Goal: Task Accomplishment & Management: Manage account settings

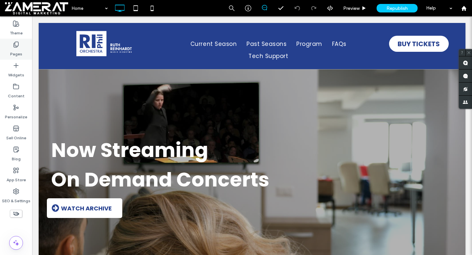
click at [16, 45] on icon at bounding box center [16, 44] width 7 height 7
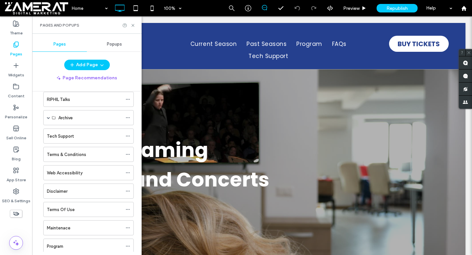
scroll to position [103, 0]
click at [75, 189] on div "Program" at bounding box center [84, 191] width 75 height 7
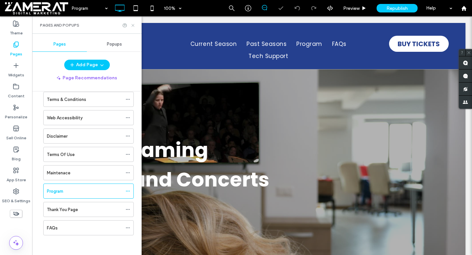
click at [132, 26] on icon at bounding box center [132, 25] width 5 height 5
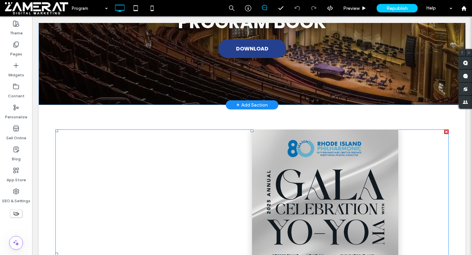
scroll to position [68, 0]
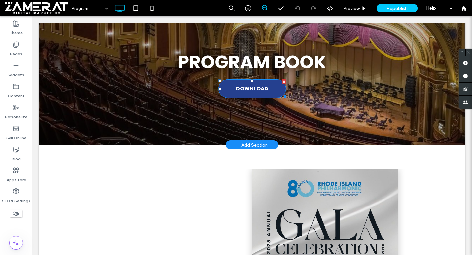
click at [223, 80] on link "DOWNLOAD" at bounding box center [252, 88] width 68 height 19
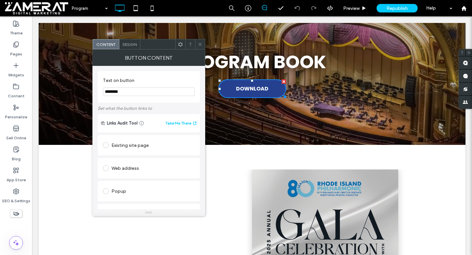
scroll to position [127, 0]
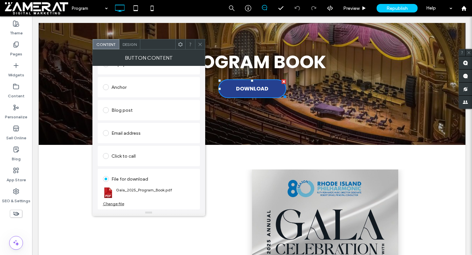
click at [115, 203] on div "Change file" at bounding box center [113, 203] width 21 height 5
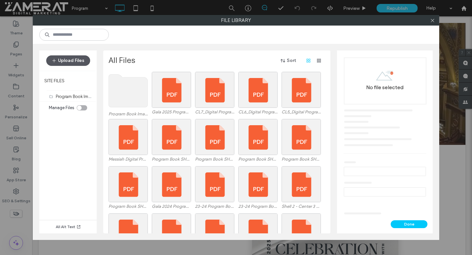
click at [75, 60] on button "Upload Files" at bounding box center [68, 60] width 44 height 10
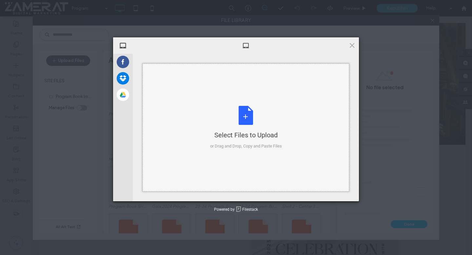
click at [248, 116] on div "Select Files to Upload or Drag and Drop, Copy and Paste Files" at bounding box center [246, 128] width 72 height 44
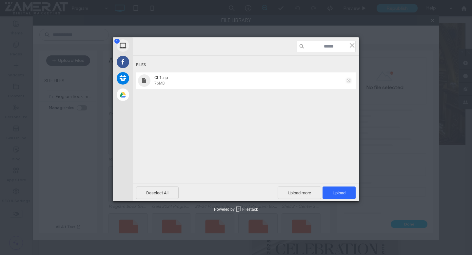
click at [350, 80] on span at bounding box center [348, 80] width 3 height 3
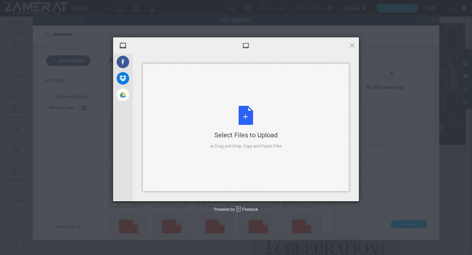
click at [217, 130] on div "Select Files to Upload" at bounding box center [246, 134] width 72 height 9
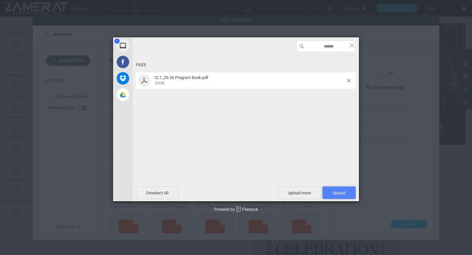
click at [334, 191] on span "Upload 1" at bounding box center [338, 192] width 13 height 5
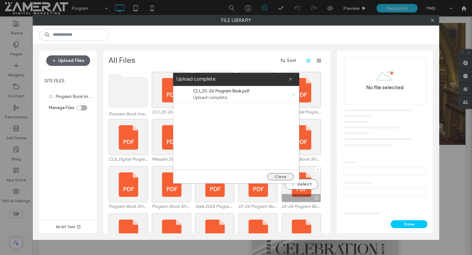
click at [286, 178] on button "Close" at bounding box center [280, 176] width 27 height 7
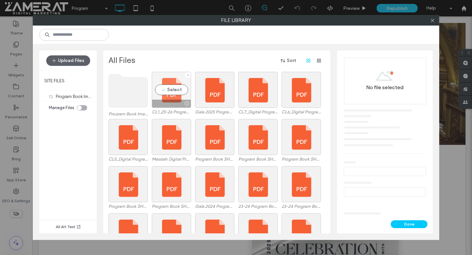
click at [172, 95] on div "Select" at bounding box center [171, 90] width 39 height 36
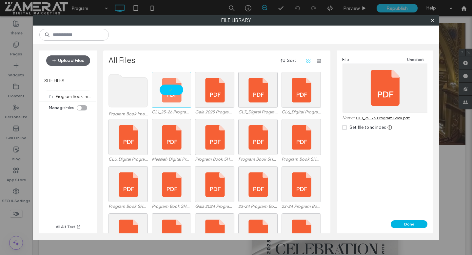
click at [403, 221] on button "Done" at bounding box center [408, 224] width 37 height 8
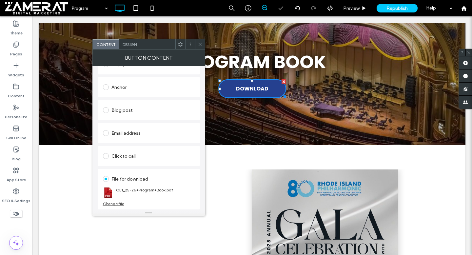
click at [200, 42] on icon at bounding box center [200, 44] width 5 height 5
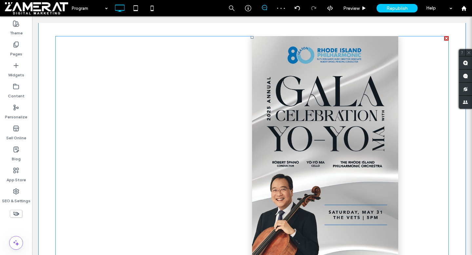
scroll to position [203, 0]
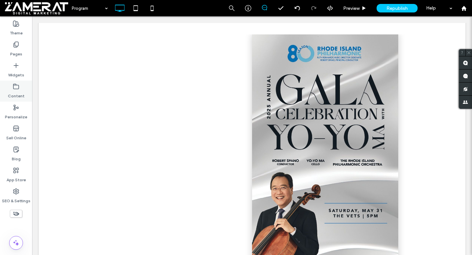
click at [1, 96] on div "Content" at bounding box center [16, 91] width 32 height 21
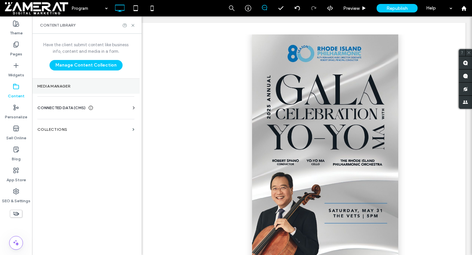
click at [73, 81] on section "Media Manager" at bounding box center [85, 86] width 107 height 15
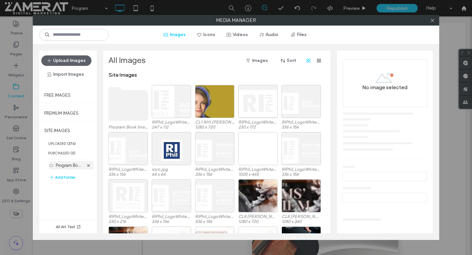
click at [64, 162] on label "Program Book Images (40)" at bounding box center [81, 165] width 51 height 6
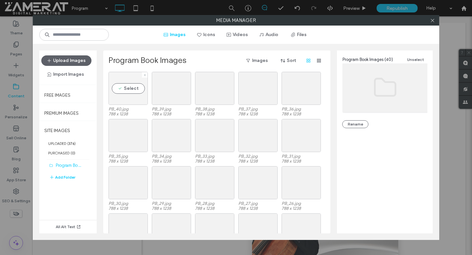
click at [121, 90] on div "Select" at bounding box center [127, 88] width 39 height 33
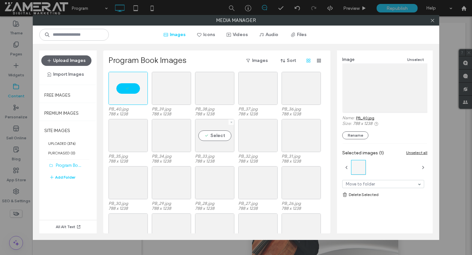
scroll to position [216, 0]
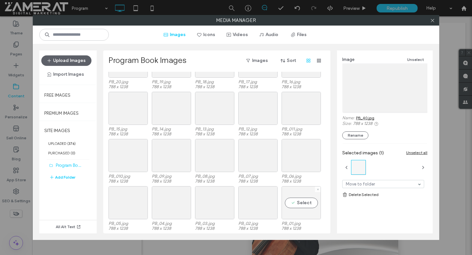
click at [310, 207] on div "Select" at bounding box center [300, 202] width 39 height 33
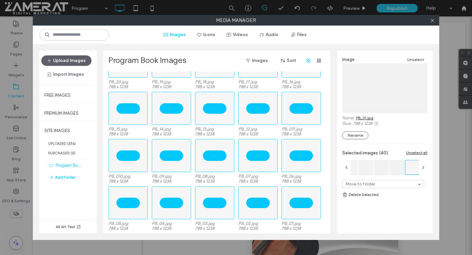
scroll to position [0, 0]
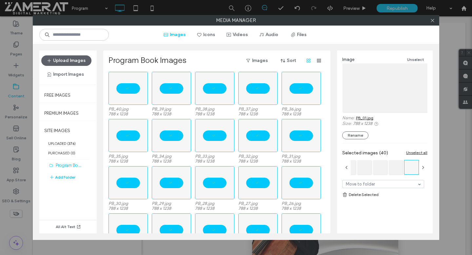
click at [366, 195] on link "Delete Selected" at bounding box center [384, 194] width 85 height 7
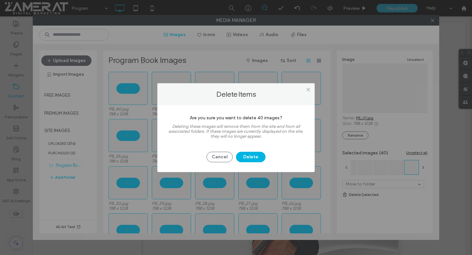
click at [255, 159] on button "Delete" at bounding box center [250, 157] width 29 height 10
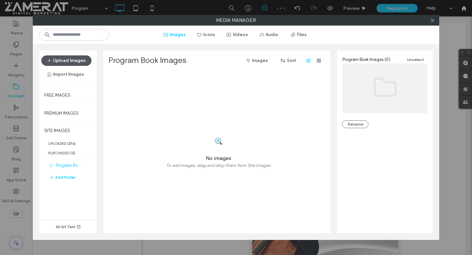
click at [69, 63] on button "Upload Images" at bounding box center [66, 60] width 50 height 10
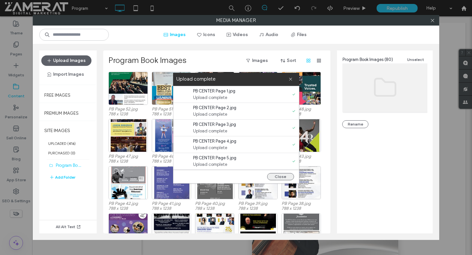
click at [278, 174] on button "Close" at bounding box center [280, 176] width 27 height 7
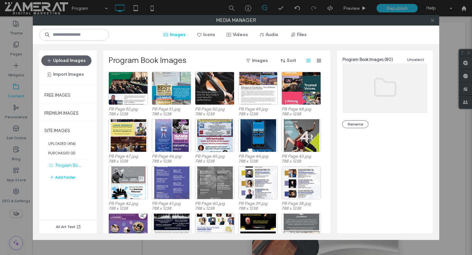
click at [431, 21] on icon at bounding box center [432, 20] width 5 height 5
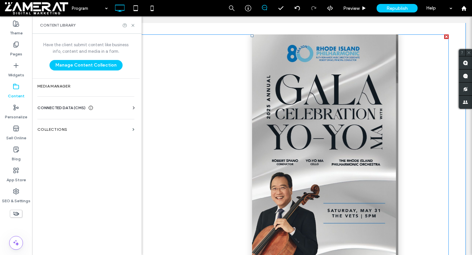
click at [297, 155] on span at bounding box center [251, 158] width 393 height 249
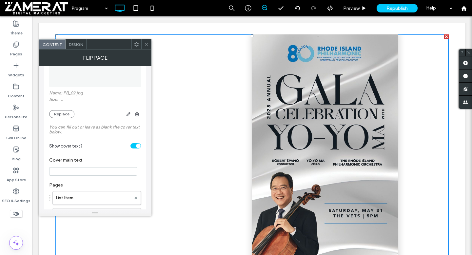
scroll to position [168, 0]
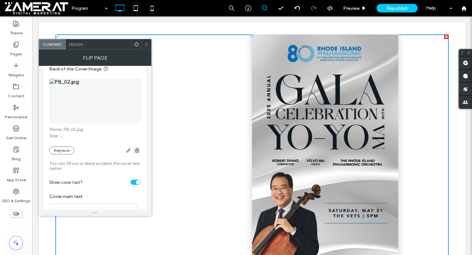
click at [136, 152] on icon "button" at bounding box center [136, 150] width 5 height 5
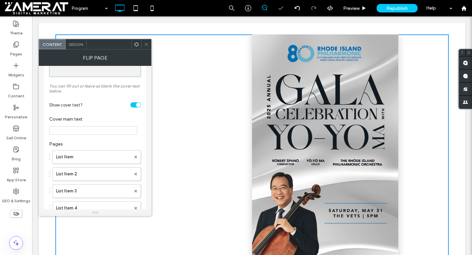
scroll to position [239, 0]
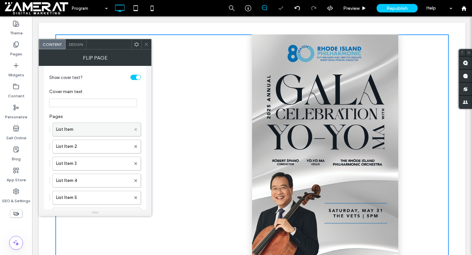
click at [135, 130] on span at bounding box center [135, 129] width 3 height 10
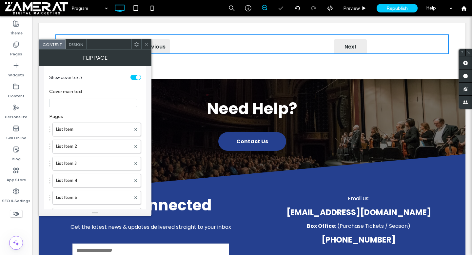
click at [135, 130] on span at bounding box center [135, 129] width 3 height 10
click at [135, 131] on icon at bounding box center [135, 129] width 3 height 3
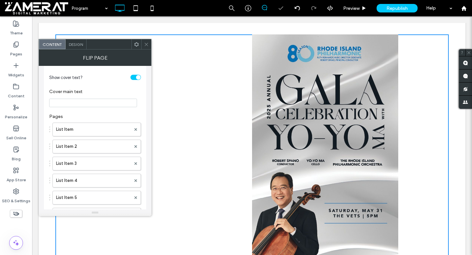
click at [135, 131] on icon at bounding box center [135, 129] width 3 height 3
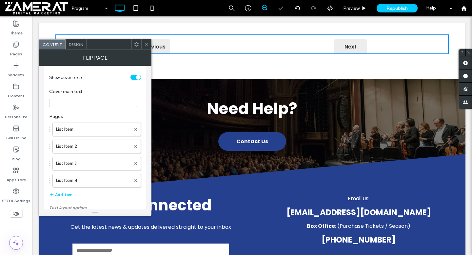
click at [135, 131] on icon at bounding box center [135, 129] width 3 height 3
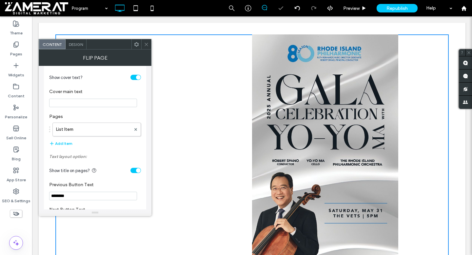
click at [135, 131] on icon at bounding box center [135, 129] width 3 height 3
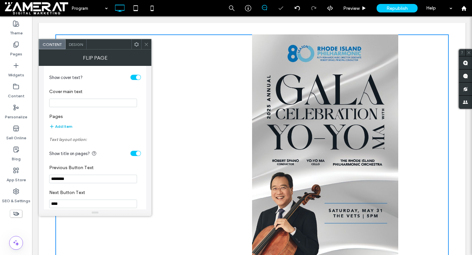
click at [63, 130] on button "Add Item" at bounding box center [60, 127] width 23 height 8
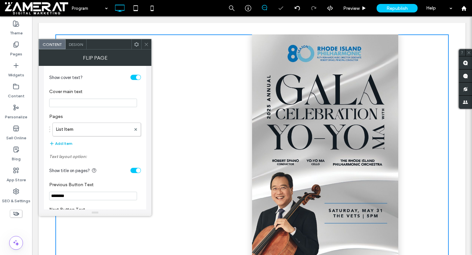
click at [63, 143] on button "Add Item" at bounding box center [60, 144] width 23 height 8
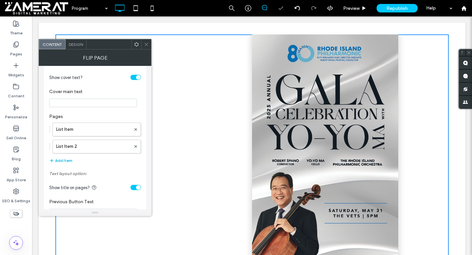
click at [62, 161] on button "Add Item" at bounding box center [60, 161] width 23 height 8
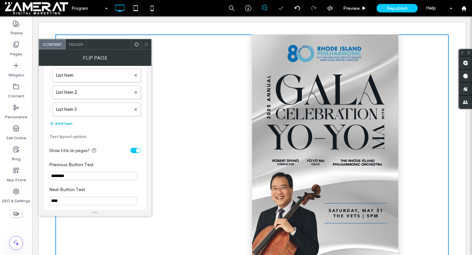
click at [67, 126] on button "Add Item" at bounding box center [60, 124] width 23 height 8
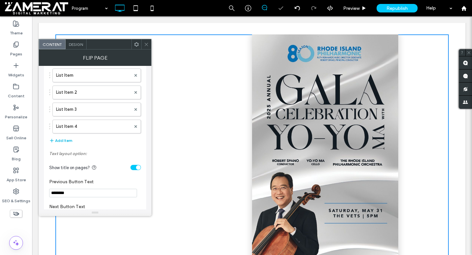
click at [66, 144] on button "Add Item" at bounding box center [60, 141] width 23 height 8
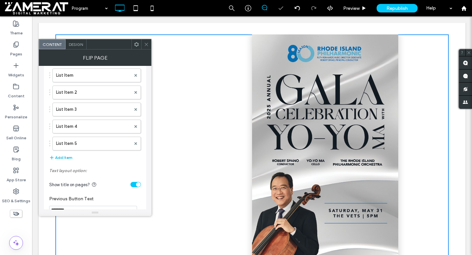
click at [64, 161] on button "Add Item" at bounding box center [60, 158] width 23 height 8
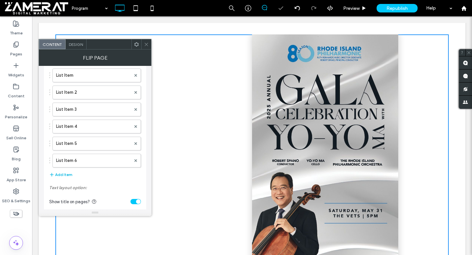
click at [64, 176] on button "Add Item" at bounding box center [60, 175] width 23 height 8
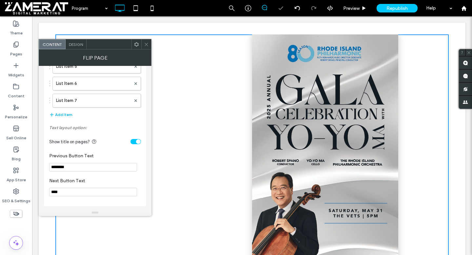
click at [66, 114] on button "Add Item" at bounding box center [60, 115] width 23 height 8
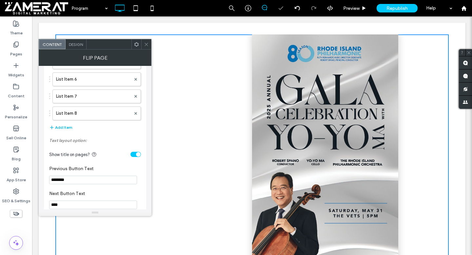
click at [65, 128] on button "Add Item" at bounding box center [60, 127] width 23 height 8
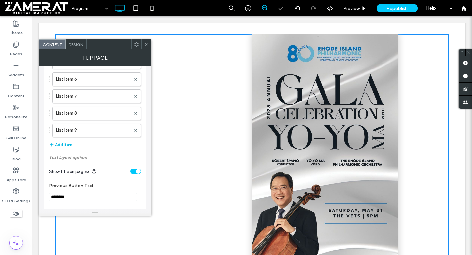
click at [65, 146] on button "Add Item" at bounding box center [60, 145] width 23 height 8
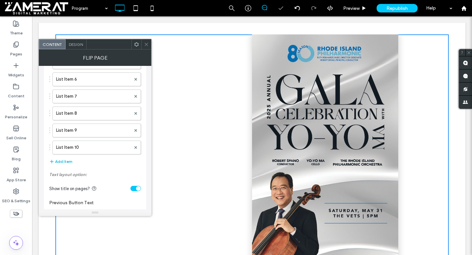
click at [63, 165] on button "Add Item" at bounding box center [60, 162] width 23 height 8
click at [63, 179] on button "Add Item" at bounding box center [60, 179] width 23 height 8
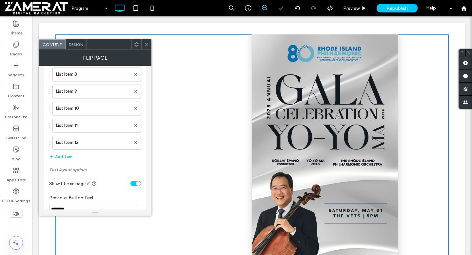
scroll to position [459, 0]
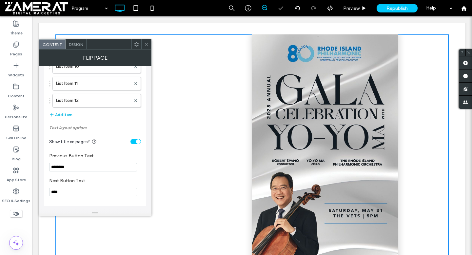
click at [59, 114] on button "Add Item" at bounding box center [60, 115] width 23 height 8
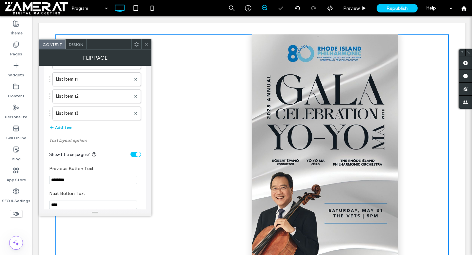
click at [60, 131] on button "Add Item" at bounding box center [60, 127] width 23 height 8
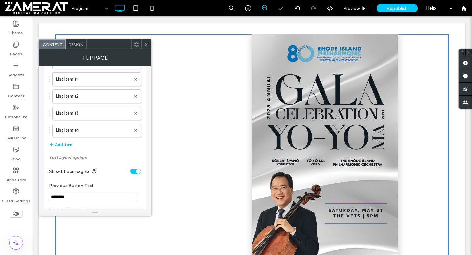
click at [61, 146] on button "Add Item" at bounding box center [60, 145] width 23 height 8
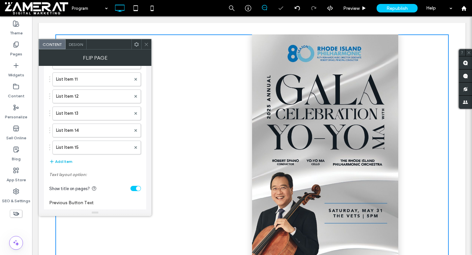
click at [62, 163] on button "Add Item" at bounding box center [60, 162] width 23 height 8
click at [64, 178] on button "Add Item" at bounding box center [60, 179] width 23 height 8
click at [64, 197] on button "Add Item" at bounding box center [60, 196] width 23 height 8
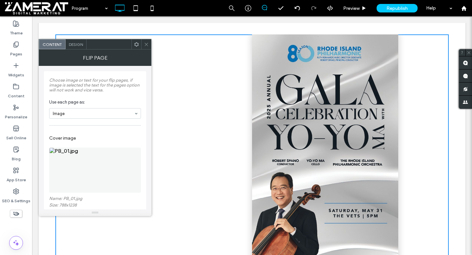
click at [97, 170] on img at bounding box center [95, 169] width 92 height 45
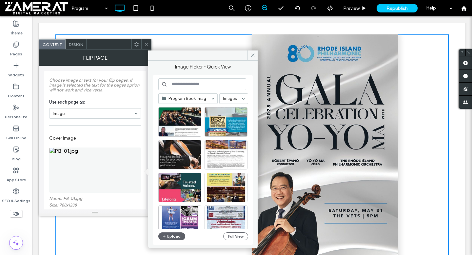
click at [200, 82] on input at bounding box center [202, 84] width 88 height 12
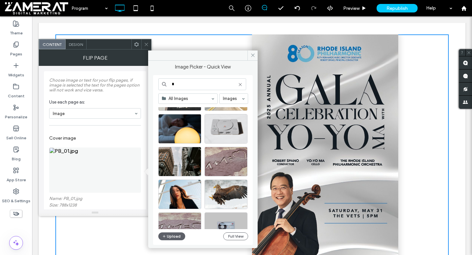
scroll to position [4392, 0]
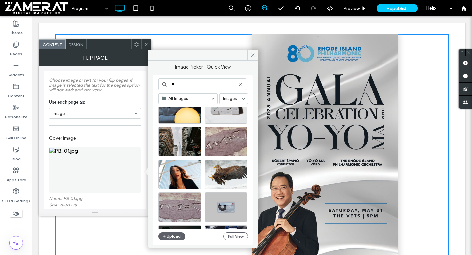
type input "*"
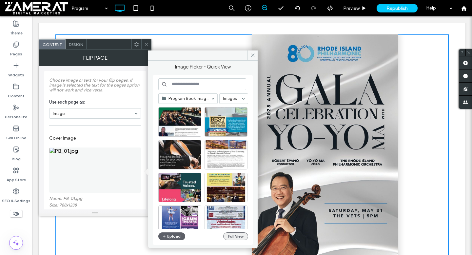
click at [237, 240] on button "Full View" at bounding box center [235, 236] width 25 height 8
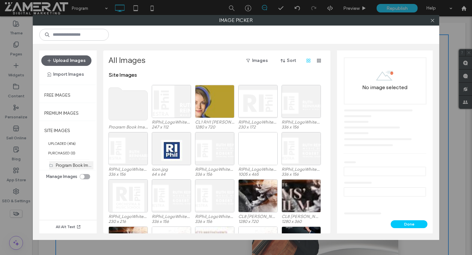
click at [80, 164] on label "Program Book Images (80)" at bounding box center [81, 165] width 51 height 6
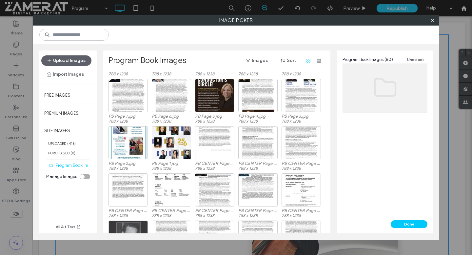
scroll to position [414, 0]
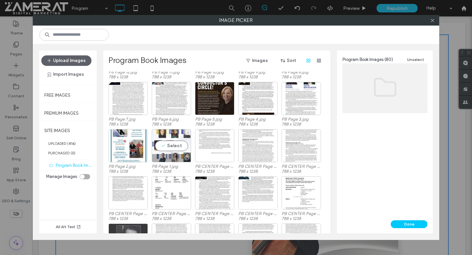
click at [168, 140] on div "Select" at bounding box center [171, 145] width 39 height 33
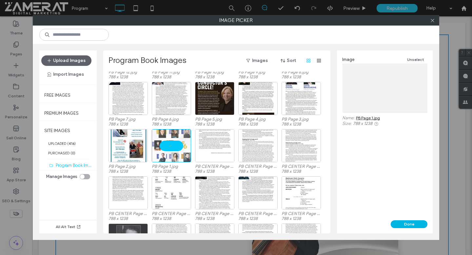
click at [409, 223] on button "Done" at bounding box center [408, 224] width 37 height 8
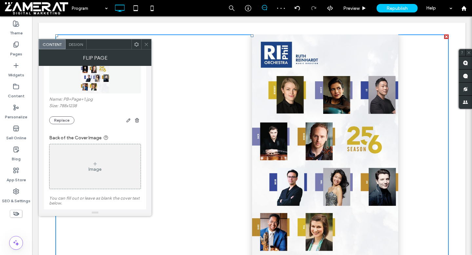
scroll to position [128, 0]
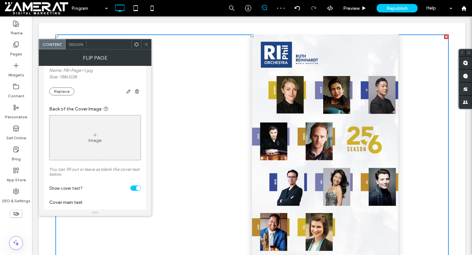
click at [90, 135] on div "Image" at bounding box center [94, 137] width 91 height 43
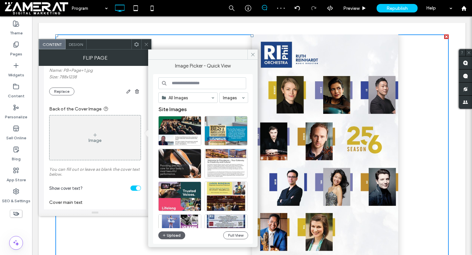
click at [197, 85] on input at bounding box center [202, 83] width 88 height 12
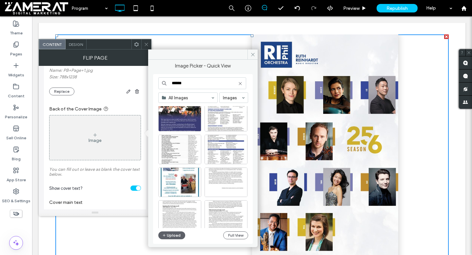
scroll to position [112, 0]
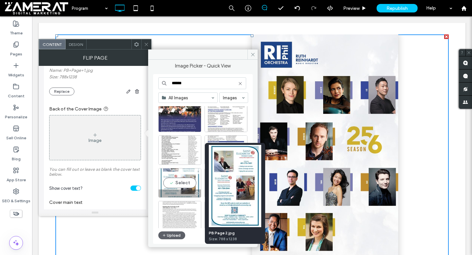
type input "******"
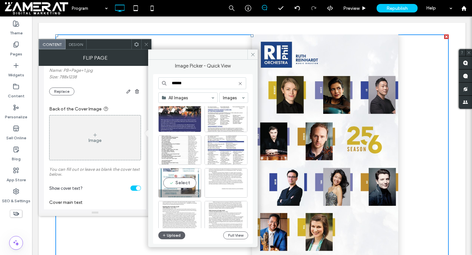
click at [187, 187] on div "Select" at bounding box center [179, 182] width 43 height 29
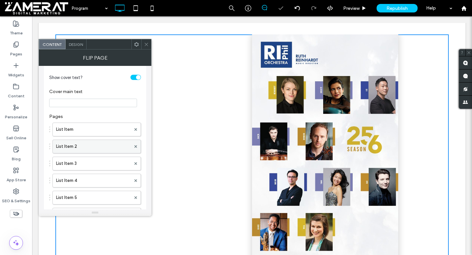
scroll to position [276, 0]
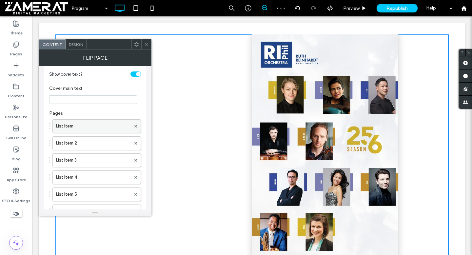
click at [103, 129] on label "List Item" at bounding box center [93, 126] width 75 height 13
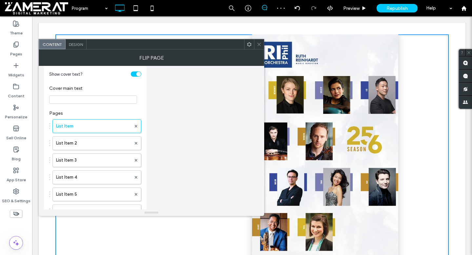
scroll to position [0, 0]
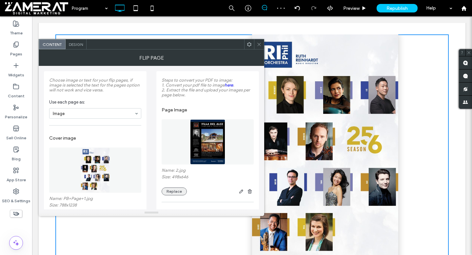
click at [176, 192] on button "Replace" at bounding box center [173, 191] width 25 height 8
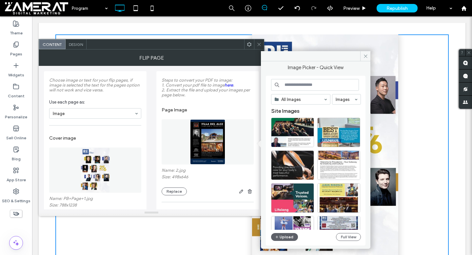
click at [329, 80] on input at bounding box center [315, 85] width 88 height 12
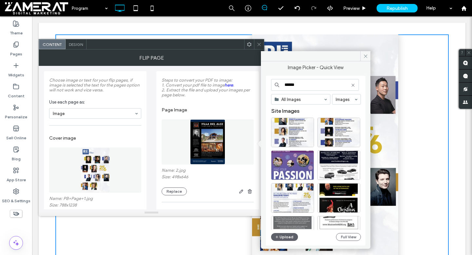
type input "******"
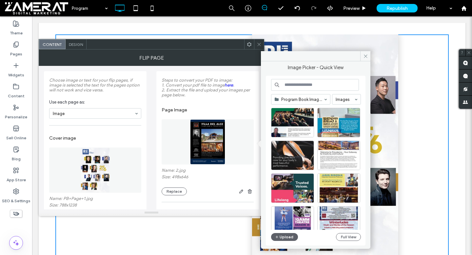
click at [306, 83] on input at bounding box center [315, 85] width 88 height 12
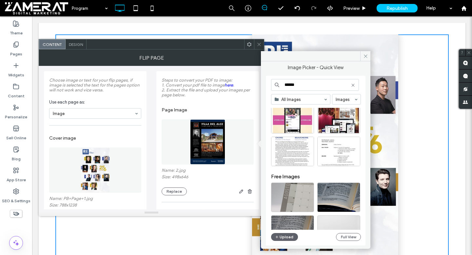
scroll to position [158, 0]
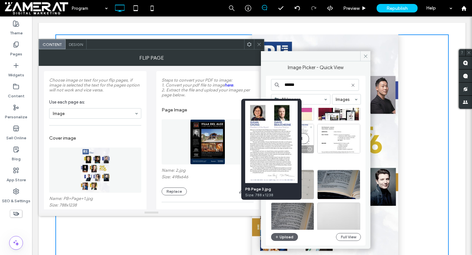
type input "******"
click at [310, 149] on div at bounding box center [309, 148] width 8 height 5
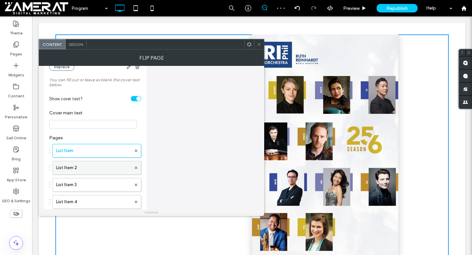
click at [104, 169] on label "List Item 2" at bounding box center [93, 167] width 75 height 13
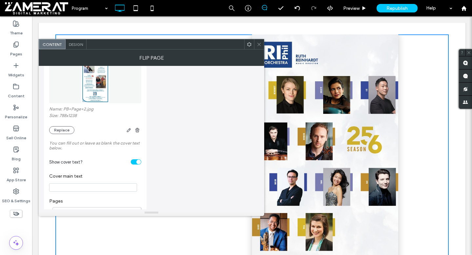
scroll to position [0, 0]
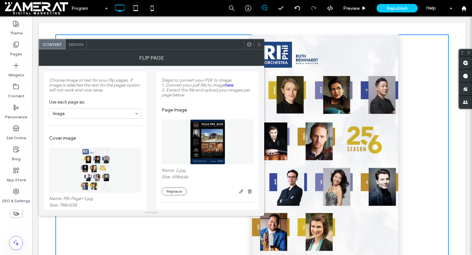
click at [198, 146] on img at bounding box center [207, 141] width 35 height 45
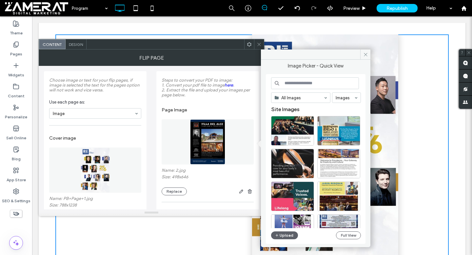
click at [299, 84] on input at bounding box center [315, 83] width 88 height 12
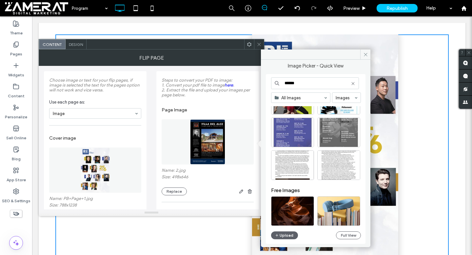
scroll to position [145, 0]
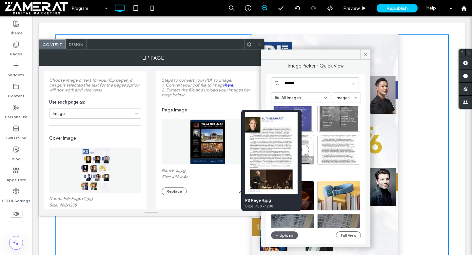
type input "******"
click at [310, 160] on div at bounding box center [309, 160] width 8 height 5
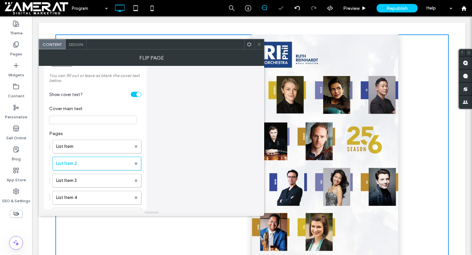
scroll to position [279, 0]
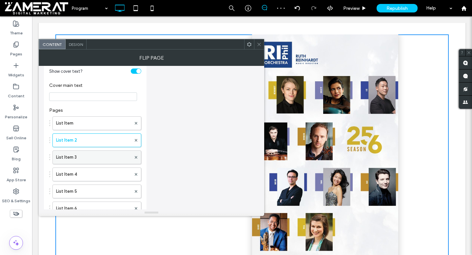
click at [100, 163] on label "List Item 3" at bounding box center [93, 157] width 75 height 13
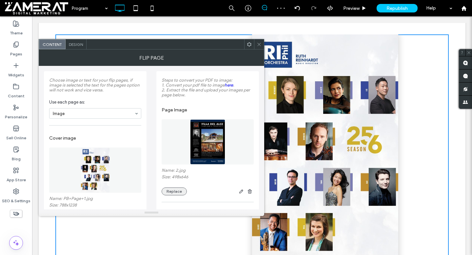
click at [179, 195] on button "Replace" at bounding box center [173, 191] width 25 height 8
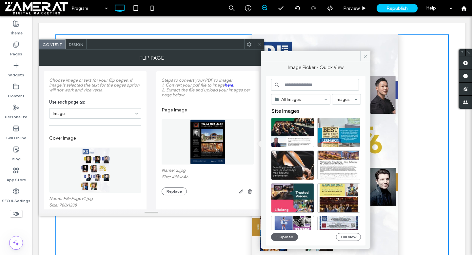
click at [316, 83] on input at bounding box center [315, 85] width 88 height 12
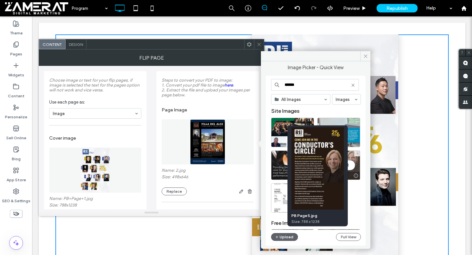
type input "******"
click at [355, 168] on div "Select" at bounding box center [338, 164] width 43 height 29
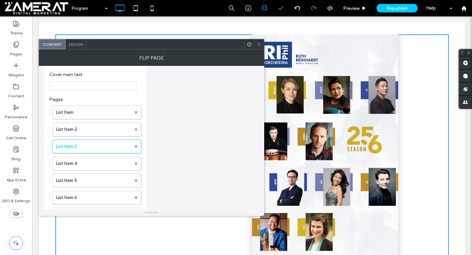
scroll to position [352, 0]
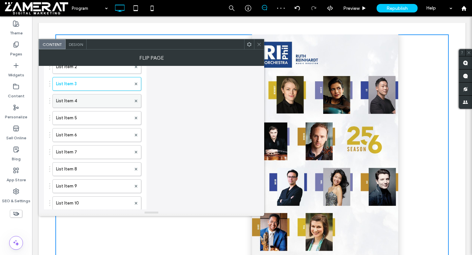
click at [98, 107] on label "List Item 4" at bounding box center [93, 100] width 75 height 13
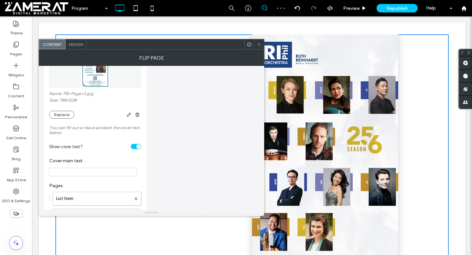
scroll to position [0, 0]
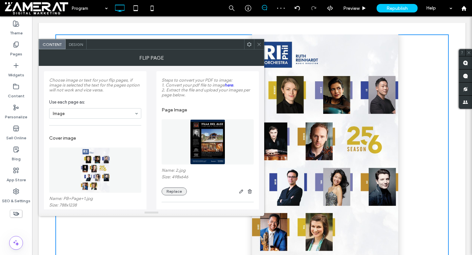
click at [180, 192] on button "Replace" at bounding box center [173, 191] width 25 height 8
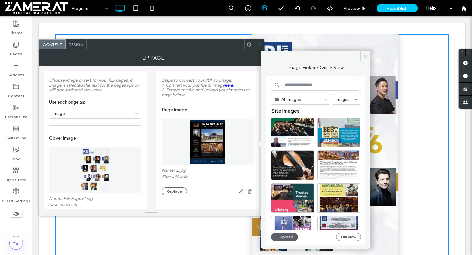
click at [324, 86] on input at bounding box center [315, 85] width 88 height 12
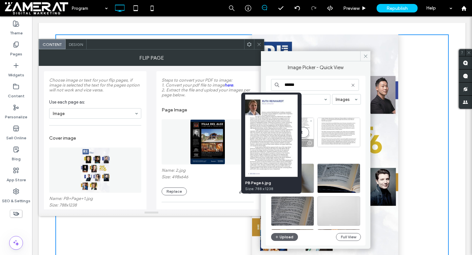
type input "******"
click at [309, 142] on div at bounding box center [309, 142] width 8 height 5
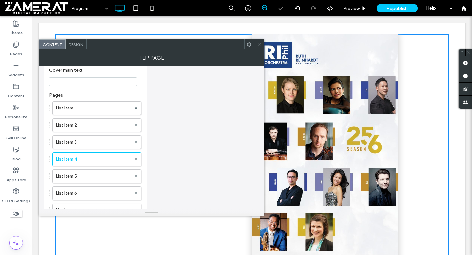
scroll to position [305, 0]
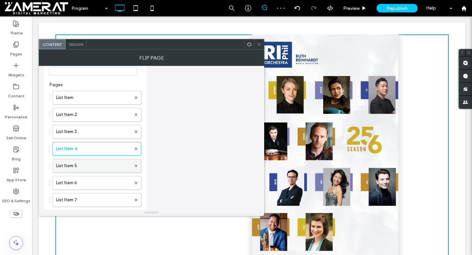
click at [102, 163] on label "List Item 5" at bounding box center [93, 165] width 75 height 13
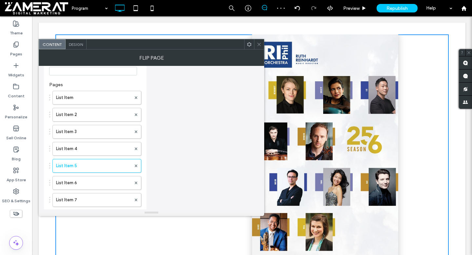
scroll to position [0, 0]
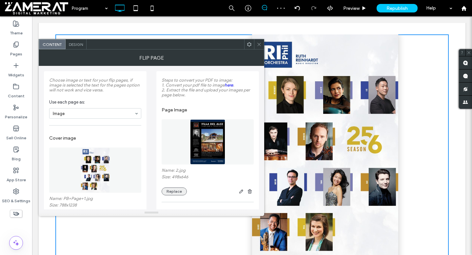
click at [179, 192] on button "Replace" at bounding box center [173, 191] width 25 height 8
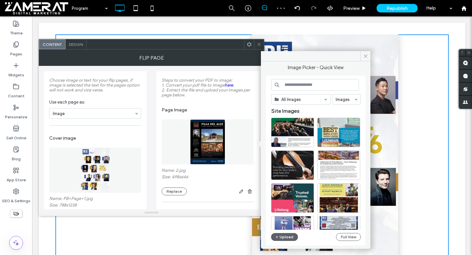
click at [302, 89] on input at bounding box center [315, 85] width 88 height 12
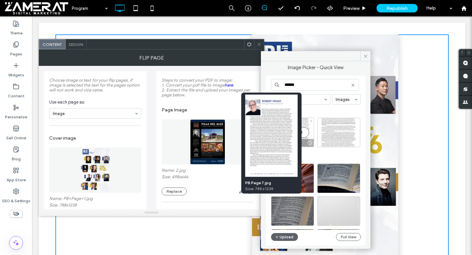
type input "******"
click at [310, 143] on div at bounding box center [309, 142] width 8 height 5
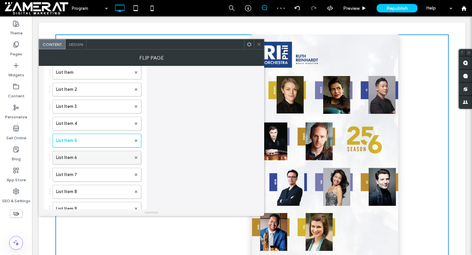
click at [108, 161] on label "List Item 6" at bounding box center [93, 157] width 75 height 13
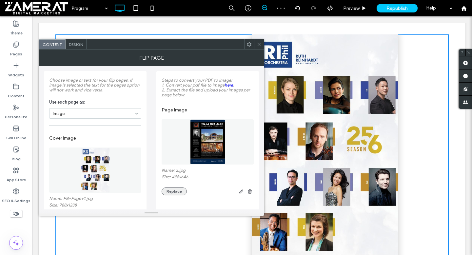
click at [170, 193] on button "Replace" at bounding box center [173, 191] width 25 height 8
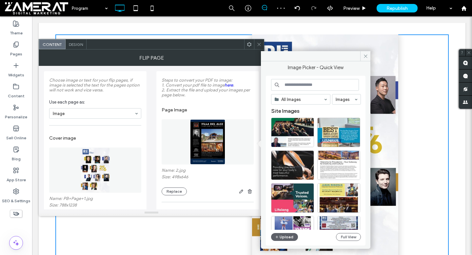
click at [312, 84] on input at bounding box center [315, 85] width 88 height 12
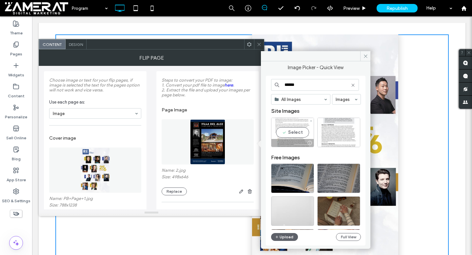
type input "******"
click at [309, 142] on div at bounding box center [309, 142] width 8 height 5
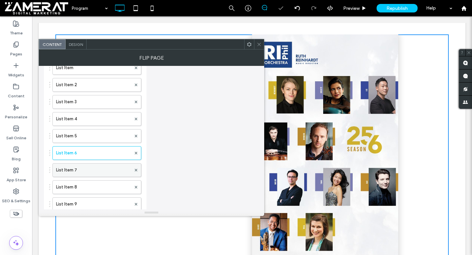
click at [101, 174] on label "List Item 7" at bounding box center [93, 169] width 75 height 13
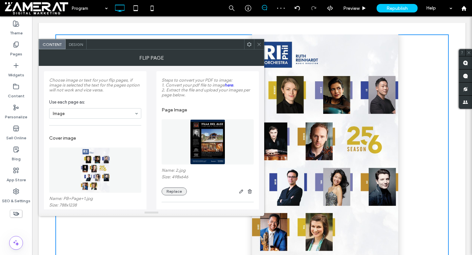
click at [170, 195] on button "Replace" at bounding box center [173, 191] width 25 height 8
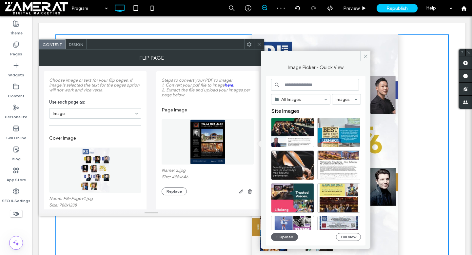
drag, startPoint x: 316, startPoint y: 86, endPoint x: 313, endPoint y: 79, distance: 7.6
click at [316, 86] on input at bounding box center [315, 85] width 88 height 12
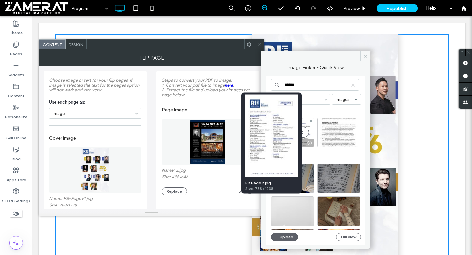
type input "******"
click at [310, 142] on div at bounding box center [309, 142] width 8 height 5
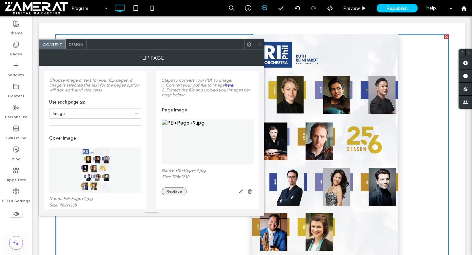
click at [177, 195] on button "Replace" at bounding box center [173, 191] width 25 height 8
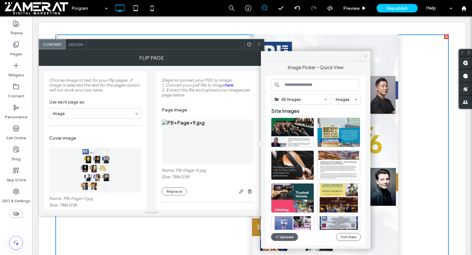
click at [366, 58] on icon at bounding box center [365, 56] width 5 height 5
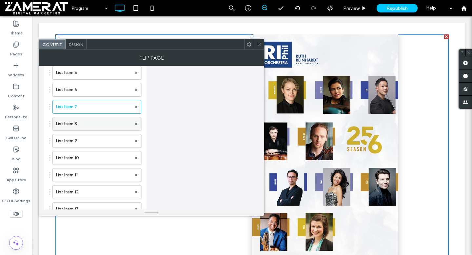
click at [101, 127] on label "List Item 8" at bounding box center [93, 123] width 75 height 13
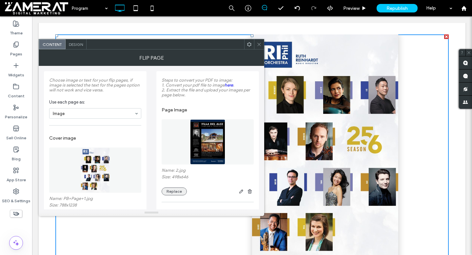
click at [180, 190] on button "Replace" at bounding box center [173, 191] width 25 height 8
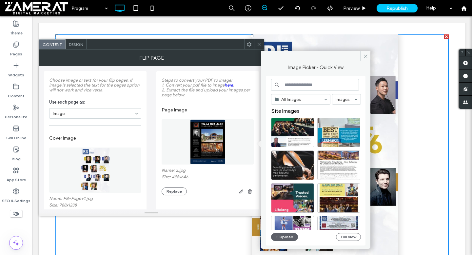
click at [296, 84] on input at bounding box center [315, 85] width 88 height 12
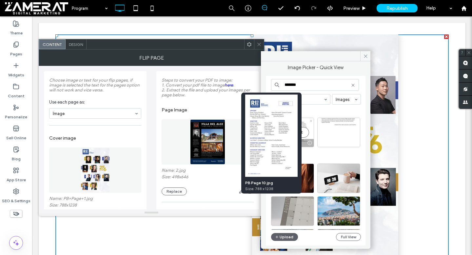
type input "*******"
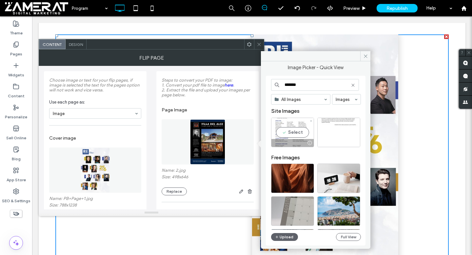
click at [309, 137] on div "Select" at bounding box center [292, 132] width 43 height 29
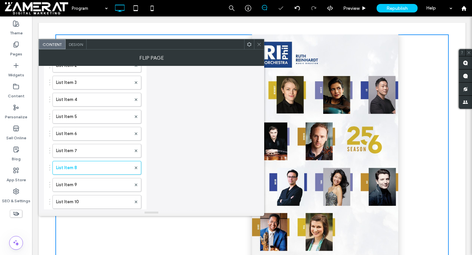
scroll to position [393, 0]
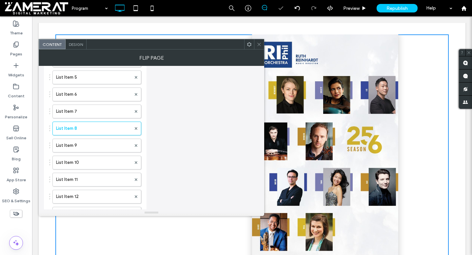
click at [107, 149] on label "List Item 9" at bounding box center [93, 145] width 75 height 13
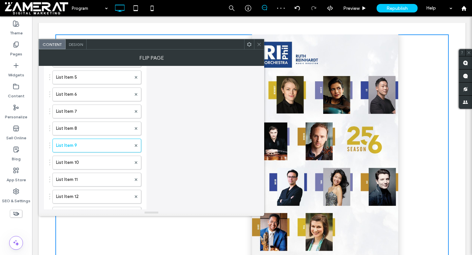
scroll to position [0, 0]
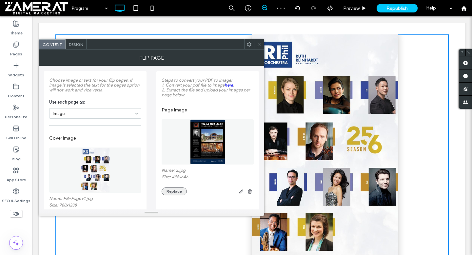
click at [170, 195] on button "Replace" at bounding box center [173, 191] width 25 height 8
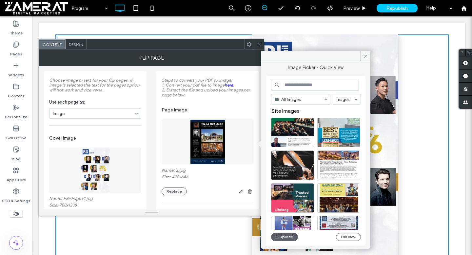
click at [297, 87] on input at bounding box center [315, 85] width 88 height 12
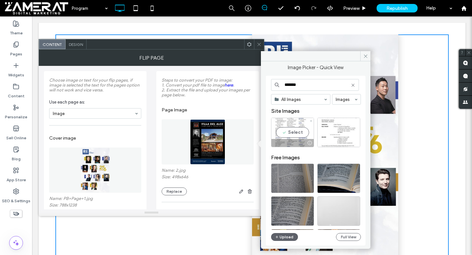
type input "*******"
click at [292, 139] on div at bounding box center [292, 143] width 42 height 8
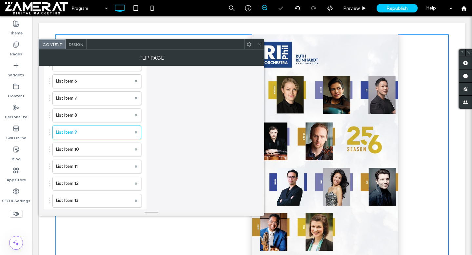
scroll to position [426, 0]
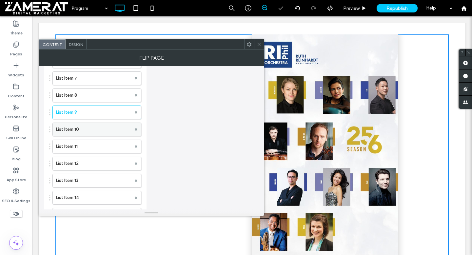
click at [94, 134] on label "List Item 10" at bounding box center [93, 129] width 75 height 13
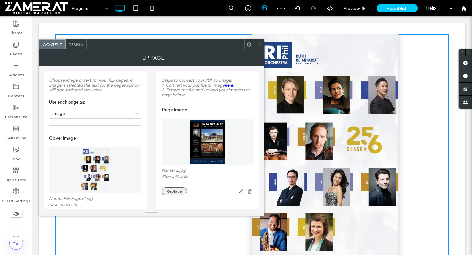
click at [182, 194] on button "Replace" at bounding box center [173, 191] width 25 height 8
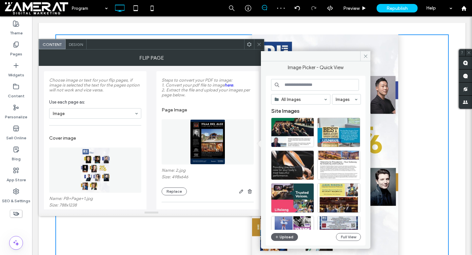
click at [293, 91] on div "All Images Images Site Images Upload Full View" at bounding box center [316, 160] width 90 height 163
click at [297, 89] on input at bounding box center [315, 85] width 88 height 12
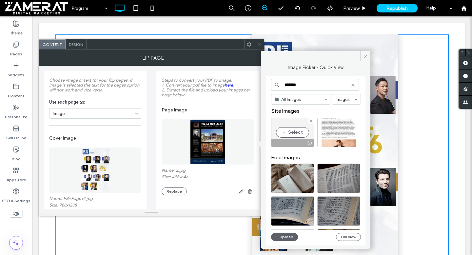
type input "*******"
click at [292, 124] on div "Select" at bounding box center [292, 132] width 43 height 29
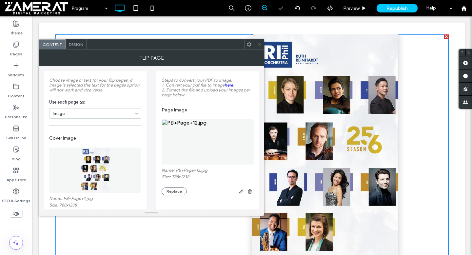
scroll to position [153, 0]
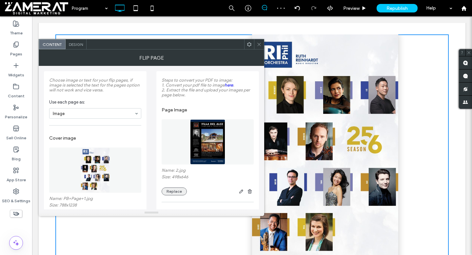
click at [179, 192] on button "Replace" at bounding box center [173, 191] width 25 height 8
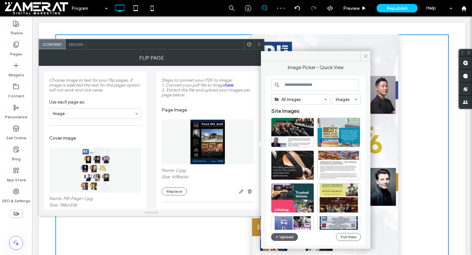
click at [323, 78] on div "All Images Images Site Images Upload Full View" at bounding box center [316, 161] width 100 height 170
click at [324, 83] on input at bounding box center [315, 85] width 88 height 12
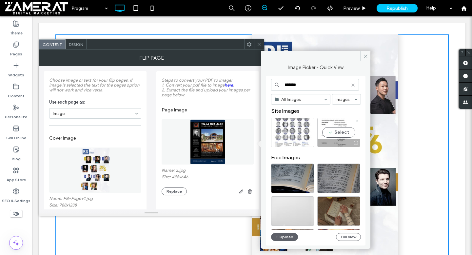
type input "*******"
click at [301, 128] on div "Select" at bounding box center [292, 132] width 43 height 29
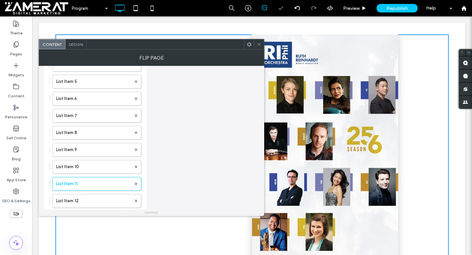
scroll to position [399, 0]
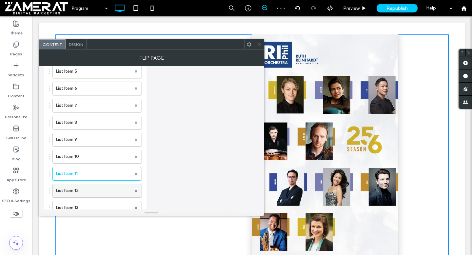
click at [106, 190] on label "List Item 12" at bounding box center [93, 190] width 75 height 13
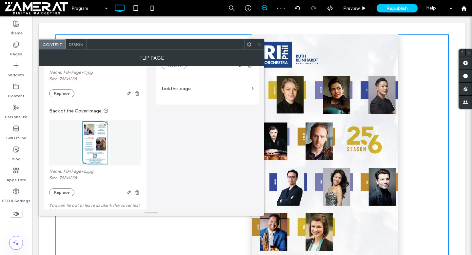
scroll to position [0, 0]
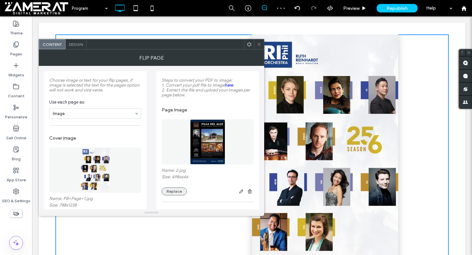
click at [167, 193] on button "Replace" at bounding box center [173, 191] width 25 height 8
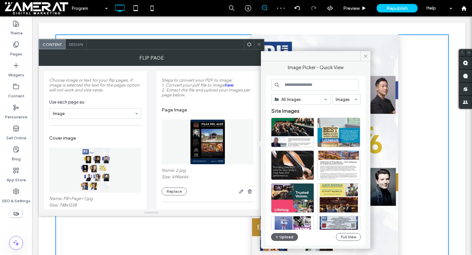
click at [332, 84] on input at bounding box center [315, 85] width 88 height 12
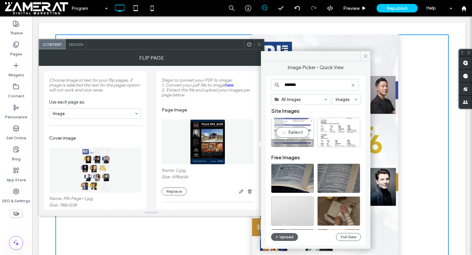
type input "*******"
click at [292, 131] on div "Select" at bounding box center [292, 132] width 43 height 29
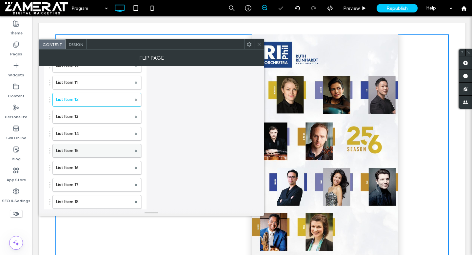
scroll to position [499, 0]
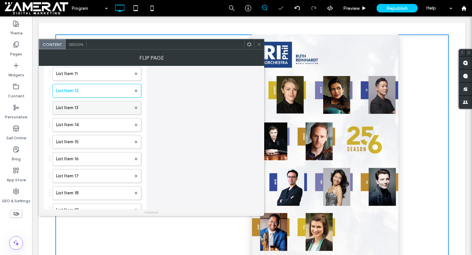
click at [93, 109] on label "List Item 13" at bounding box center [93, 107] width 75 height 13
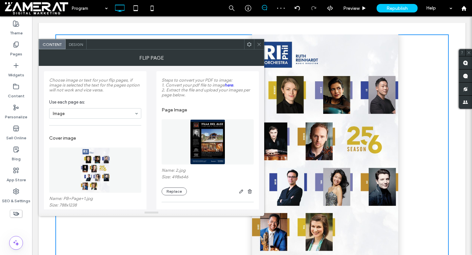
click at [179, 188] on div "Name: 2.jpg Size: 498x646 Replace" at bounding box center [207, 182] width 92 height 28
click at [179, 194] on button "Replace" at bounding box center [173, 191] width 25 height 8
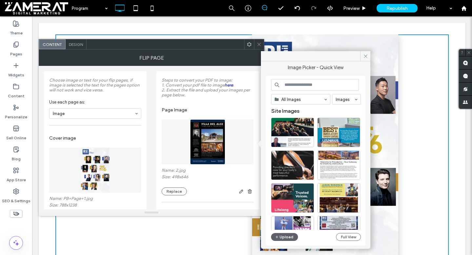
click at [320, 87] on input at bounding box center [315, 85] width 88 height 12
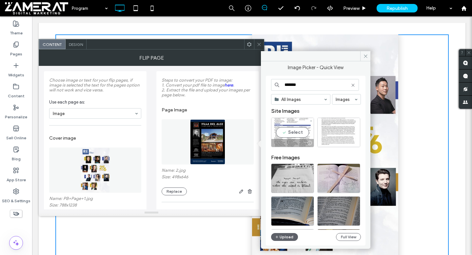
type input "*******"
click at [299, 134] on div "Select" at bounding box center [292, 132] width 43 height 29
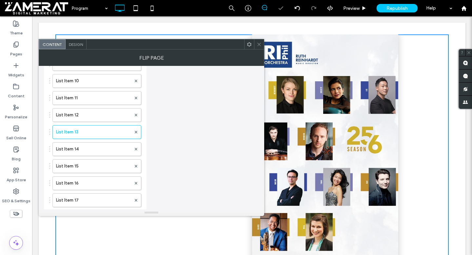
scroll to position [493, 0]
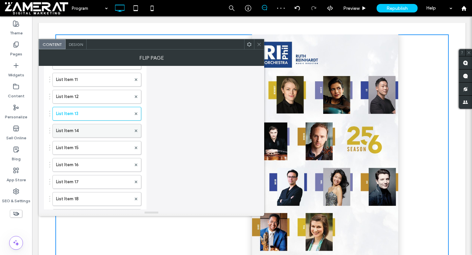
click at [99, 136] on label "List Item 14" at bounding box center [93, 130] width 75 height 13
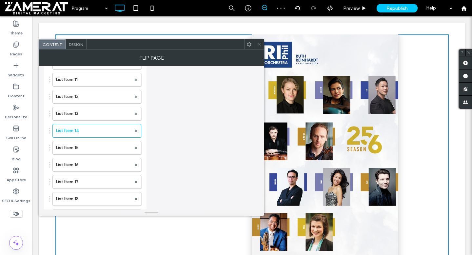
scroll to position [0, 0]
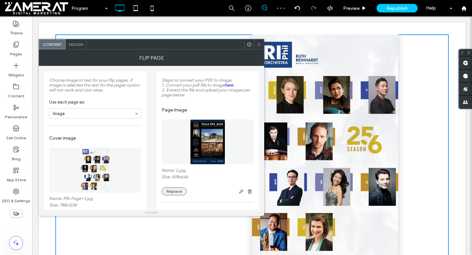
click at [175, 193] on button "Replace" at bounding box center [173, 191] width 25 height 8
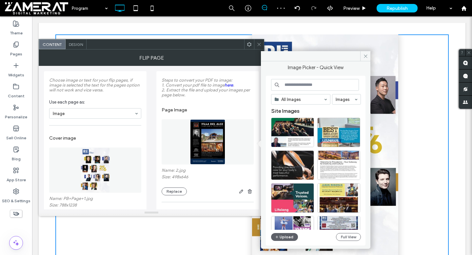
click at [325, 88] on input at bounding box center [315, 85] width 88 height 12
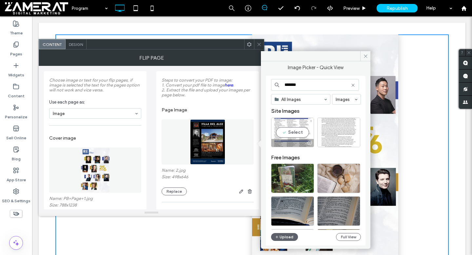
type input "*******"
click at [294, 130] on div "Select" at bounding box center [292, 132] width 43 height 29
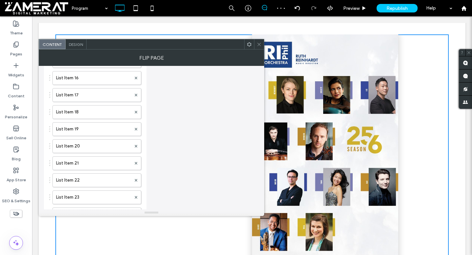
scroll to position [536, 0]
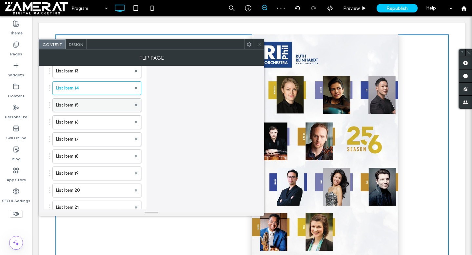
click at [97, 112] on label "List Item 15" at bounding box center [93, 105] width 75 height 13
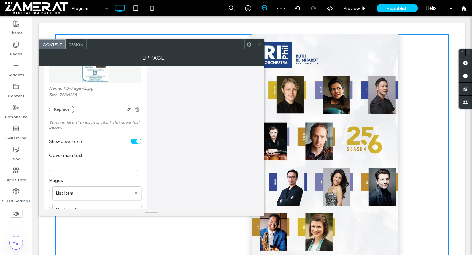
scroll to position [0, 0]
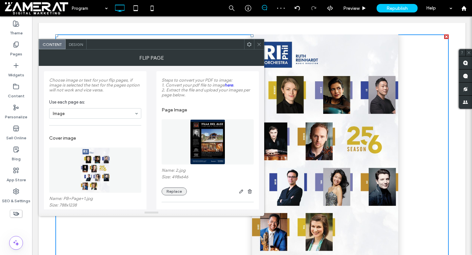
click at [181, 194] on button "Replace" at bounding box center [173, 191] width 25 height 8
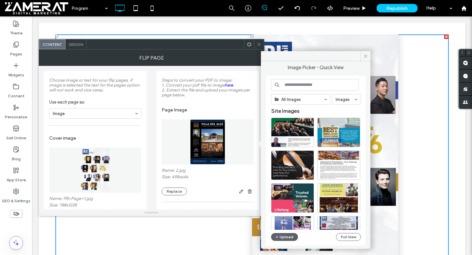
click at [304, 87] on input at bounding box center [315, 85] width 88 height 12
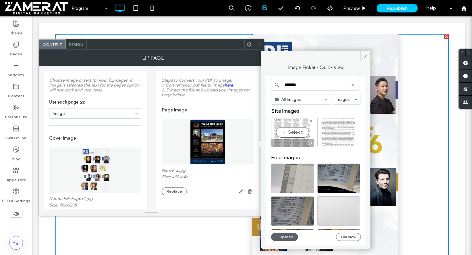
type input "*******"
click at [294, 131] on div "Select" at bounding box center [292, 132] width 43 height 29
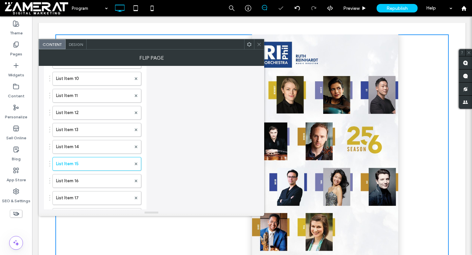
scroll to position [483, 0]
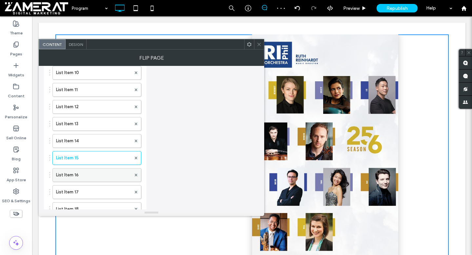
click at [95, 176] on label "List Item 16" at bounding box center [93, 174] width 75 height 13
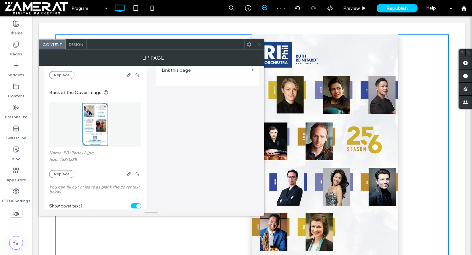
scroll to position [0, 0]
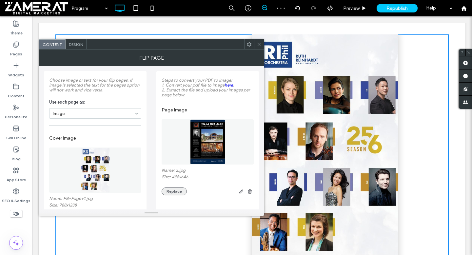
click at [167, 189] on button "Replace" at bounding box center [173, 191] width 25 height 8
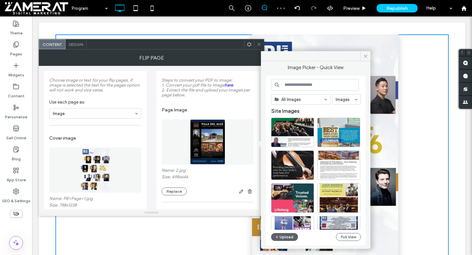
click at [292, 85] on input at bounding box center [315, 85] width 88 height 12
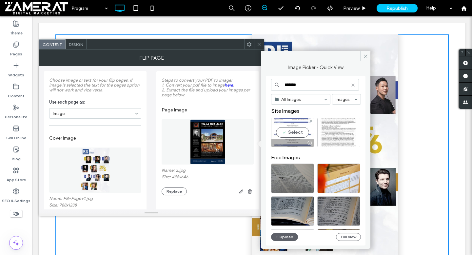
type input "*******"
click at [293, 129] on div "Select" at bounding box center [292, 132] width 43 height 29
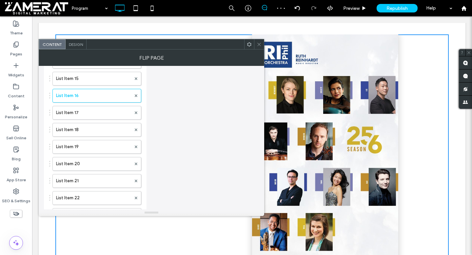
scroll to position [556, 0]
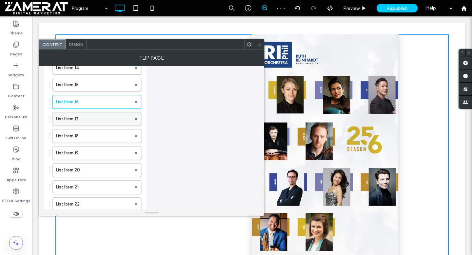
click at [84, 117] on label "List Item 17" at bounding box center [93, 118] width 75 height 13
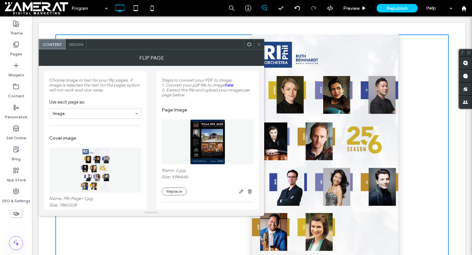
click at [178, 188] on div "Name: 2.jpg Size: 498x646 Replace" at bounding box center [207, 182] width 92 height 28
click at [178, 195] on button "Replace" at bounding box center [173, 191] width 25 height 8
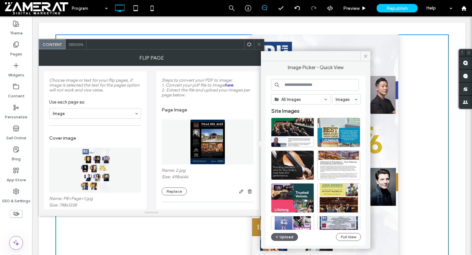
click at [329, 86] on input at bounding box center [315, 85] width 88 height 12
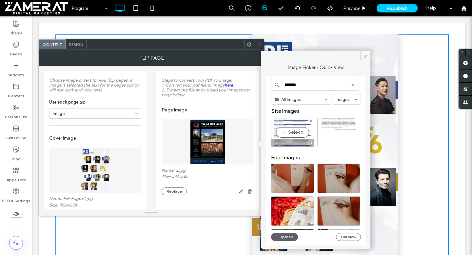
type input "*******"
click at [295, 133] on div "Select" at bounding box center [292, 132] width 43 height 29
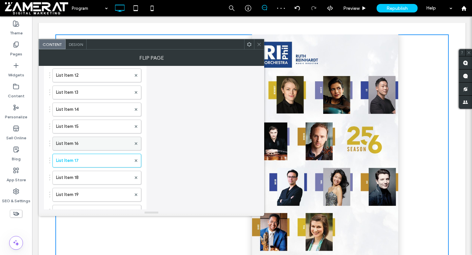
click at [103, 146] on label "List Item 16" at bounding box center [93, 143] width 75 height 13
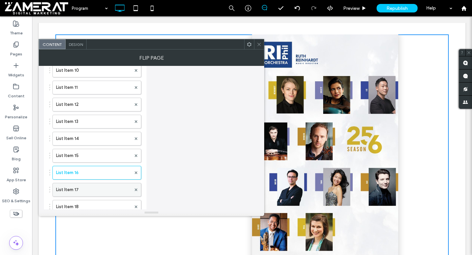
click at [94, 191] on label "List Item 17" at bounding box center [93, 189] width 75 height 13
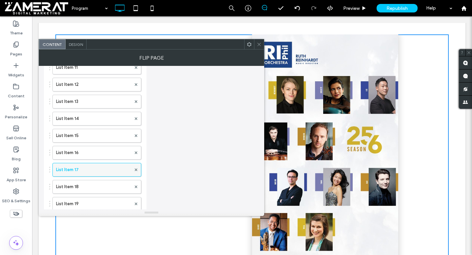
scroll to position [521, 0]
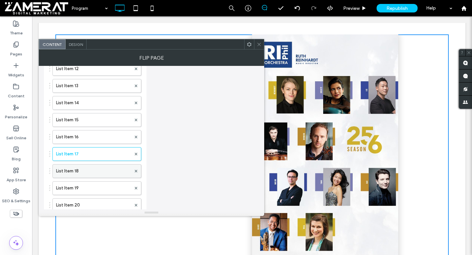
click at [89, 177] on label "List Item 18" at bounding box center [93, 170] width 75 height 13
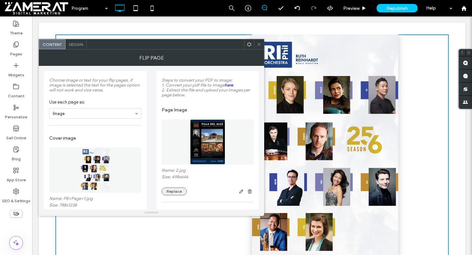
click at [170, 195] on button "Replace" at bounding box center [173, 191] width 25 height 8
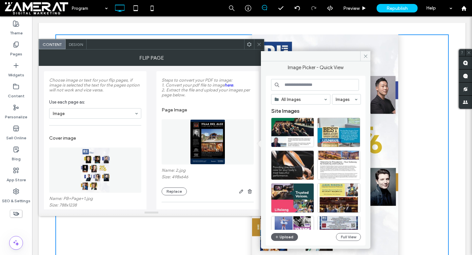
click at [334, 85] on input at bounding box center [315, 85] width 88 height 12
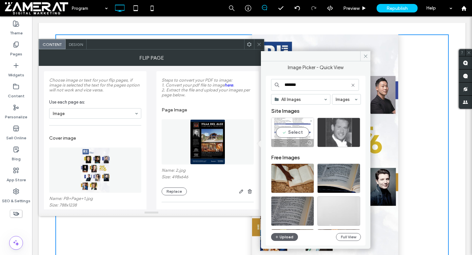
type input "*******"
click at [293, 136] on div "Select" at bounding box center [292, 132] width 43 height 29
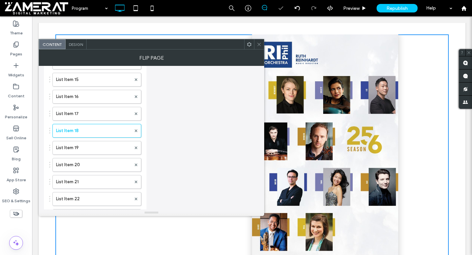
scroll to position [586, 0]
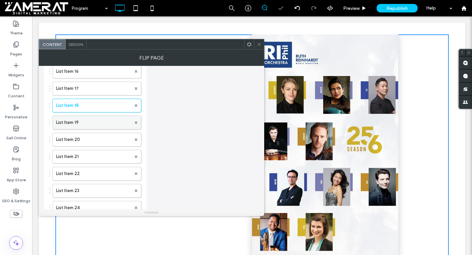
click at [98, 125] on label "List Item 19" at bounding box center [93, 122] width 75 height 13
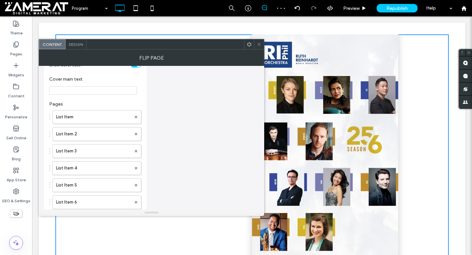
scroll to position [0, 0]
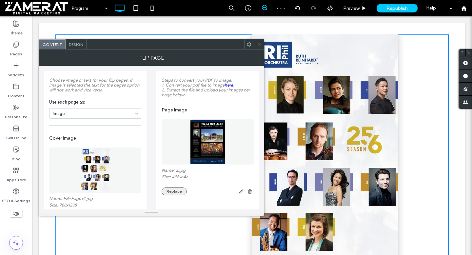
click at [176, 193] on button "Replace" at bounding box center [173, 191] width 25 height 8
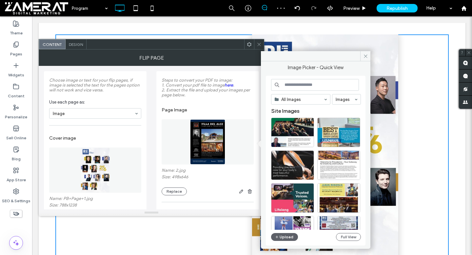
click at [297, 83] on input at bounding box center [315, 85] width 88 height 12
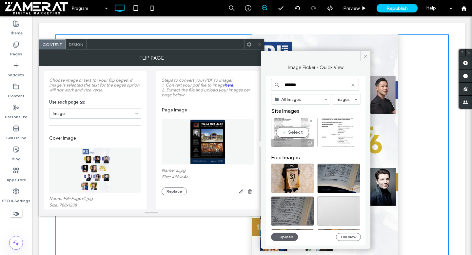
type input "*******"
click at [293, 125] on div "Select" at bounding box center [292, 132] width 43 height 29
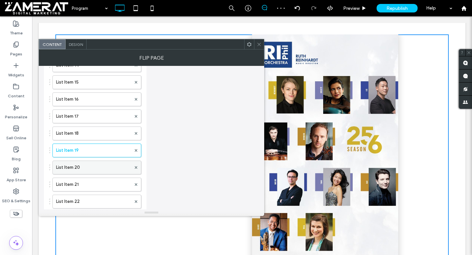
click at [98, 174] on label "List Item 20" at bounding box center [93, 167] width 75 height 13
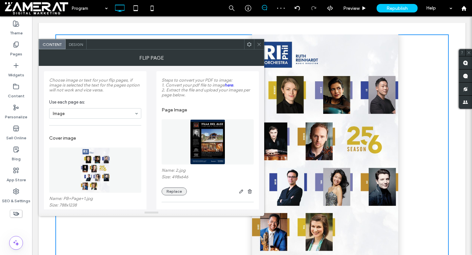
click at [173, 193] on button "Replace" at bounding box center [173, 191] width 25 height 8
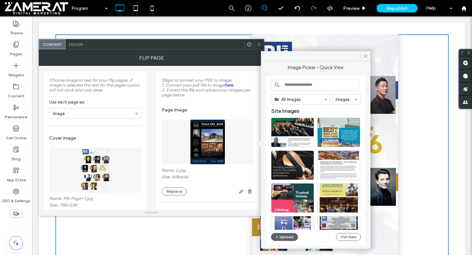
click at [315, 85] on input at bounding box center [315, 85] width 88 height 12
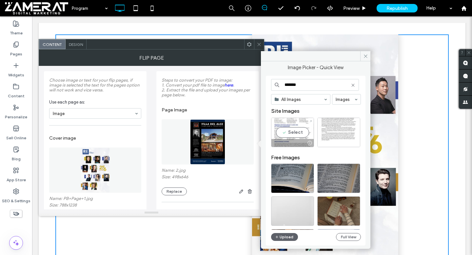
type input "*******"
click at [295, 127] on div "Select" at bounding box center [292, 132] width 43 height 29
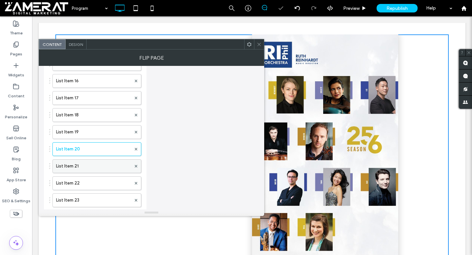
scroll to position [582, 0]
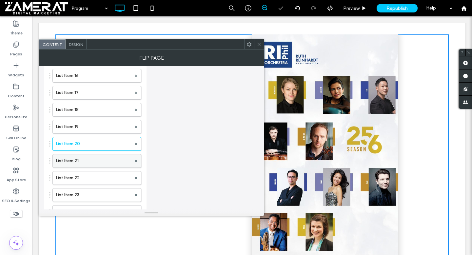
click at [105, 164] on label "List Item 21" at bounding box center [93, 160] width 75 height 13
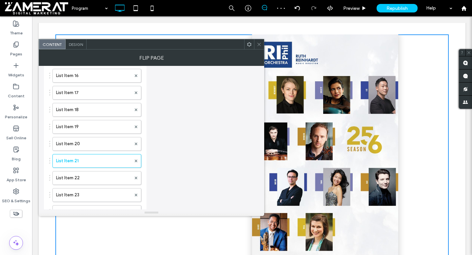
scroll to position [0, 0]
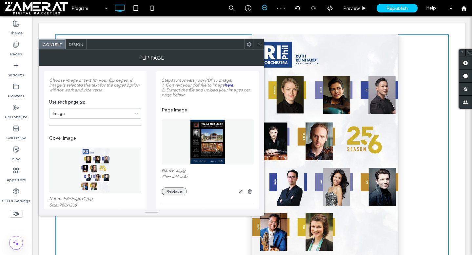
click at [175, 193] on button "Replace" at bounding box center [173, 191] width 25 height 8
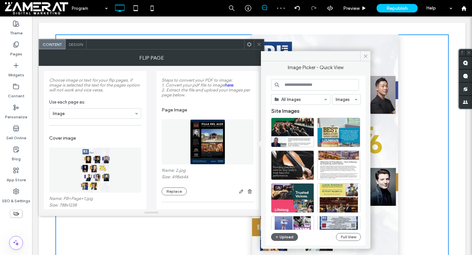
click at [295, 87] on input at bounding box center [315, 85] width 88 height 12
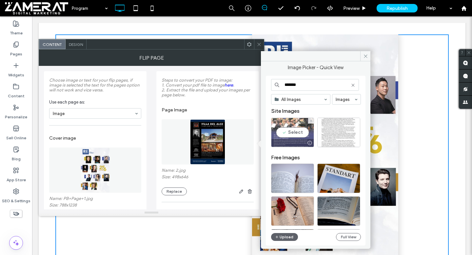
type input "*******"
click at [289, 129] on div "Select" at bounding box center [292, 132] width 43 height 29
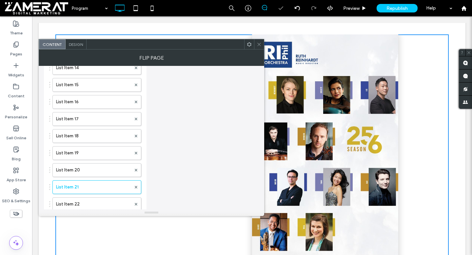
scroll to position [602, 0]
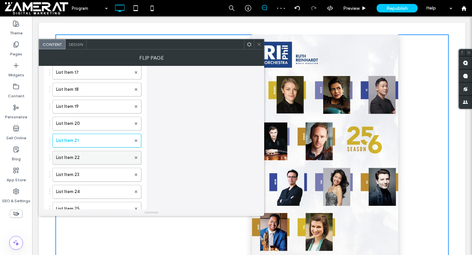
click at [108, 164] on label "List Item 22" at bounding box center [93, 157] width 75 height 13
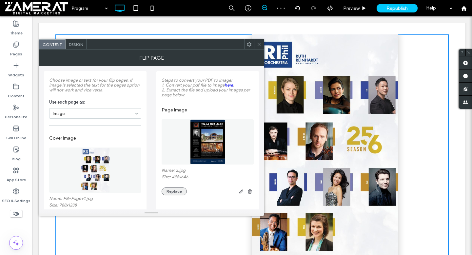
click at [178, 193] on button "Replace" at bounding box center [173, 191] width 25 height 8
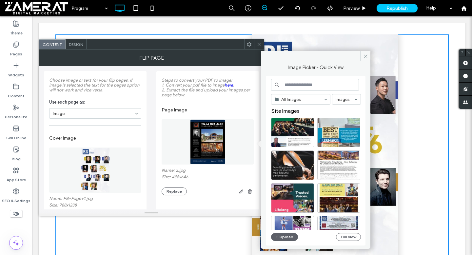
click at [306, 87] on input at bounding box center [315, 85] width 88 height 12
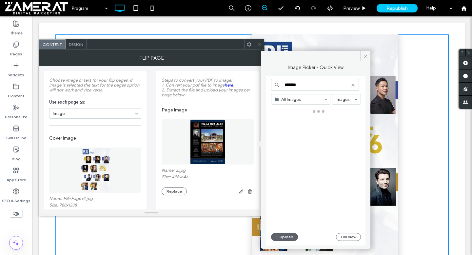
type input "*******"
click at [286, 134] on div at bounding box center [318, 169] width 95 height 122
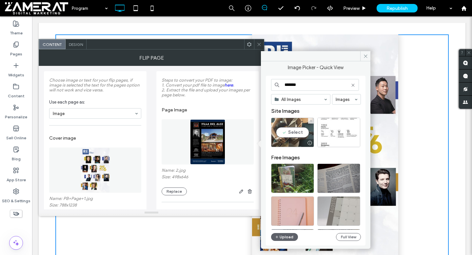
click at [289, 132] on div "Select" at bounding box center [292, 132] width 43 height 29
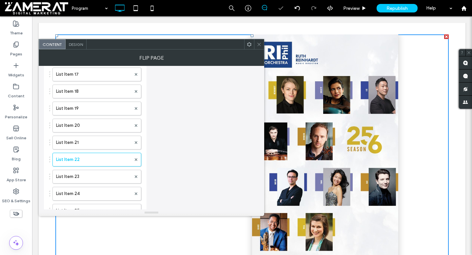
scroll to position [621, 0]
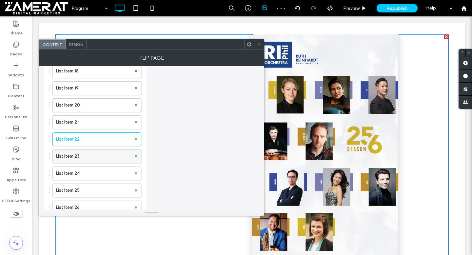
click at [100, 162] on label "List Item 23" at bounding box center [93, 156] width 75 height 13
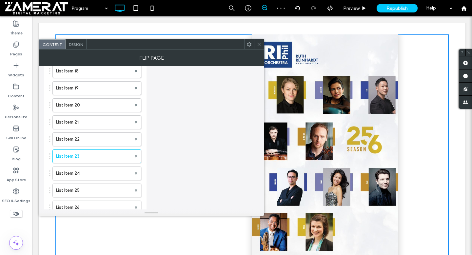
scroll to position [0, 0]
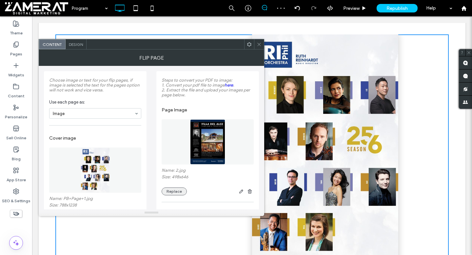
click at [178, 195] on button "Replace" at bounding box center [173, 191] width 25 height 8
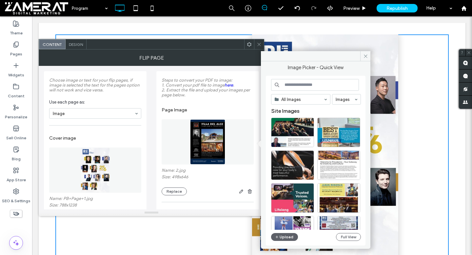
click at [319, 85] on input at bounding box center [315, 85] width 88 height 12
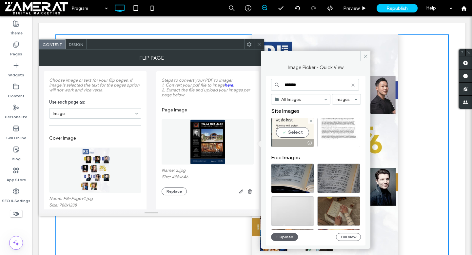
type input "*******"
click at [303, 138] on div "Select" at bounding box center [292, 132] width 43 height 29
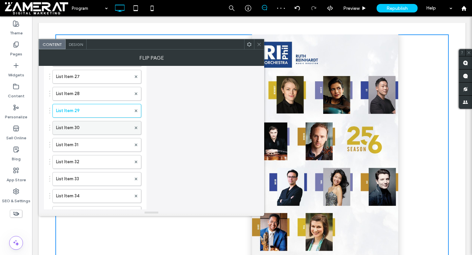
scroll to position [764, 0]
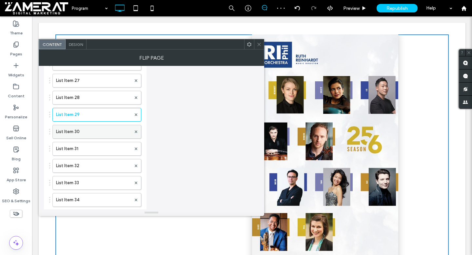
click at [104, 134] on label "List Item 30" at bounding box center [93, 131] width 75 height 13
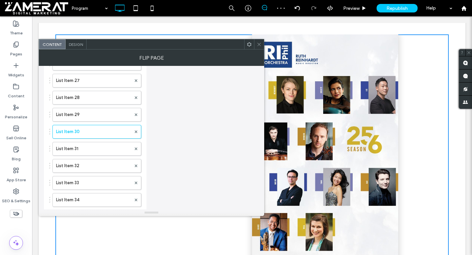
scroll to position [0, 0]
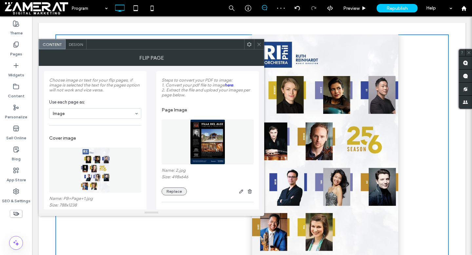
click at [169, 194] on button "Replace" at bounding box center [173, 191] width 25 height 8
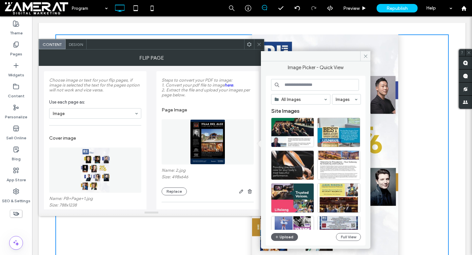
click at [307, 85] on input at bounding box center [315, 85] width 88 height 12
paste input "**********"
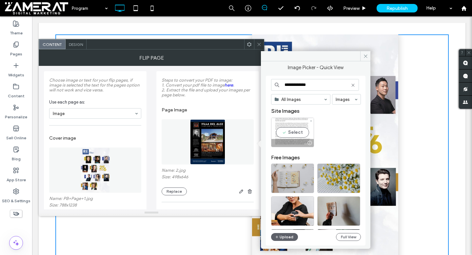
type input "**********"
click at [293, 135] on div "Select" at bounding box center [292, 132] width 43 height 29
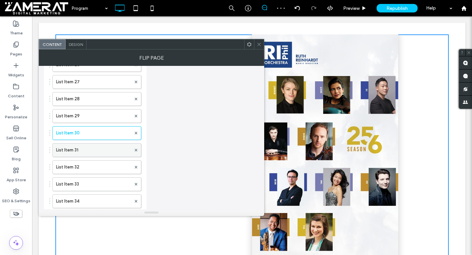
click at [105, 155] on label "List Item 31" at bounding box center [93, 149] width 75 height 13
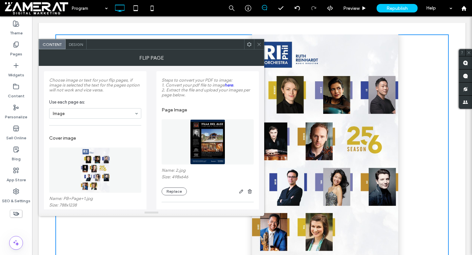
click at [181, 198] on div "Page Image Name: 2.jpg Size: 498x646 Replace" at bounding box center [207, 150] width 92 height 98
click at [178, 193] on button "Replace" at bounding box center [173, 191] width 25 height 8
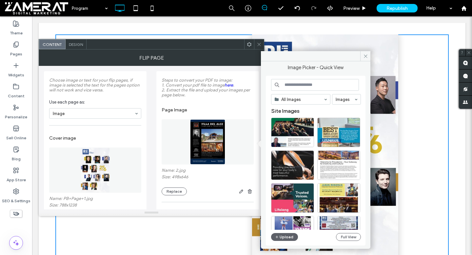
click at [319, 84] on input at bounding box center [315, 85] width 88 height 12
paste input "**********"
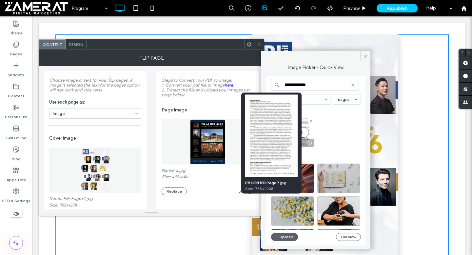
type input "**********"
click at [308, 137] on div "Select" at bounding box center [292, 132] width 43 height 29
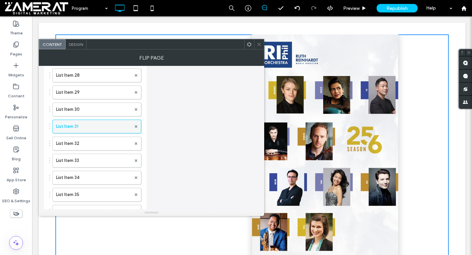
scroll to position [782, 0]
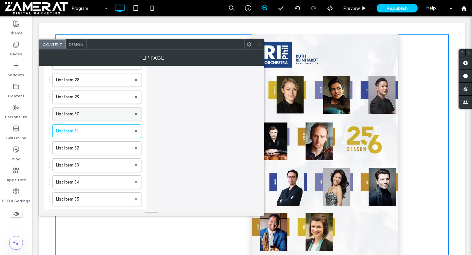
click at [103, 110] on div "List Item 30" at bounding box center [96, 114] width 89 height 14
click at [102, 119] on label "List Item 30" at bounding box center [93, 113] width 75 height 13
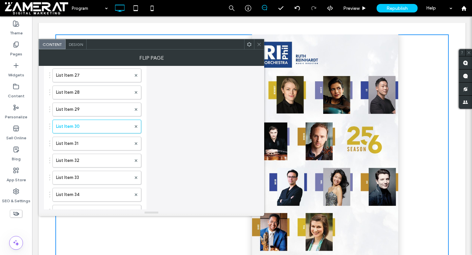
scroll to position [807, 0]
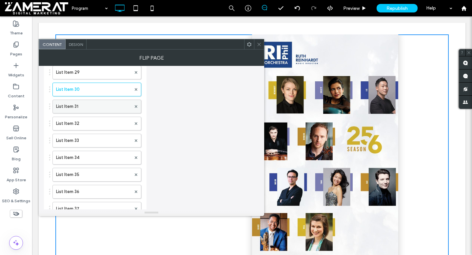
click at [94, 107] on label "List Item 31" at bounding box center [93, 106] width 75 height 13
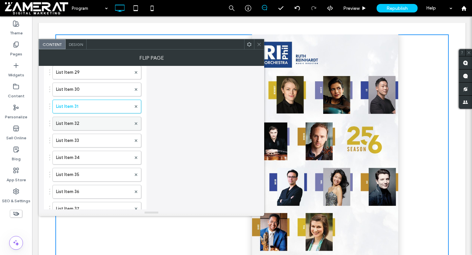
click at [98, 126] on label "List Item 32" at bounding box center [93, 123] width 75 height 13
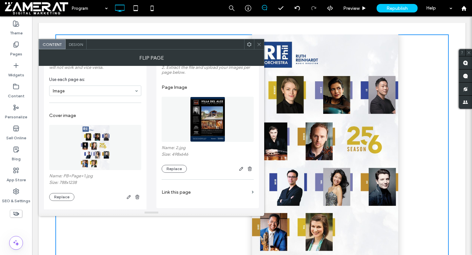
scroll to position [0, 0]
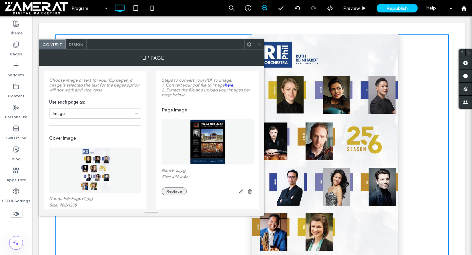
click at [183, 191] on button "Replace" at bounding box center [173, 191] width 25 height 8
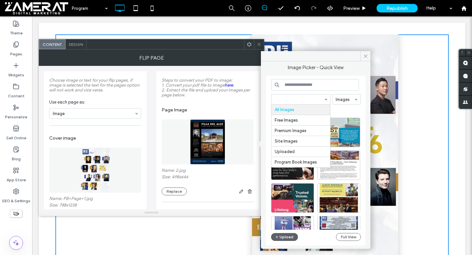
click at [298, 85] on input at bounding box center [315, 85] width 88 height 12
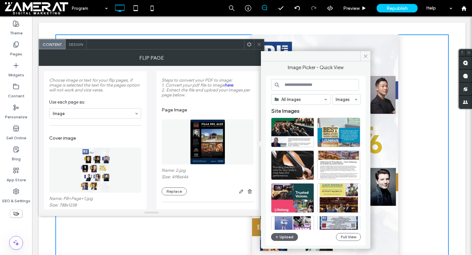
paste input "**********"
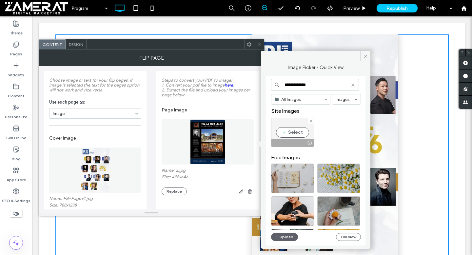
type input "**********"
click at [292, 136] on div "Select" at bounding box center [292, 132] width 43 height 29
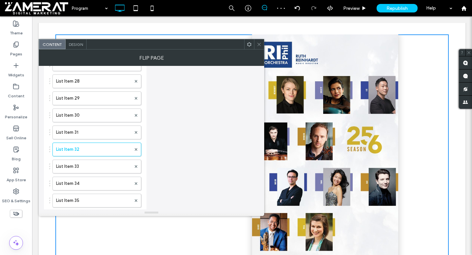
scroll to position [810, 0]
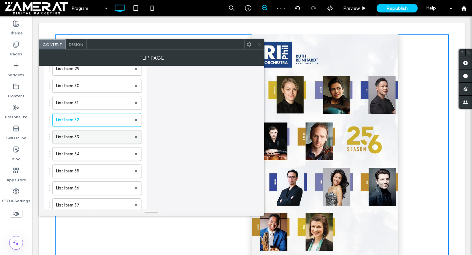
click at [100, 140] on label "List Item 33" at bounding box center [93, 136] width 75 height 13
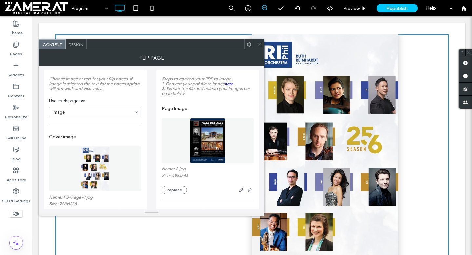
scroll to position [0, 0]
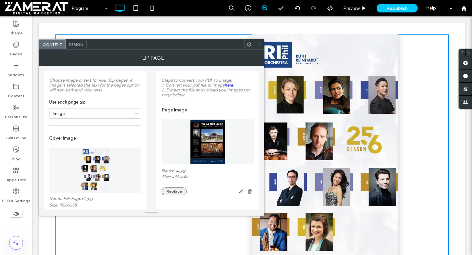
click at [178, 192] on button "Replace" at bounding box center [173, 191] width 25 height 8
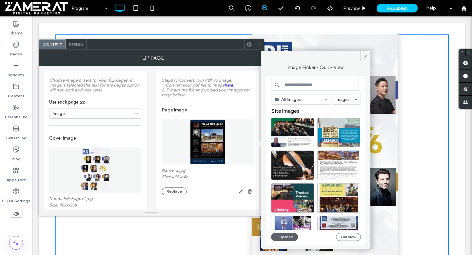
click at [326, 87] on input at bounding box center [315, 85] width 88 height 12
paste input "**********"
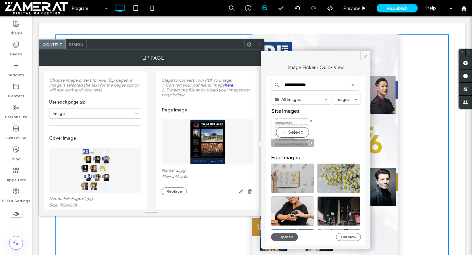
type input "**********"
click at [300, 130] on div "Select" at bounding box center [292, 132] width 43 height 29
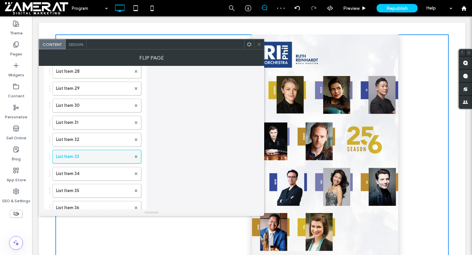
scroll to position [795, 0]
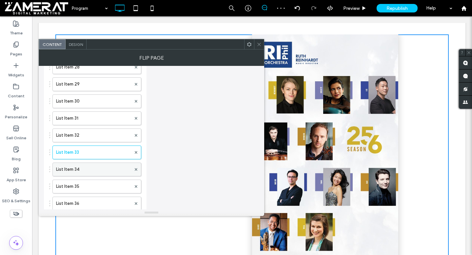
click at [95, 170] on label "List Item 34" at bounding box center [93, 169] width 75 height 13
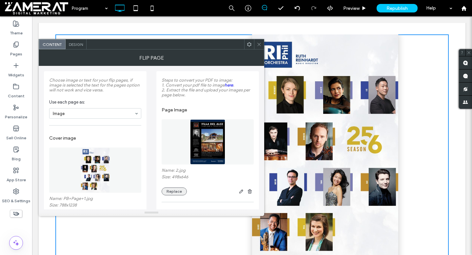
click at [176, 191] on button "Replace" at bounding box center [173, 191] width 25 height 8
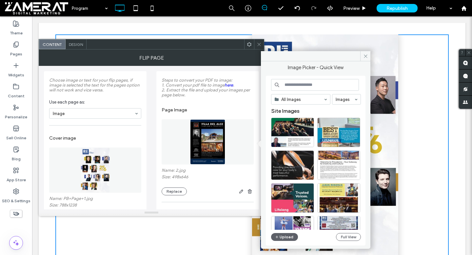
click at [312, 83] on input at bounding box center [315, 85] width 88 height 12
paste input "**********"
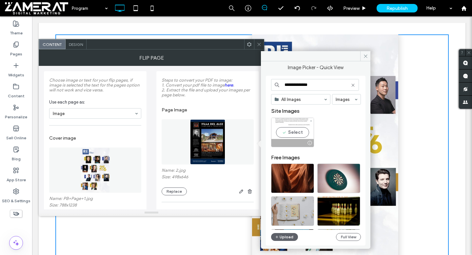
type input "**********"
click at [294, 123] on div "Select" at bounding box center [292, 132] width 43 height 29
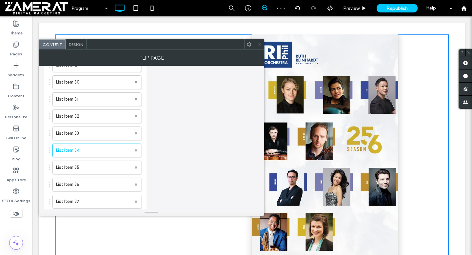
scroll to position [833, 0]
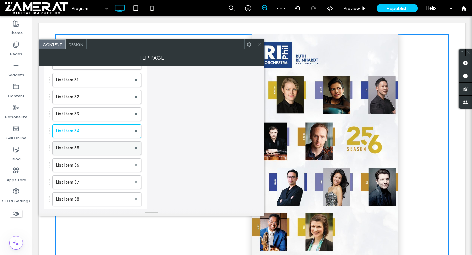
click at [106, 154] on label "List Item 35" at bounding box center [93, 148] width 75 height 13
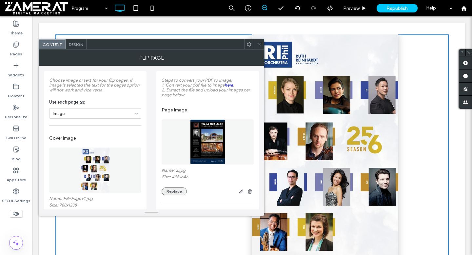
click at [180, 195] on button "Replace" at bounding box center [173, 191] width 25 height 8
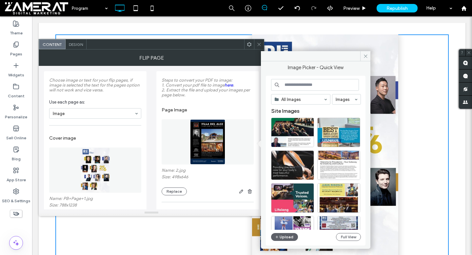
click at [319, 84] on input at bounding box center [315, 85] width 88 height 12
paste input "**********"
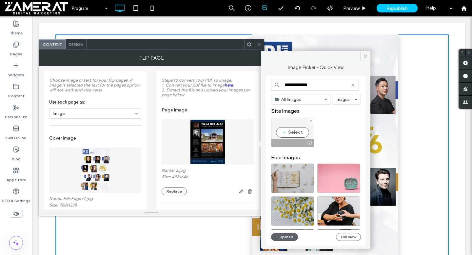
type input "**********"
click at [296, 132] on div "Select" at bounding box center [292, 132] width 43 height 29
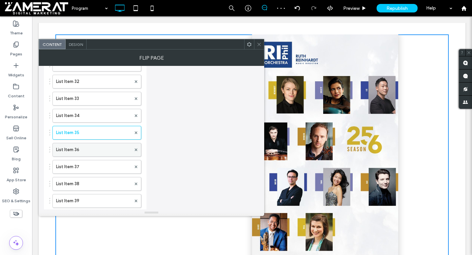
click at [109, 154] on label "List Item 36" at bounding box center [93, 149] width 75 height 13
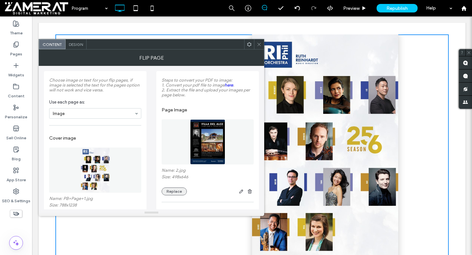
click at [179, 191] on button "Replace" at bounding box center [173, 191] width 25 height 8
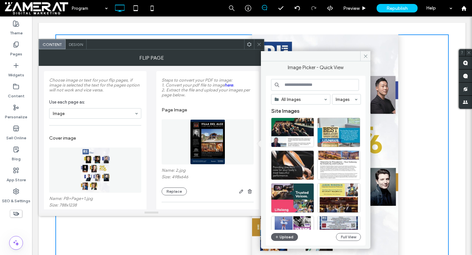
click at [295, 85] on input at bounding box center [315, 85] width 88 height 12
paste input "**********"
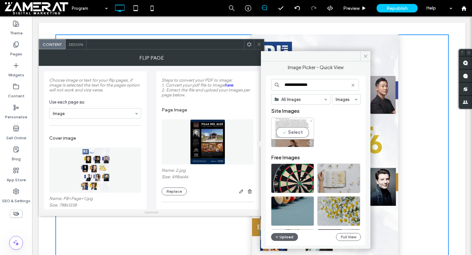
type input "**********"
click at [299, 131] on div "Select" at bounding box center [292, 132] width 43 height 29
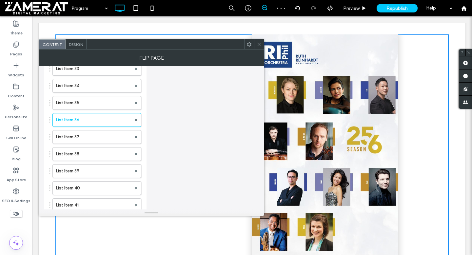
scroll to position [889, 0]
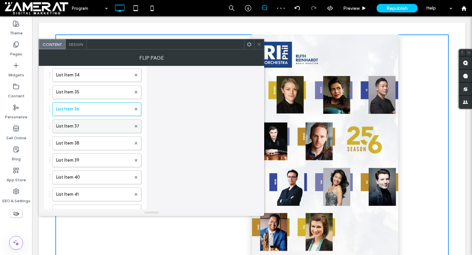
click at [99, 127] on label "List Item 37" at bounding box center [93, 126] width 75 height 13
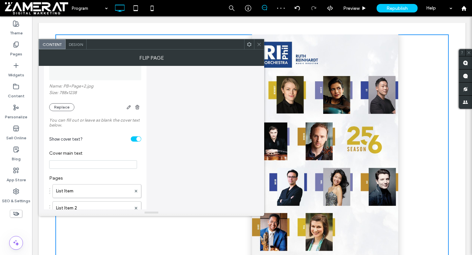
scroll to position [0, 0]
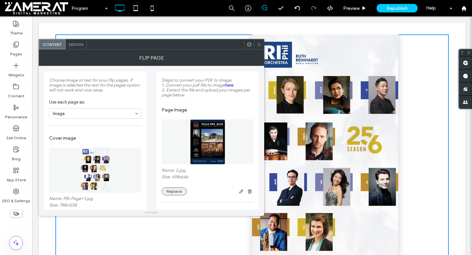
click at [175, 193] on button "Replace" at bounding box center [173, 191] width 25 height 8
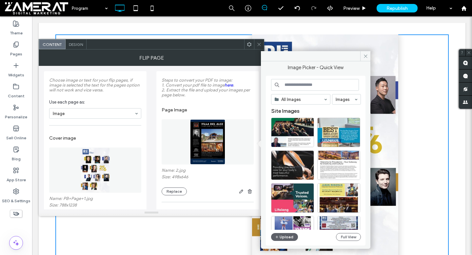
click at [311, 91] on div "All Images Images Site Images Upload Full View" at bounding box center [316, 160] width 90 height 163
click at [311, 81] on input at bounding box center [315, 85] width 88 height 12
paste input "**********"
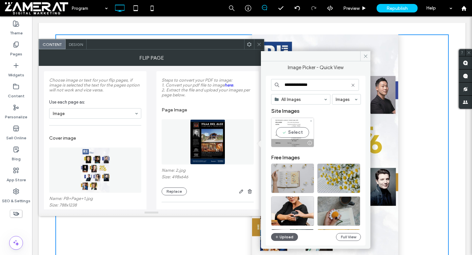
type input "**********"
click at [293, 142] on div at bounding box center [292, 143] width 42 height 8
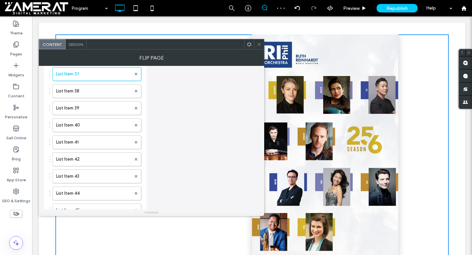
scroll to position [935, 0]
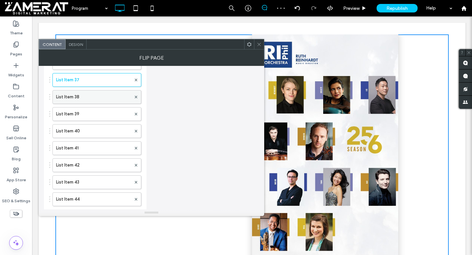
click at [95, 99] on label "List Item 38" at bounding box center [93, 96] width 75 height 13
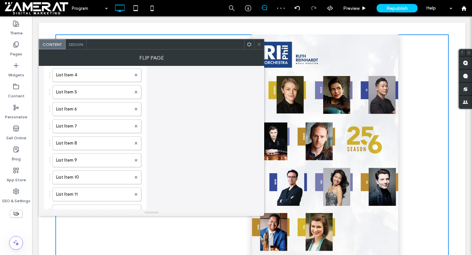
scroll to position [0, 0]
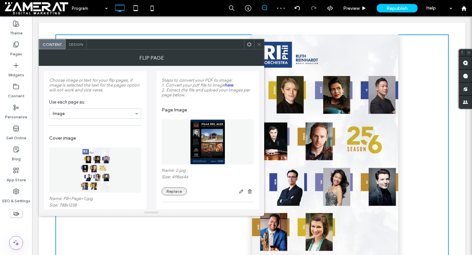
click at [177, 195] on button "Replace" at bounding box center [173, 191] width 25 height 8
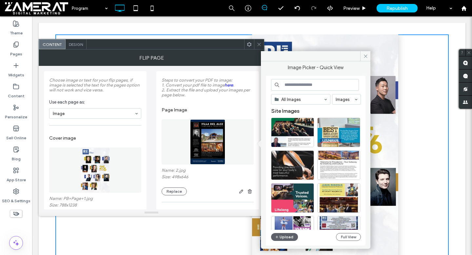
click at [313, 84] on input at bounding box center [315, 85] width 88 height 12
paste input "**********"
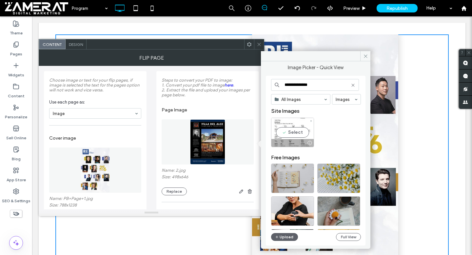
type input "**********"
click at [299, 127] on div "Select" at bounding box center [292, 132] width 43 height 29
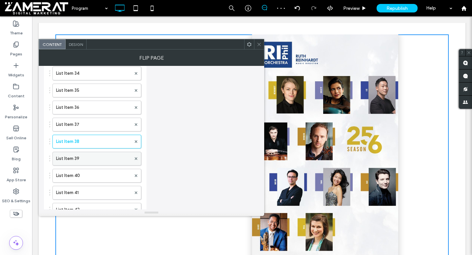
click at [118, 165] on label "List Item 39" at bounding box center [93, 158] width 75 height 13
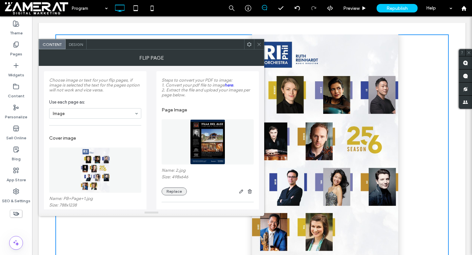
click at [174, 193] on button "Replace" at bounding box center [173, 191] width 25 height 8
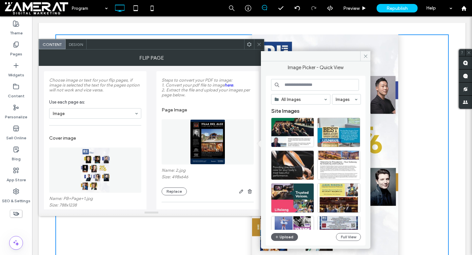
click at [298, 84] on input at bounding box center [315, 85] width 88 height 12
paste input "**********"
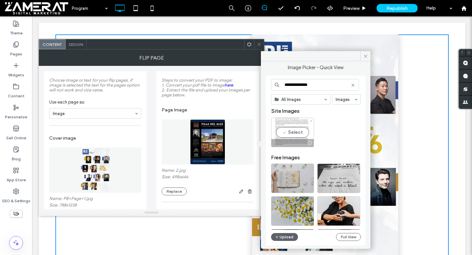
type input "**********"
click at [290, 132] on div "Select" at bounding box center [292, 132] width 43 height 29
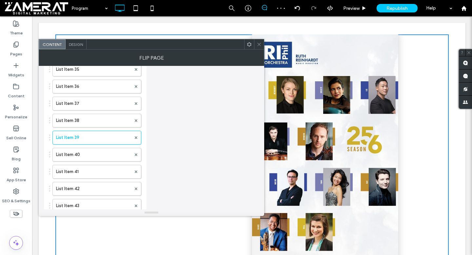
scroll to position [923, 0]
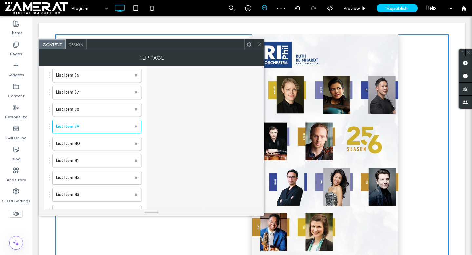
click at [104, 154] on div "List Item List Item 2 List Item 3 List Item 4 List Item 5 List Item 6 List Item…" at bounding box center [95, 150] width 92 height 1363
click at [104, 150] on label "List Item 40" at bounding box center [93, 143] width 75 height 13
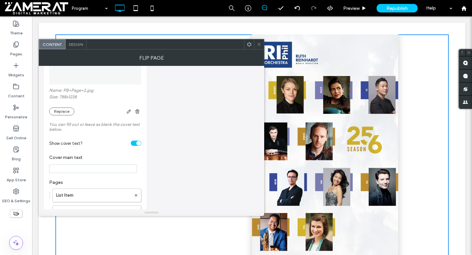
scroll to position [0, 0]
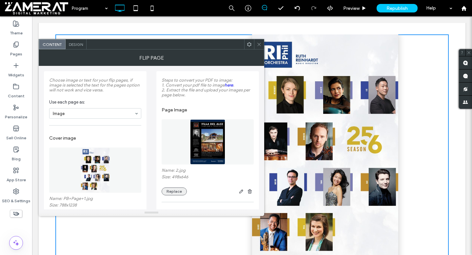
click at [178, 190] on button "Replace" at bounding box center [173, 191] width 25 height 8
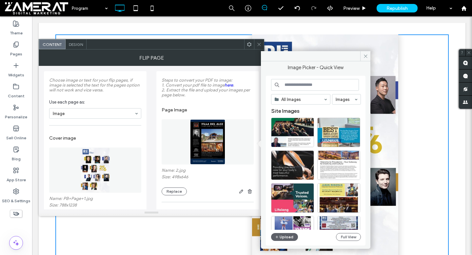
click at [294, 84] on input at bounding box center [315, 85] width 88 height 12
paste input "**********"
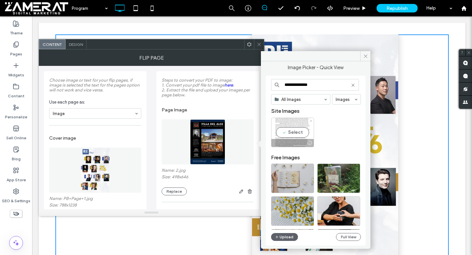
type input "**********"
click at [294, 135] on div "Select" at bounding box center [292, 132] width 43 height 29
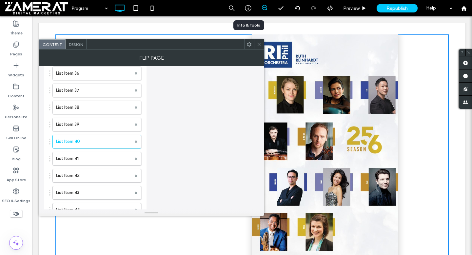
scroll to position [943, 0]
click at [96, 147] on label "List Item 41" at bounding box center [93, 140] width 75 height 13
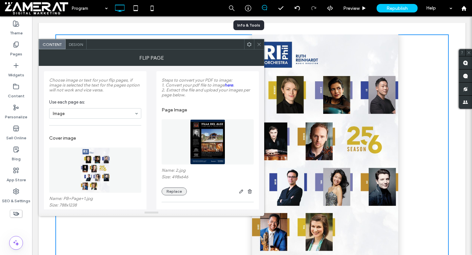
click at [171, 190] on button "Replace" at bounding box center [173, 191] width 25 height 8
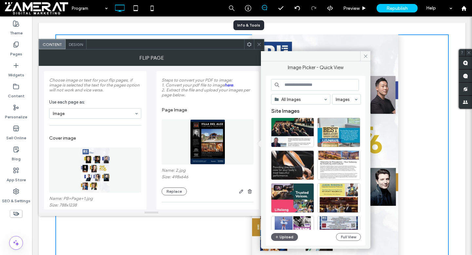
click at [303, 87] on input at bounding box center [315, 85] width 88 height 12
paste input "**********"
type input "**********"
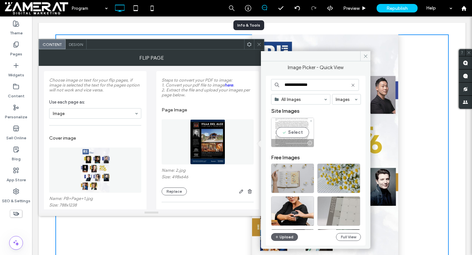
click at [294, 126] on div "Select" at bounding box center [292, 132] width 43 height 29
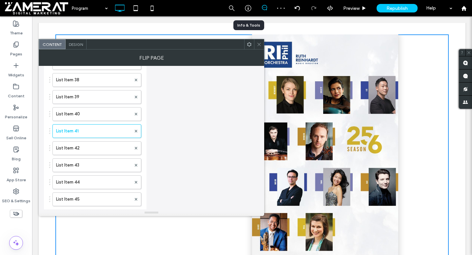
scroll to position [957, 0]
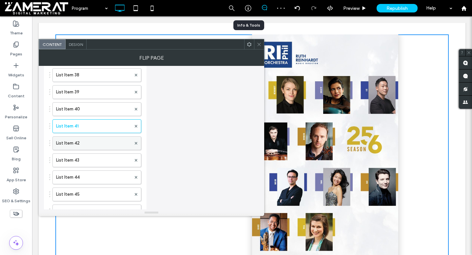
click at [106, 147] on label "List Item 42" at bounding box center [93, 143] width 75 height 13
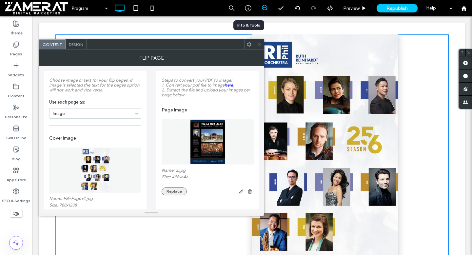
click at [179, 192] on button "Replace" at bounding box center [173, 191] width 25 height 8
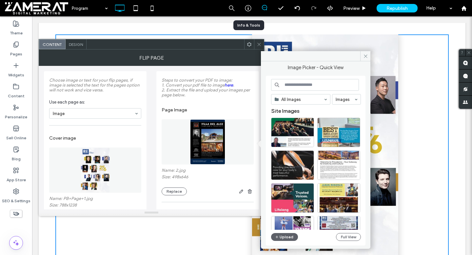
click at [300, 85] on input at bounding box center [315, 85] width 88 height 12
paste input "**********"
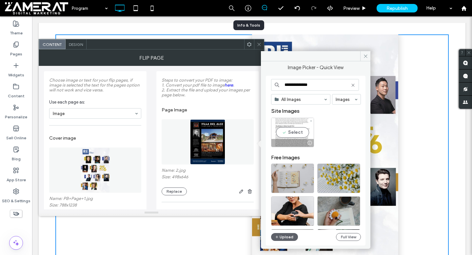
type input "**********"
click at [292, 139] on div at bounding box center [292, 143] width 42 height 8
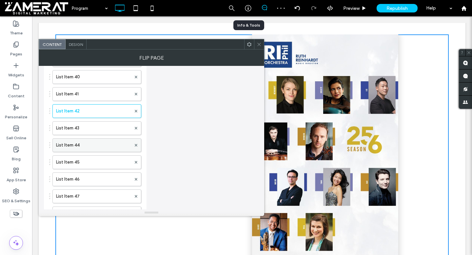
scroll to position [993, 0]
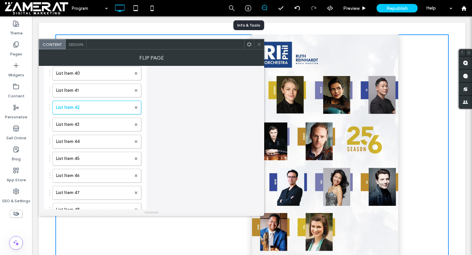
click at [101, 135] on div "List Item List Item 2 List Item 3 List Item 4 List Item 5 List Item 6 List Item…" at bounding box center [95, 80] width 92 height 1363
click at [101, 131] on label "List Item 43" at bounding box center [93, 124] width 75 height 13
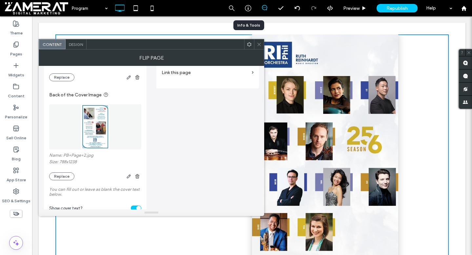
scroll to position [0, 0]
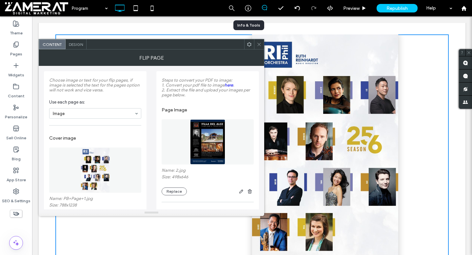
click at [177, 185] on div "Name: 2.jpg Size: 498x646 Replace" at bounding box center [207, 182] width 92 height 28
click at [177, 188] on div "Name: 2.jpg Size: 498x646 Replace" at bounding box center [207, 182] width 92 height 28
click at [177, 190] on button "Replace" at bounding box center [173, 191] width 25 height 8
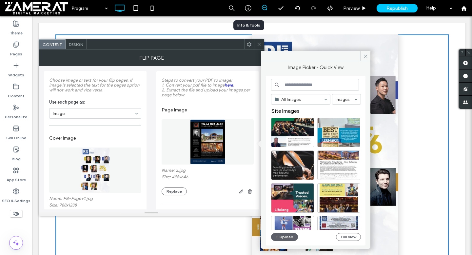
click at [311, 85] on input at bounding box center [315, 85] width 88 height 12
paste input "**********"
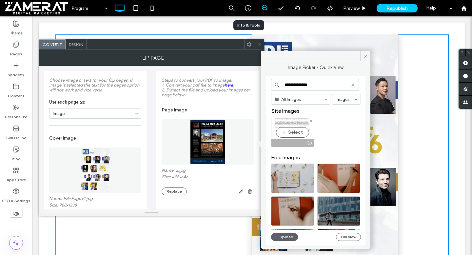
type input "**********"
click at [297, 132] on div "Select" at bounding box center [292, 132] width 43 height 29
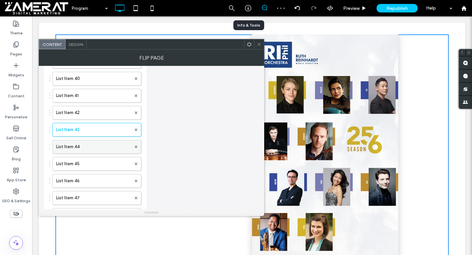
scroll to position [991, 0]
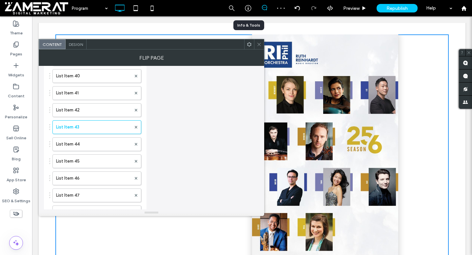
click at [102, 155] on div "List Item List Item 2 List Item 3 List Item 4 List Item 5 List Item 6 List Item…" at bounding box center [95, 83] width 92 height 1363
click at [101, 151] on label "List Item 44" at bounding box center [93, 144] width 75 height 13
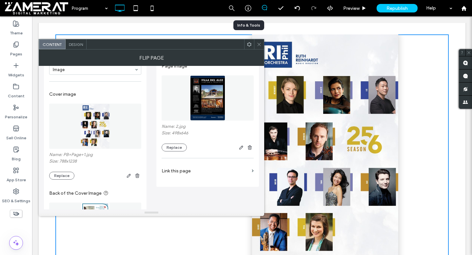
scroll to position [0, 0]
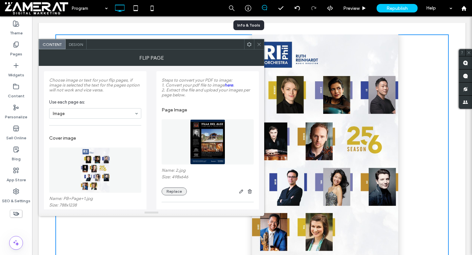
click at [174, 195] on button "Replace" at bounding box center [173, 191] width 25 height 8
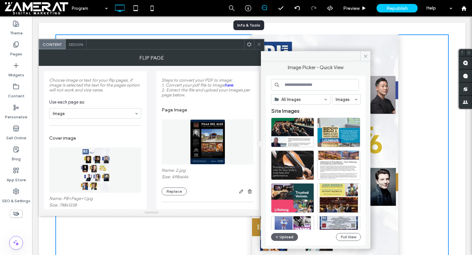
click at [304, 89] on input at bounding box center [315, 85] width 88 height 12
paste input "**********"
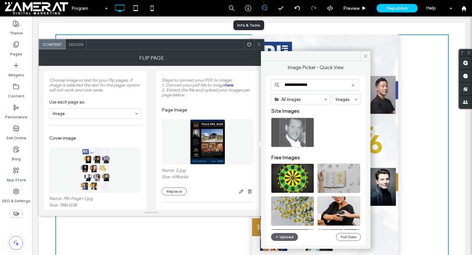
type input "**********"
click at [292, 138] on div "Select" at bounding box center [292, 132] width 43 height 29
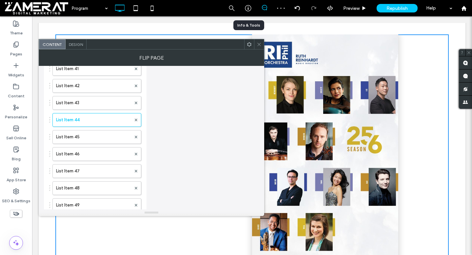
scroll to position [1027, 0]
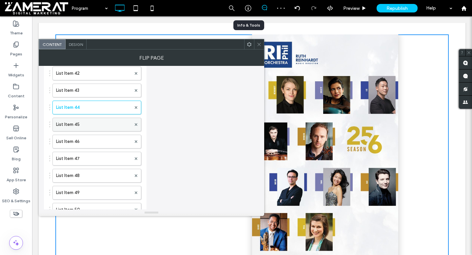
click at [100, 127] on label "List Item 45" at bounding box center [93, 124] width 75 height 13
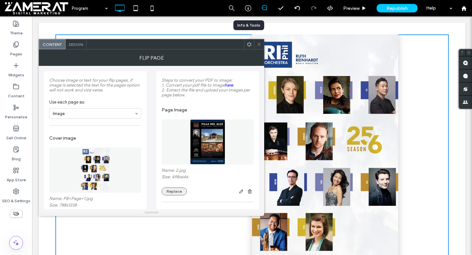
click at [176, 193] on button "Replace" at bounding box center [173, 191] width 25 height 8
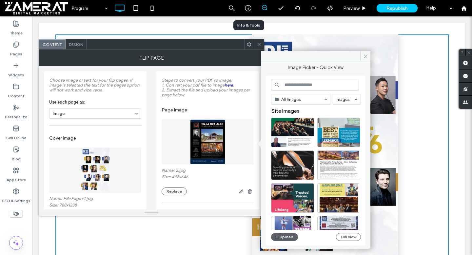
click at [292, 85] on input at bounding box center [315, 85] width 88 height 12
paste input "**********"
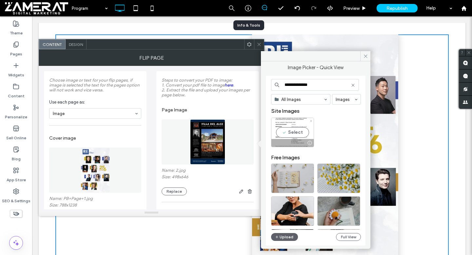
type input "**********"
click at [295, 133] on div "Select" at bounding box center [292, 132] width 43 height 29
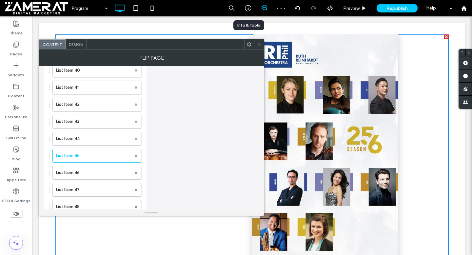
scroll to position [1047, 0]
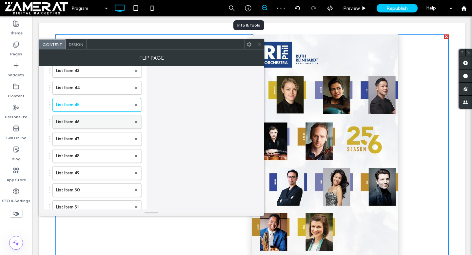
click at [94, 120] on label "List Item 46" at bounding box center [93, 121] width 75 height 13
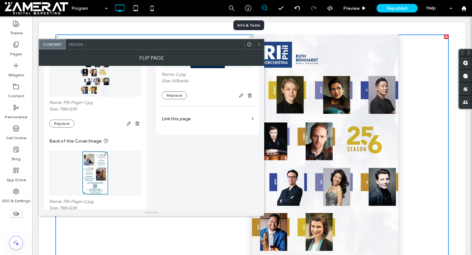
scroll to position [0, 0]
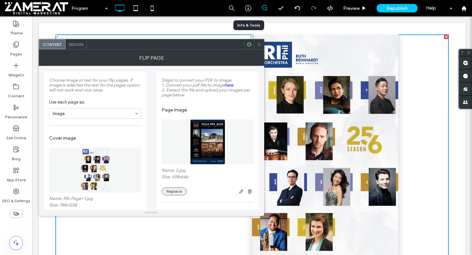
click at [174, 195] on button "Replace" at bounding box center [173, 191] width 25 height 8
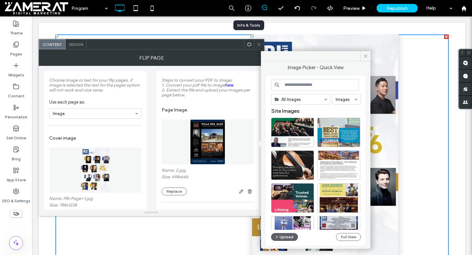
click at [304, 84] on input at bounding box center [315, 85] width 88 height 12
paste input "**********"
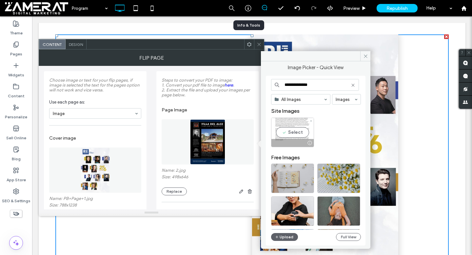
type input "**********"
click at [307, 132] on div "Select" at bounding box center [292, 132] width 43 height 29
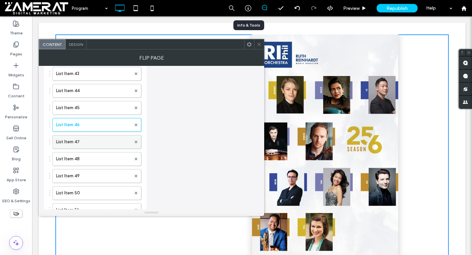
click at [111, 146] on label "List Item 47" at bounding box center [93, 141] width 75 height 13
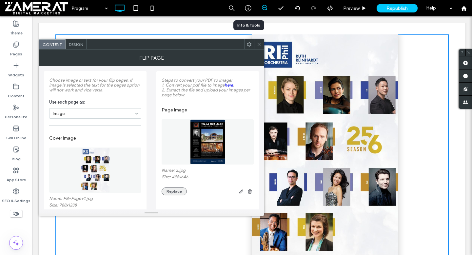
click at [175, 191] on button "Replace" at bounding box center [173, 191] width 25 height 8
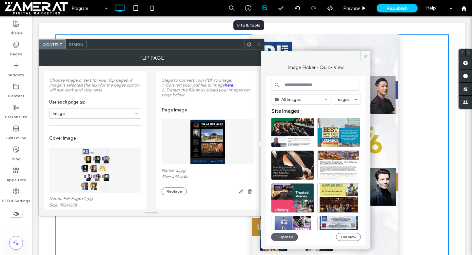
click at [308, 83] on input at bounding box center [315, 85] width 88 height 12
paste input "**********"
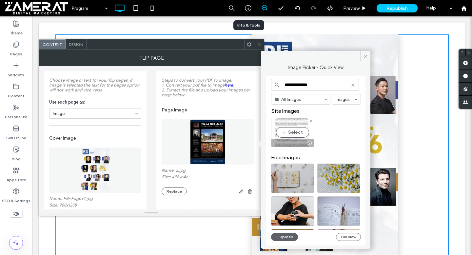
type input "**********"
click at [291, 127] on div "Select" at bounding box center [292, 132] width 43 height 29
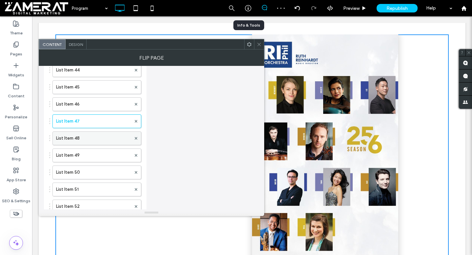
click at [109, 144] on label "List Item 48" at bounding box center [93, 138] width 75 height 13
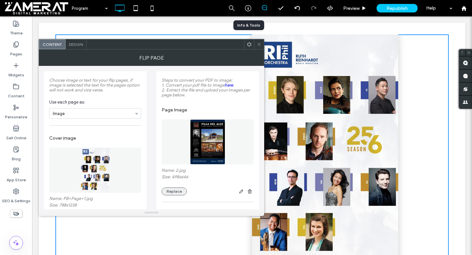
click at [178, 195] on button "Replace" at bounding box center [173, 191] width 25 height 8
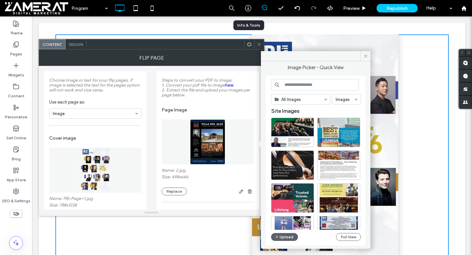
click at [304, 89] on input at bounding box center [315, 85] width 88 height 12
paste input "**********"
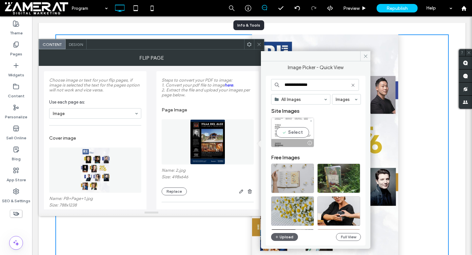
type input "**********"
click at [297, 131] on div "Select" at bounding box center [292, 132] width 43 height 29
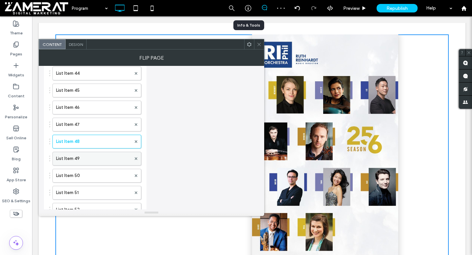
click at [101, 165] on label "List Item 49" at bounding box center [93, 158] width 75 height 13
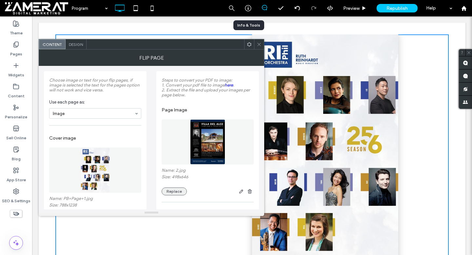
click at [177, 195] on button "Replace" at bounding box center [173, 191] width 25 height 8
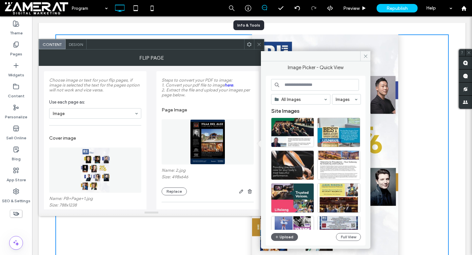
click at [298, 82] on input at bounding box center [315, 85] width 88 height 12
paste input "**********"
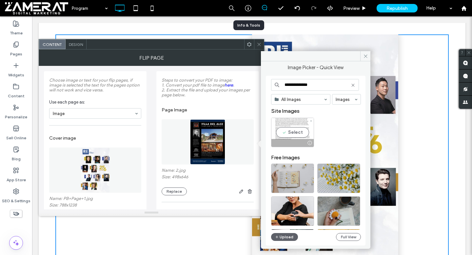
type input "**********"
click at [289, 137] on div "Select" at bounding box center [292, 132] width 43 height 29
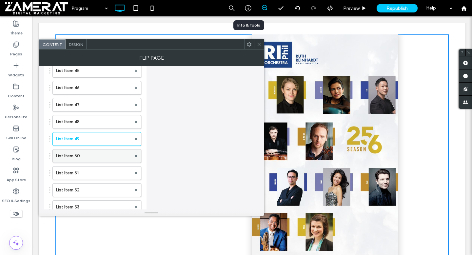
click at [107, 161] on label "List Item 50" at bounding box center [93, 155] width 75 height 13
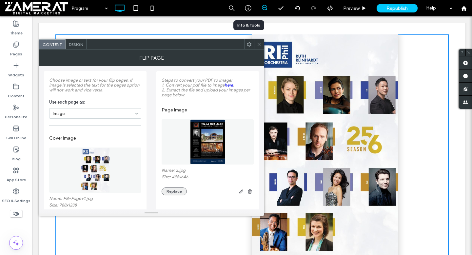
click at [179, 195] on button "Replace" at bounding box center [173, 191] width 25 height 8
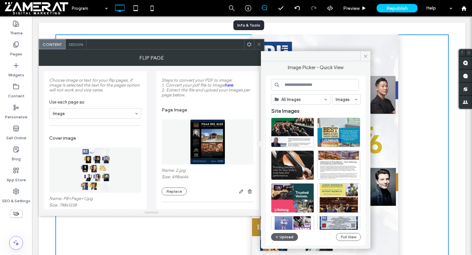
click at [305, 87] on input at bounding box center [315, 85] width 88 height 12
paste input "**********"
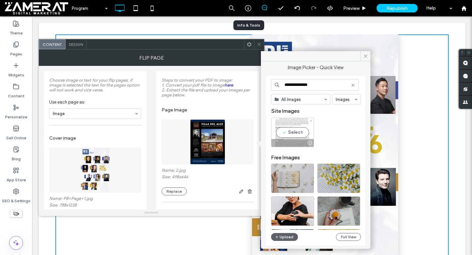
type input "**********"
click at [293, 140] on div at bounding box center [292, 143] width 42 height 8
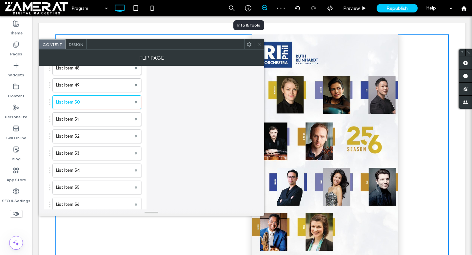
scroll to position [1131, 0]
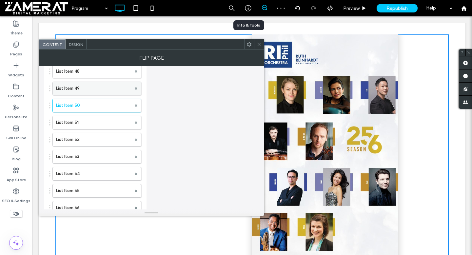
click at [105, 93] on label "List Item 49" at bounding box center [93, 88] width 75 height 13
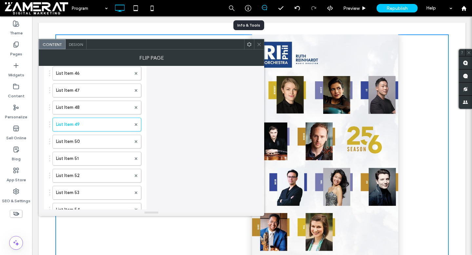
scroll to position [1098, 0]
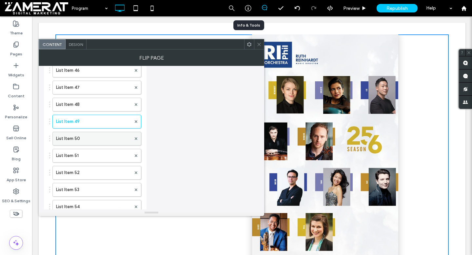
click at [98, 145] on label "List Item 50" at bounding box center [93, 138] width 75 height 13
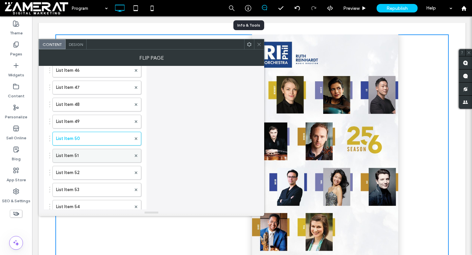
click at [104, 161] on label "List Item 51" at bounding box center [93, 155] width 75 height 13
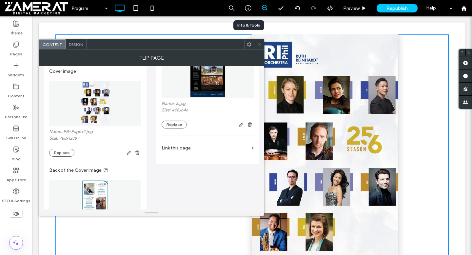
scroll to position [0, 0]
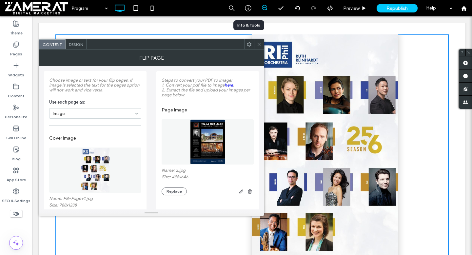
click at [174, 189] on div "Name: 2.jpg Size: 498x646 Replace" at bounding box center [207, 182] width 92 height 28
click at [174, 191] on button "Replace" at bounding box center [173, 191] width 25 height 8
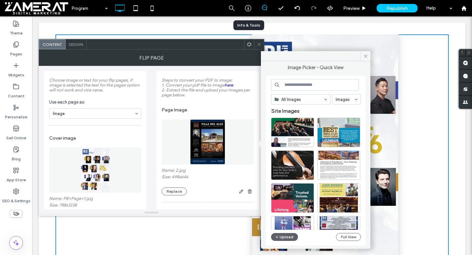
click at [336, 83] on input at bounding box center [315, 85] width 88 height 12
paste input "**********"
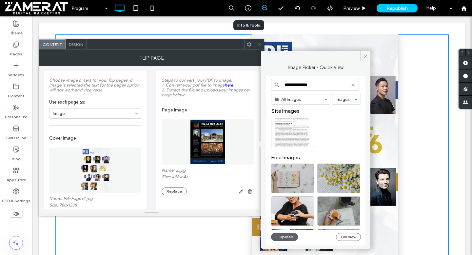
type input "**********"
click at [302, 133] on div "Select" at bounding box center [292, 132] width 43 height 29
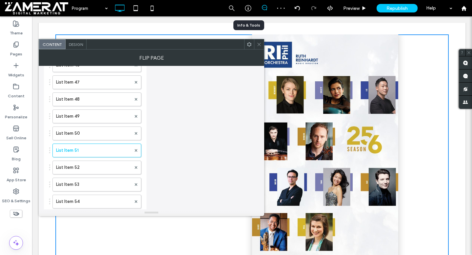
scroll to position [1105, 0]
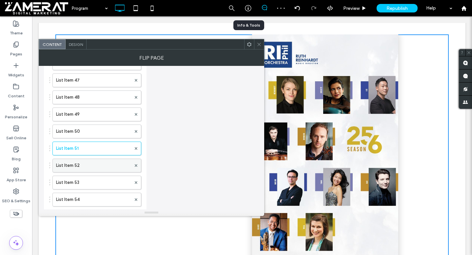
click at [101, 165] on label "List Item 52" at bounding box center [93, 165] width 75 height 13
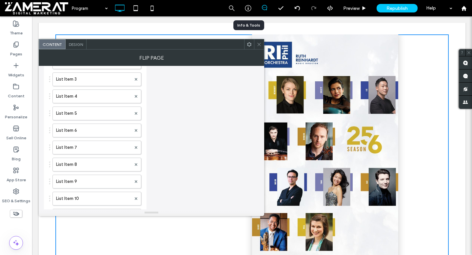
scroll to position [0, 0]
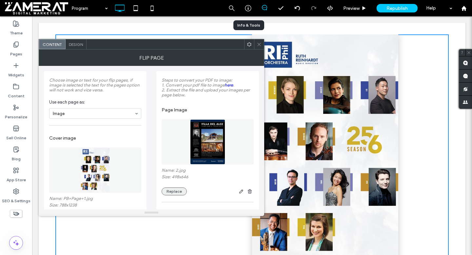
click at [179, 195] on button "Replace" at bounding box center [173, 191] width 25 height 8
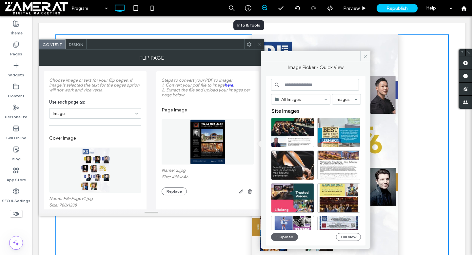
click at [301, 85] on input at bounding box center [315, 85] width 88 height 12
paste input "**********"
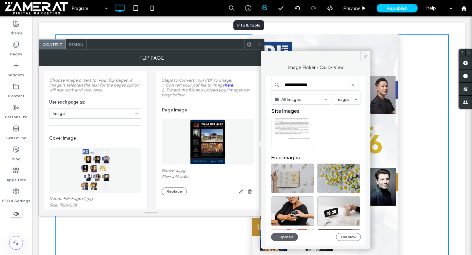
type input "**********"
click at [286, 129] on div "Select" at bounding box center [292, 132] width 43 height 29
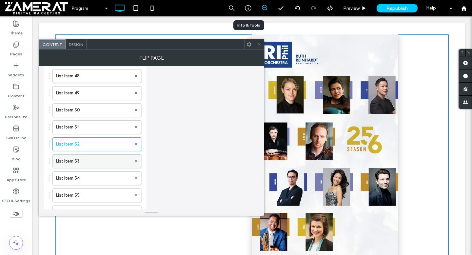
click at [102, 167] on label "List Item 53" at bounding box center [93, 161] width 75 height 13
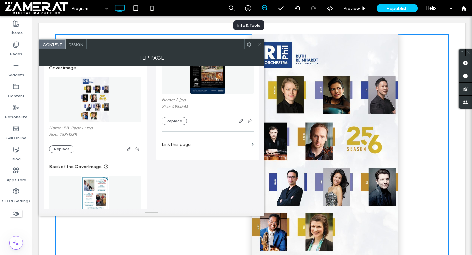
scroll to position [34, 0]
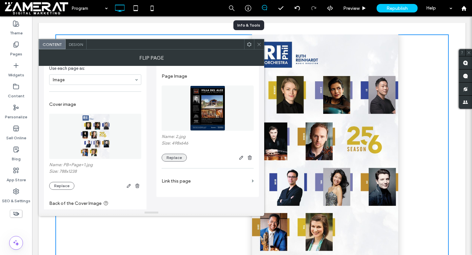
click at [174, 158] on button "Replace" at bounding box center [173, 158] width 25 height 8
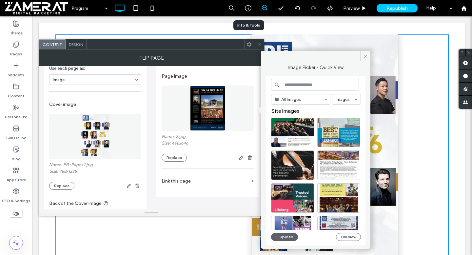
click at [304, 81] on input at bounding box center [315, 85] width 88 height 12
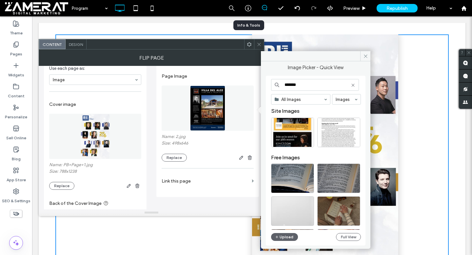
type input "*******"
click at [304, 133] on div "Select" at bounding box center [292, 132] width 43 height 29
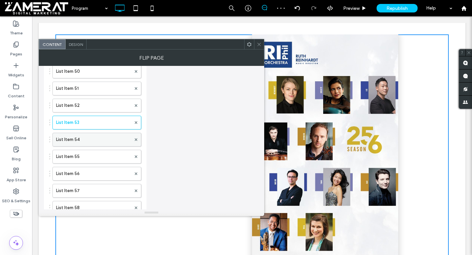
click at [94, 141] on label "List Item 54" at bounding box center [93, 139] width 75 height 13
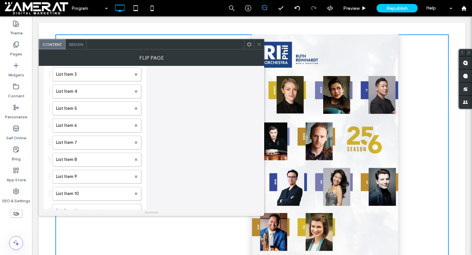
scroll to position [0, 0]
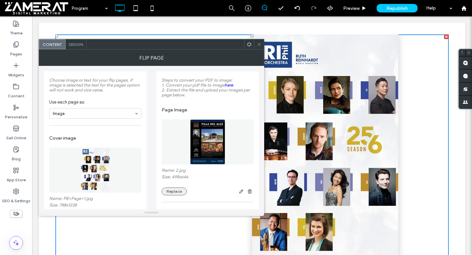
click at [178, 195] on button "Replace" at bounding box center [173, 191] width 25 height 8
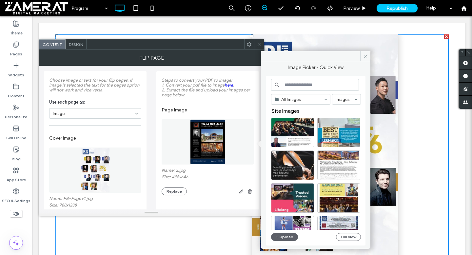
click at [292, 82] on input at bounding box center [315, 85] width 88 height 12
click at [290, 85] on input "*******" at bounding box center [315, 85] width 88 height 12
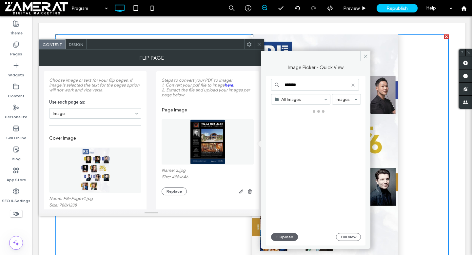
click at [290, 85] on input "*******" at bounding box center [315, 85] width 88 height 12
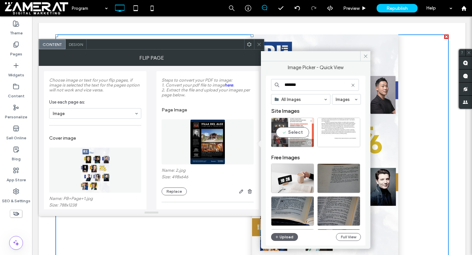
type input "*******"
click at [295, 129] on div "Select" at bounding box center [292, 132] width 43 height 29
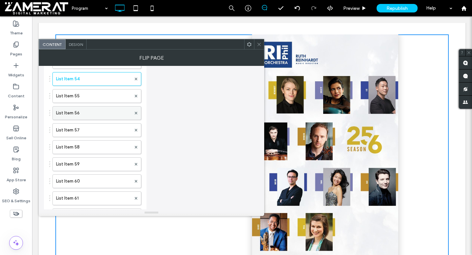
scroll to position [1223, 0]
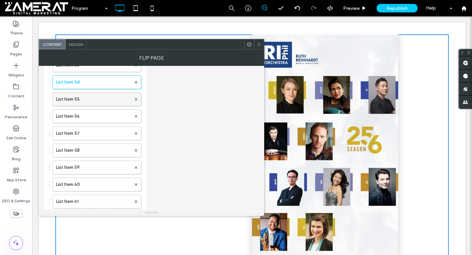
click at [108, 102] on label "List Item 55" at bounding box center [93, 99] width 75 height 13
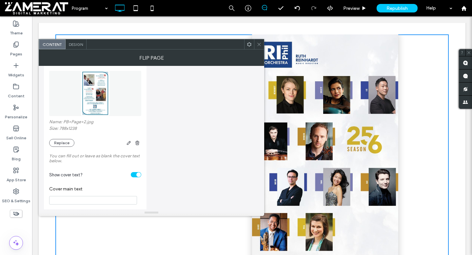
scroll to position [17, 0]
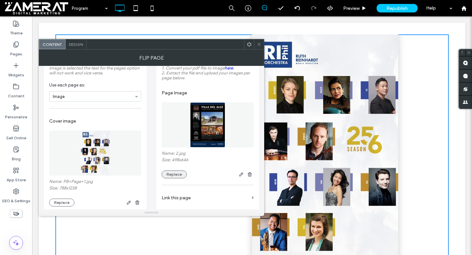
click at [174, 174] on button "Replace" at bounding box center [173, 174] width 25 height 8
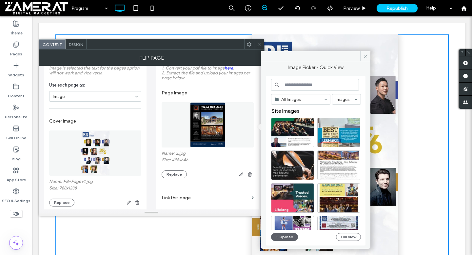
click at [309, 84] on input at bounding box center [315, 85] width 88 height 12
paste input "****"
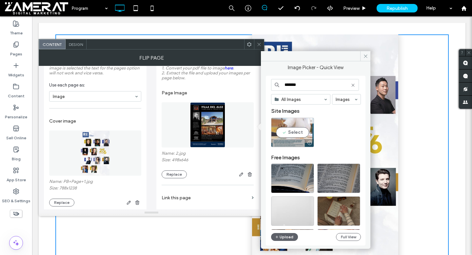
type input "*******"
click at [298, 136] on div "Select" at bounding box center [292, 132] width 43 height 29
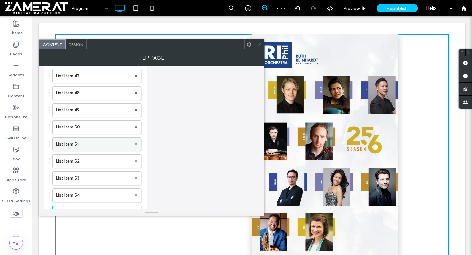
scroll to position [1189, 0]
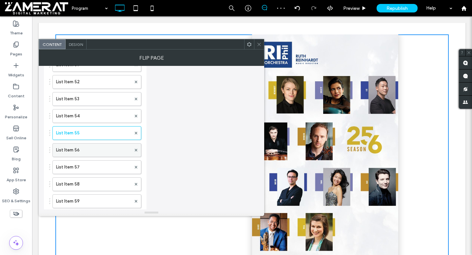
click at [95, 157] on div "List Item 56" at bounding box center [96, 150] width 89 height 14
click at [101, 157] on label "List Item 56" at bounding box center [93, 149] width 75 height 13
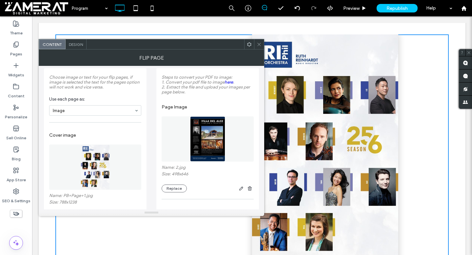
scroll to position [0, 0]
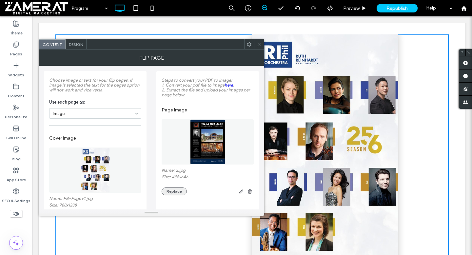
click at [178, 190] on button "Replace" at bounding box center [173, 191] width 25 height 8
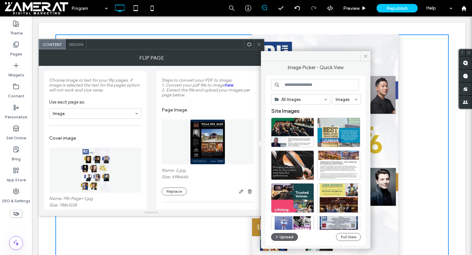
click at [293, 83] on input at bounding box center [315, 85] width 88 height 12
paste input "****"
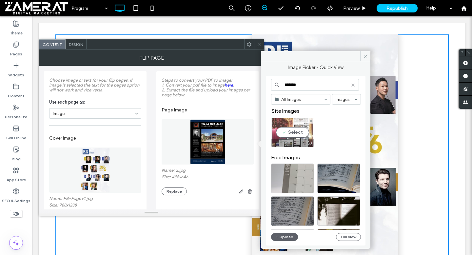
type input "*******"
click at [296, 141] on div at bounding box center [292, 143] width 42 height 8
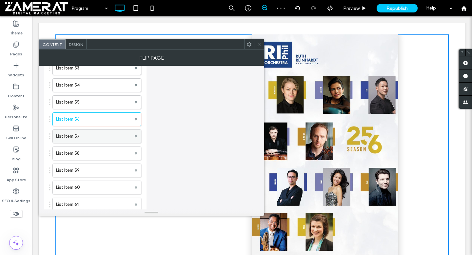
scroll to position [1222, 0]
click at [106, 135] on label "List Item 57" at bounding box center [93, 134] width 75 height 13
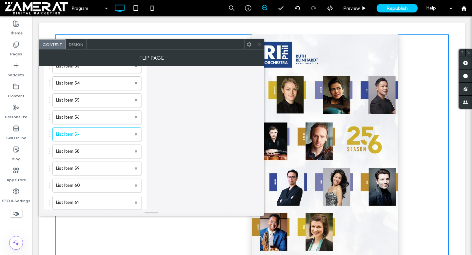
scroll to position [0, 0]
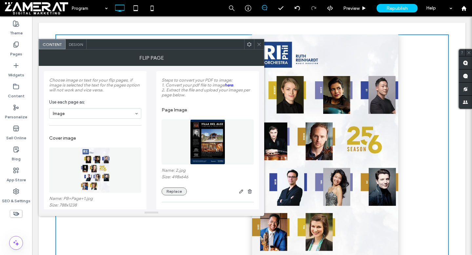
click at [179, 193] on button "Replace" at bounding box center [173, 191] width 25 height 8
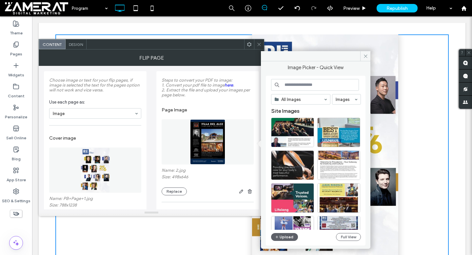
click at [311, 87] on input at bounding box center [315, 85] width 88 height 12
paste input "****"
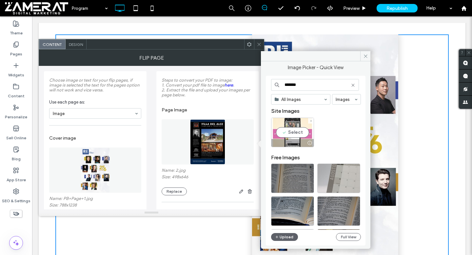
type input "*******"
click at [295, 129] on div "Select" at bounding box center [292, 132] width 43 height 29
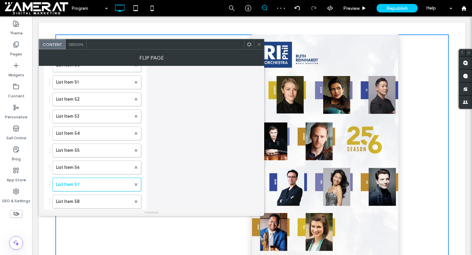
scroll to position [1234, 0]
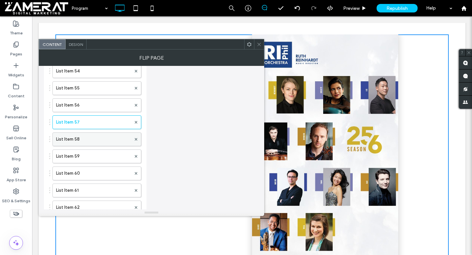
click at [109, 146] on label "List Item 58" at bounding box center [93, 139] width 75 height 13
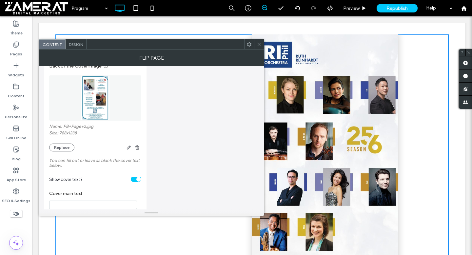
scroll to position [0, 0]
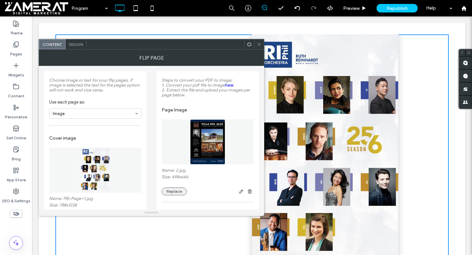
click at [175, 193] on button "Replace" at bounding box center [173, 191] width 25 height 8
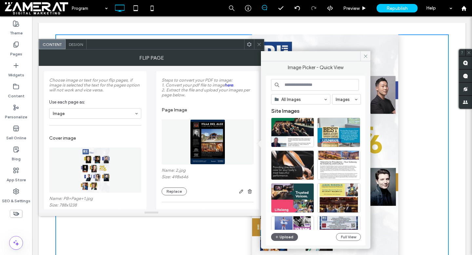
click at [302, 85] on input at bounding box center [315, 85] width 88 height 12
paste input "****"
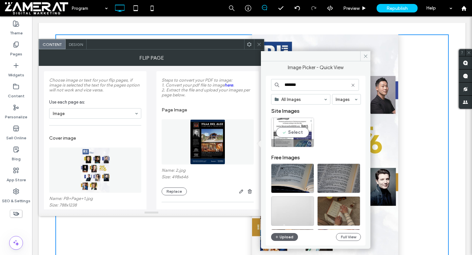
type input "*******"
click at [285, 125] on div "Select" at bounding box center [292, 132] width 43 height 29
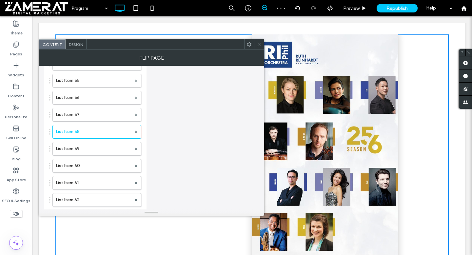
scroll to position [1253, 0]
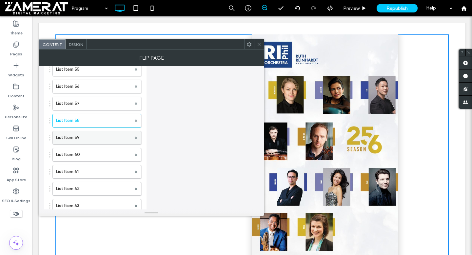
click at [109, 142] on label "List Item 59" at bounding box center [93, 137] width 75 height 13
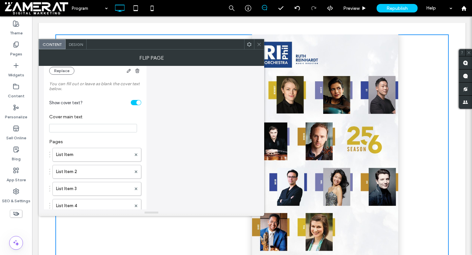
scroll to position [0, 0]
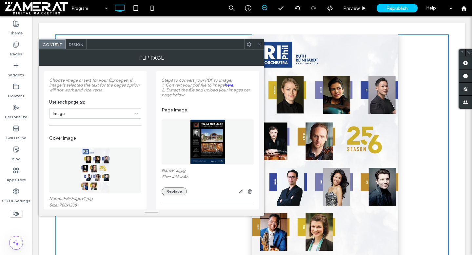
click at [174, 193] on button "Replace" at bounding box center [173, 191] width 25 height 8
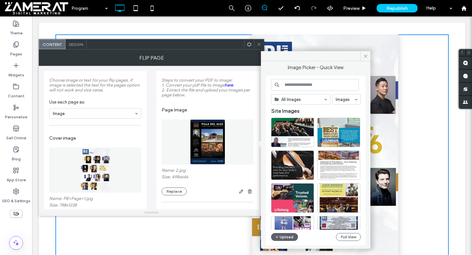
click at [292, 87] on input at bounding box center [315, 85] width 88 height 12
paste input "****"
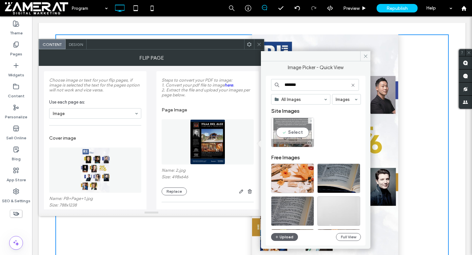
type input "*******"
click at [295, 142] on div at bounding box center [292, 143] width 42 height 8
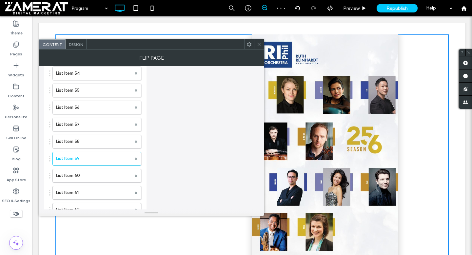
scroll to position [1233, 0]
click at [100, 143] on label "List Item 58" at bounding box center [93, 140] width 75 height 13
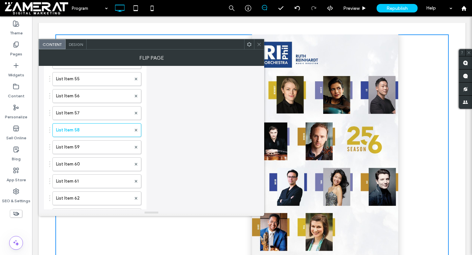
scroll to position [1256, 0]
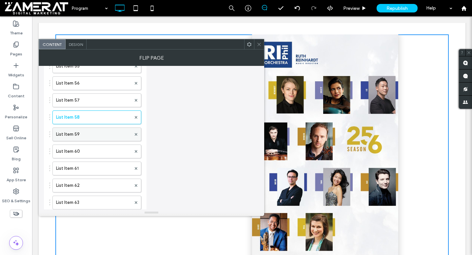
click at [98, 141] on label "List Item 59" at bounding box center [93, 134] width 75 height 13
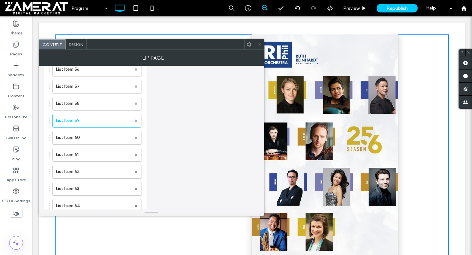
scroll to position [1282, 0]
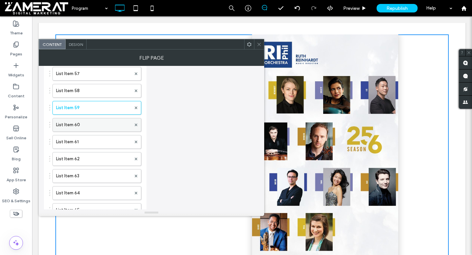
click at [98, 126] on label "List Item 60" at bounding box center [93, 124] width 75 height 13
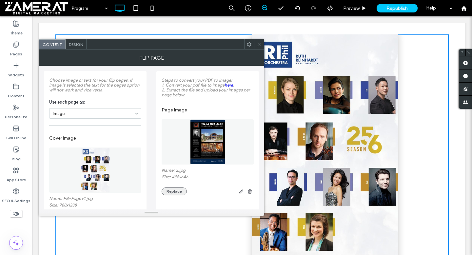
click at [176, 192] on button "Replace" at bounding box center [173, 191] width 25 height 8
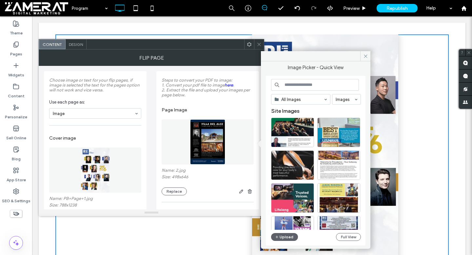
click at [325, 85] on input at bounding box center [315, 85] width 88 height 12
paste input "****"
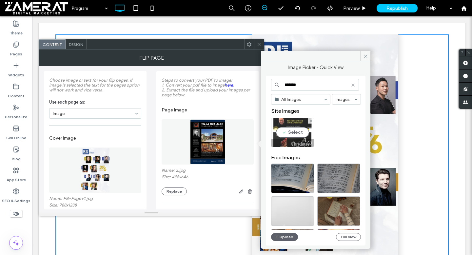
type input "*******"
click at [295, 128] on div "Select" at bounding box center [292, 132] width 43 height 29
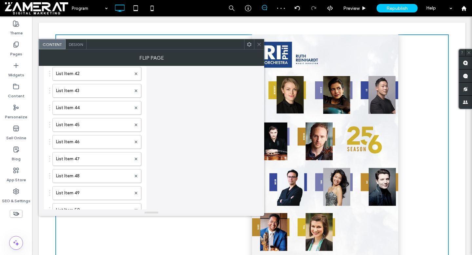
scroll to position [1067, 0]
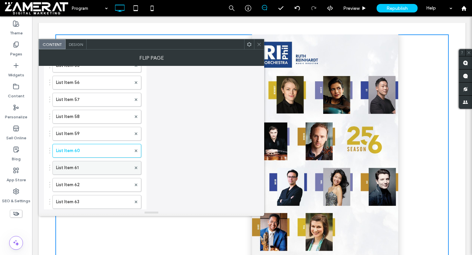
scroll to position [1270, 0]
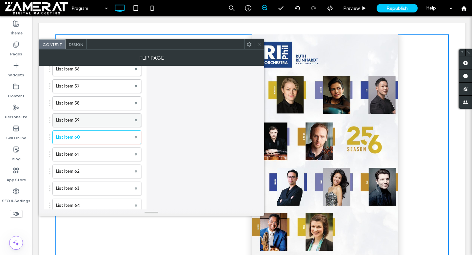
click at [100, 127] on label "List Item 59" at bounding box center [93, 120] width 75 height 13
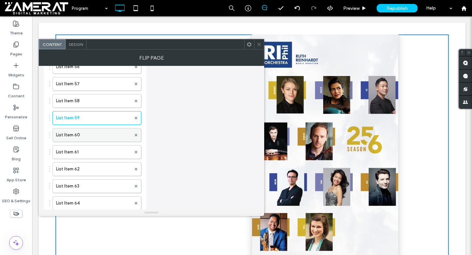
scroll to position [1268, 0]
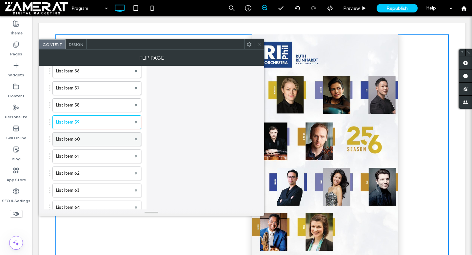
click at [95, 146] on label "List Item 60" at bounding box center [93, 139] width 75 height 13
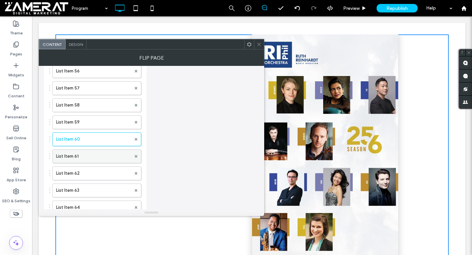
click at [97, 160] on label "List Item 61" at bounding box center [93, 156] width 75 height 13
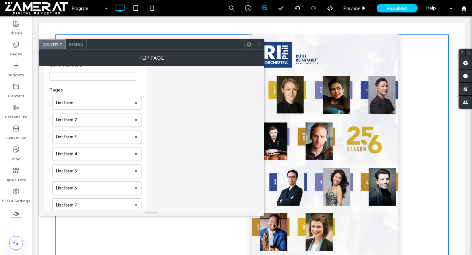
scroll to position [0, 0]
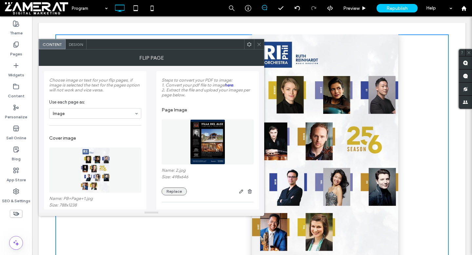
click at [176, 190] on button "Replace" at bounding box center [173, 191] width 25 height 8
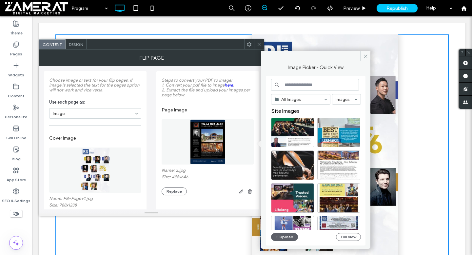
click at [292, 85] on input at bounding box center [315, 85] width 88 height 12
paste input "****"
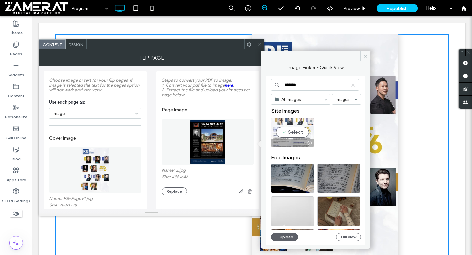
type input "*******"
click at [289, 131] on div "Select" at bounding box center [292, 132] width 43 height 29
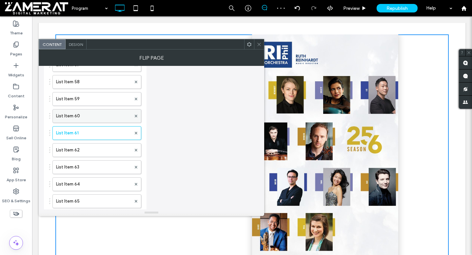
click at [87, 122] on label "List Item 60" at bounding box center [93, 115] width 75 height 13
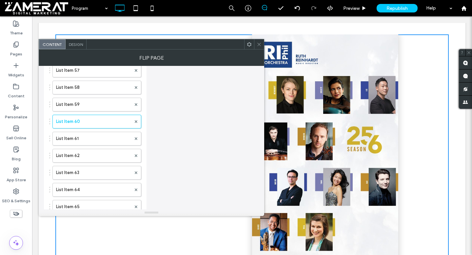
scroll to position [1286, 0]
click at [93, 143] on label "List Item 61" at bounding box center [93, 138] width 75 height 13
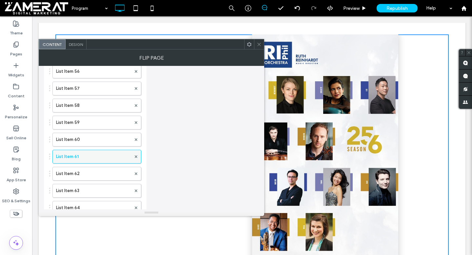
scroll to position [1272, 0]
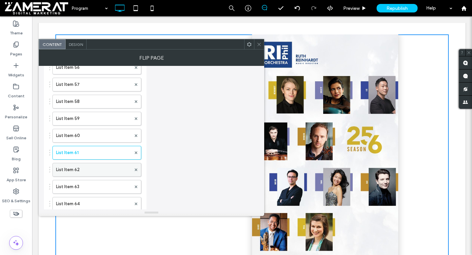
click at [92, 171] on label "List Item 62" at bounding box center [93, 169] width 75 height 13
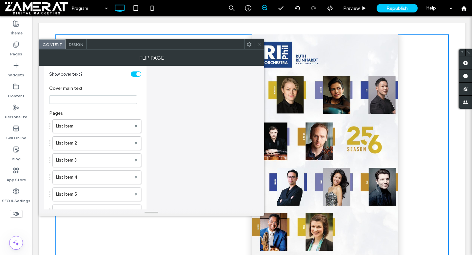
scroll to position [0, 0]
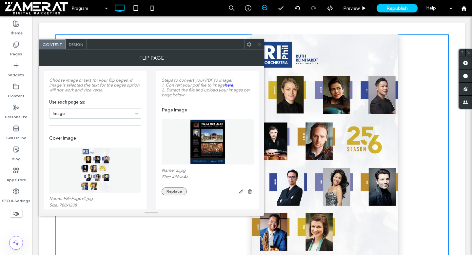
click at [178, 190] on button "Replace" at bounding box center [173, 191] width 25 height 8
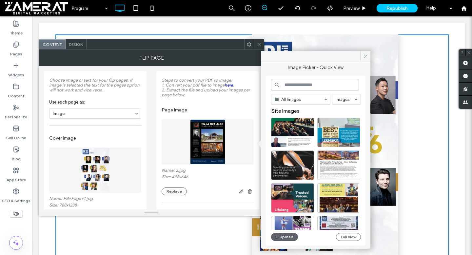
click at [310, 88] on input at bounding box center [315, 85] width 88 height 12
paste input "****"
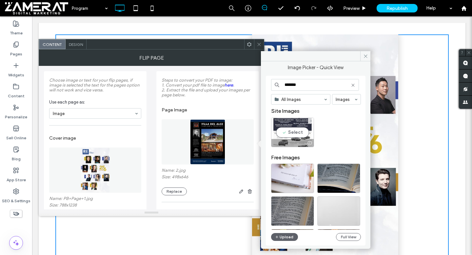
type input "*******"
click at [292, 136] on div "Select" at bounding box center [292, 132] width 43 height 29
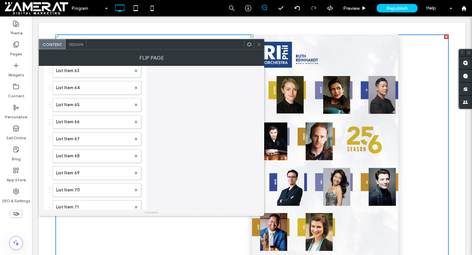
scroll to position [1358, 0]
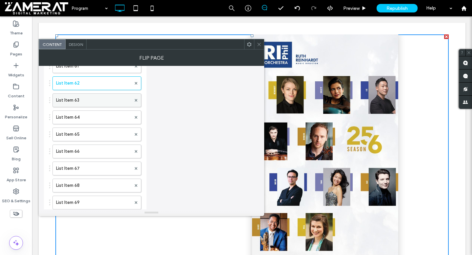
click at [96, 102] on label "List Item 63" at bounding box center [93, 100] width 75 height 13
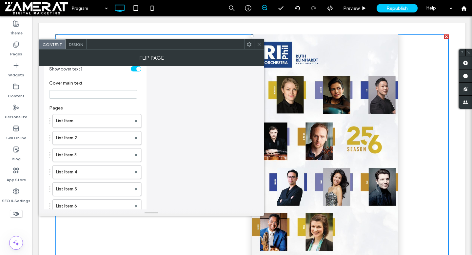
scroll to position [0, 0]
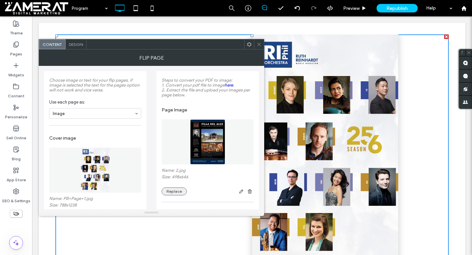
click at [173, 195] on button "Replace" at bounding box center [173, 191] width 25 height 8
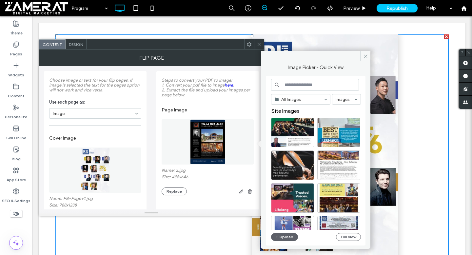
click at [312, 87] on input at bounding box center [315, 85] width 88 height 12
paste input "****"
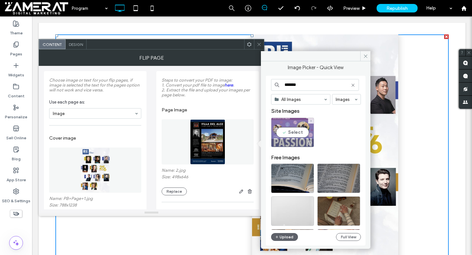
type input "*******"
click at [286, 136] on div "Select" at bounding box center [292, 132] width 43 height 29
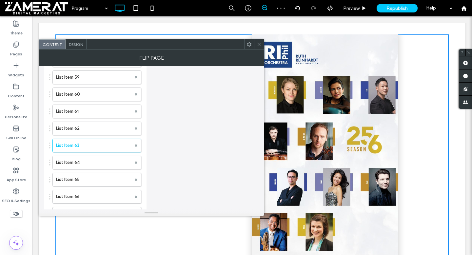
scroll to position [1331, 0]
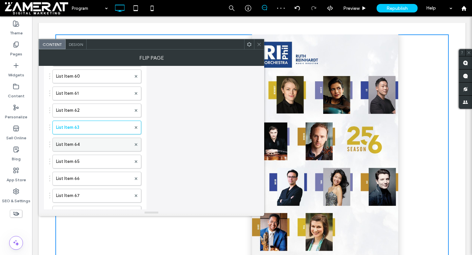
click at [97, 146] on label "List Item 64" at bounding box center [93, 144] width 75 height 13
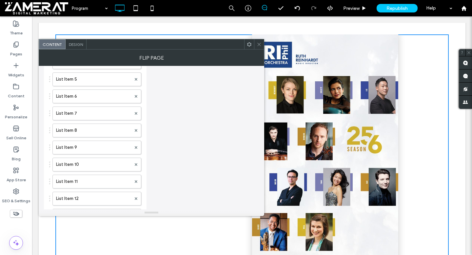
scroll to position [0, 0]
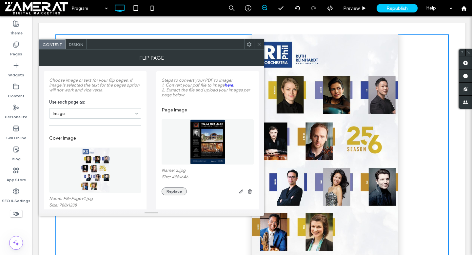
click at [169, 195] on button "Replace" at bounding box center [173, 191] width 25 height 8
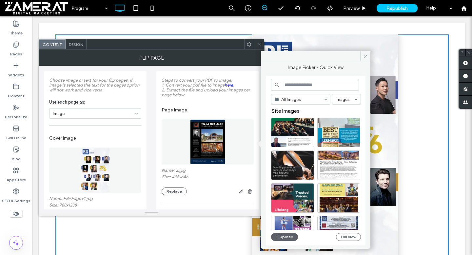
click at [307, 82] on input at bounding box center [315, 85] width 88 height 12
paste input "****"
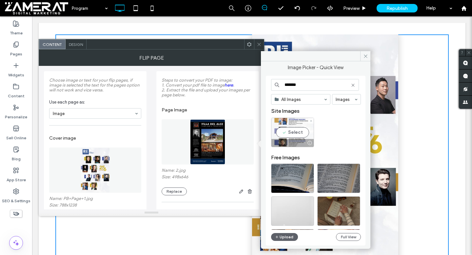
type input "*******"
click at [292, 134] on div "Select" at bounding box center [292, 132] width 43 height 29
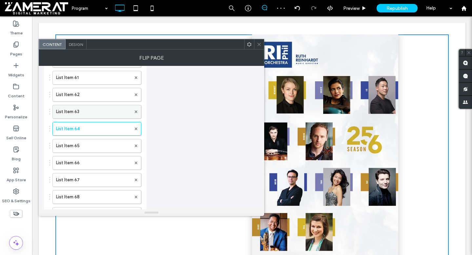
click at [103, 118] on label "List Item 63" at bounding box center [93, 111] width 75 height 13
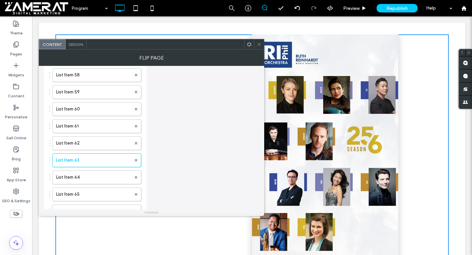
scroll to position [1352, 0]
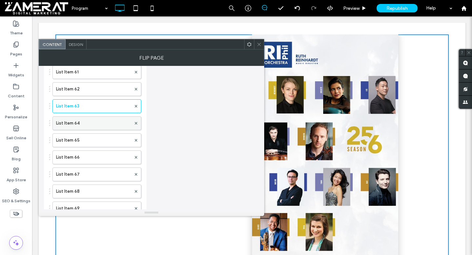
click at [86, 129] on label "List Item 64" at bounding box center [93, 123] width 75 height 13
click at [91, 147] on label "List Item 65" at bounding box center [93, 140] width 75 height 13
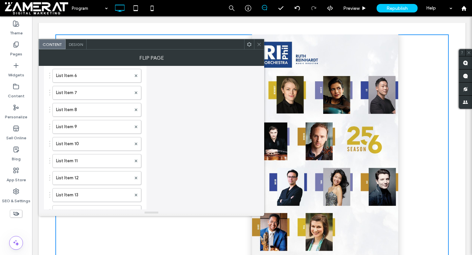
scroll to position [0, 0]
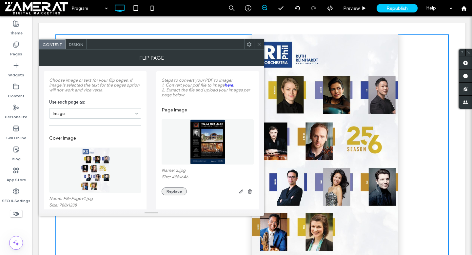
click at [176, 195] on button "Replace" at bounding box center [173, 191] width 25 height 8
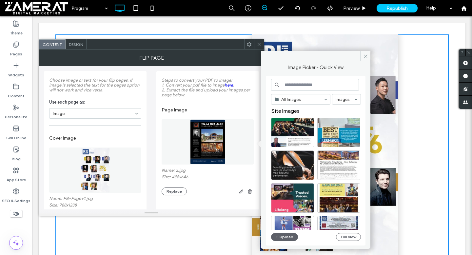
click at [321, 86] on input at bounding box center [315, 85] width 88 height 12
paste input "****"
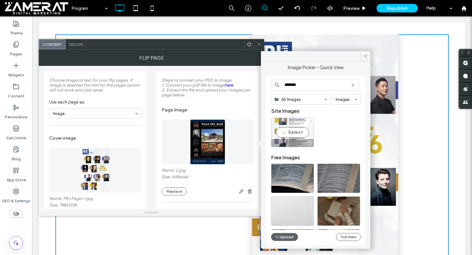
type input "*******"
click at [288, 137] on div "Select" at bounding box center [292, 132] width 43 height 29
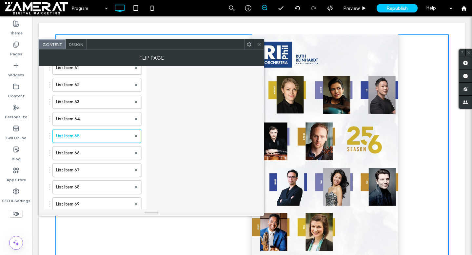
scroll to position [1376, 0]
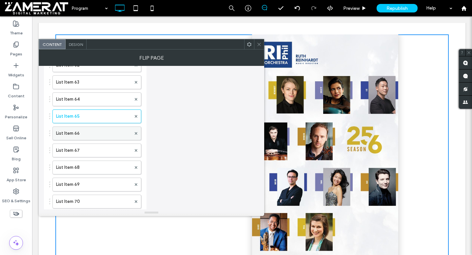
click at [97, 138] on label "List Item 66" at bounding box center [93, 133] width 75 height 13
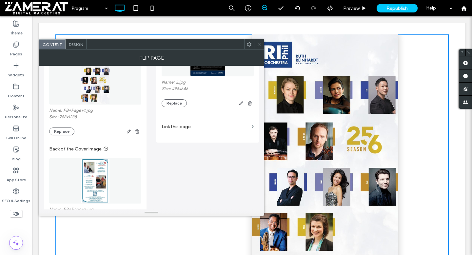
scroll to position [0, 0]
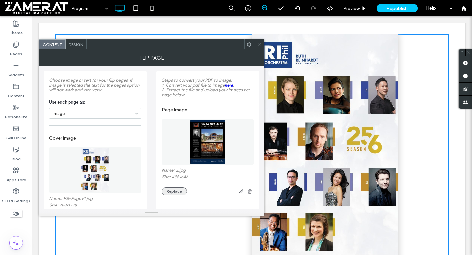
click at [176, 191] on button "Replace" at bounding box center [173, 191] width 25 height 8
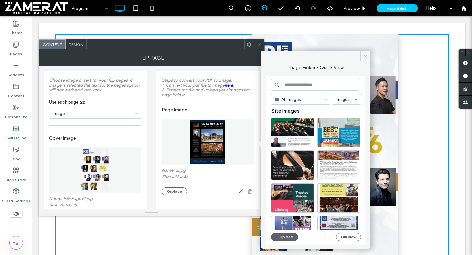
click at [315, 82] on input at bounding box center [315, 85] width 88 height 12
paste input "****"
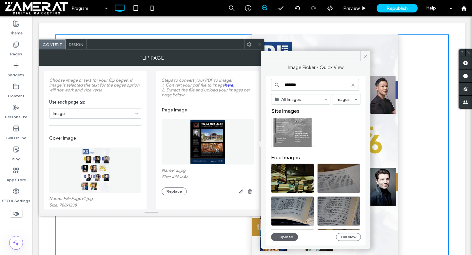
type input "*******"
click at [289, 132] on div "Select" at bounding box center [292, 132] width 43 height 29
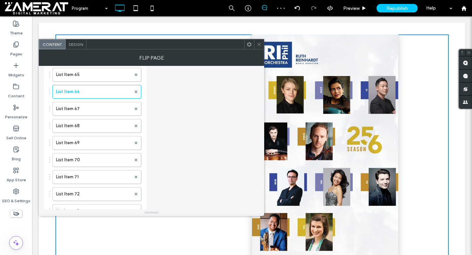
scroll to position [1417, 0]
click at [103, 113] on label "List Item 67" at bounding box center [93, 109] width 75 height 13
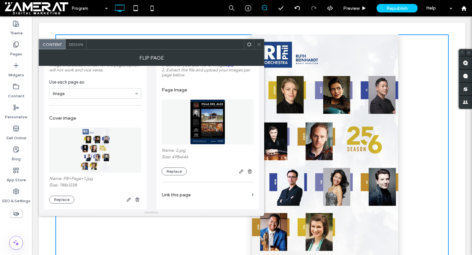
scroll to position [0, 0]
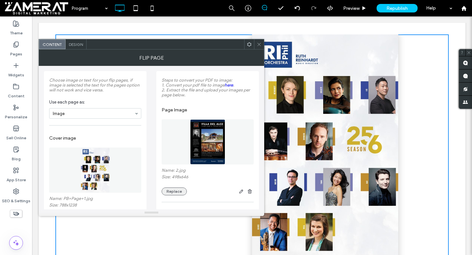
click at [175, 195] on button "Replace" at bounding box center [173, 191] width 25 height 8
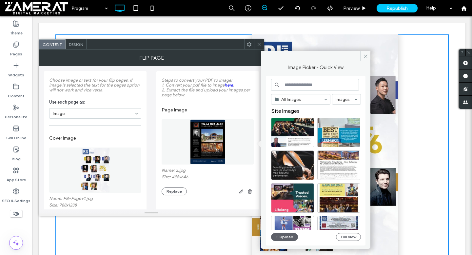
click at [291, 88] on input at bounding box center [315, 85] width 88 height 12
paste input "****"
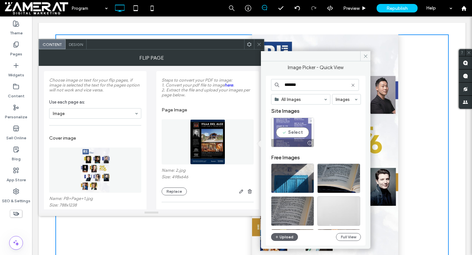
type input "*******"
click at [298, 127] on div "Select" at bounding box center [292, 132] width 43 height 29
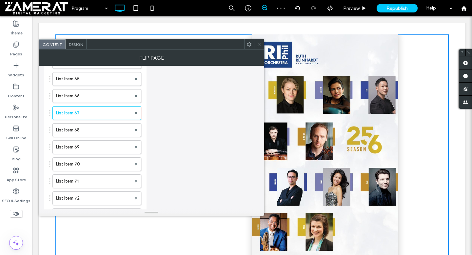
scroll to position [1418, 0]
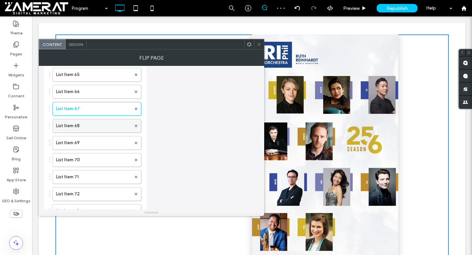
click at [103, 124] on label "List Item 68" at bounding box center [93, 125] width 75 height 13
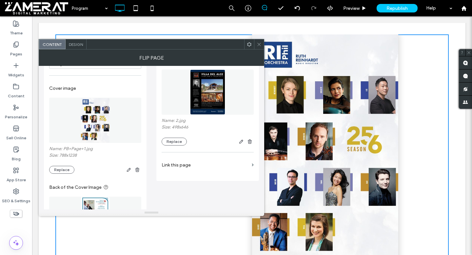
scroll to position [0, 0]
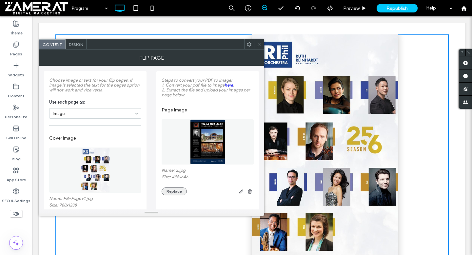
click at [174, 194] on button "Replace" at bounding box center [173, 191] width 25 height 8
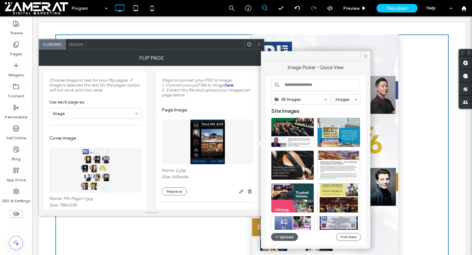
click at [294, 86] on input at bounding box center [315, 85] width 88 height 12
paste input "****"
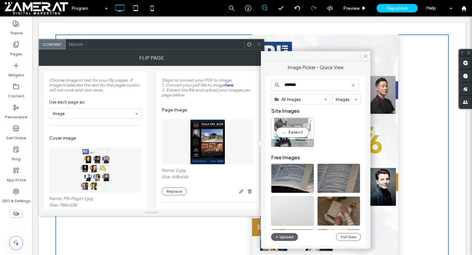
type input "*******"
click at [291, 123] on div "Select" at bounding box center [292, 132] width 43 height 29
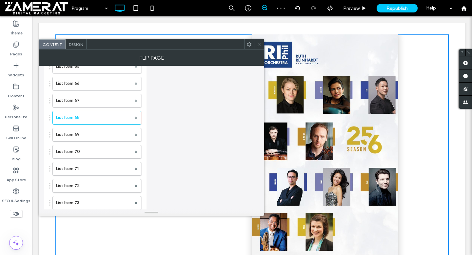
scroll to position [1426, 0]
click at [102, 141] on label "List Item 69" at bounding box center [93, 133] width 75 height 13
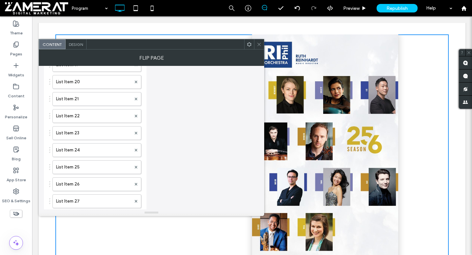
scroll to position [0, 0]
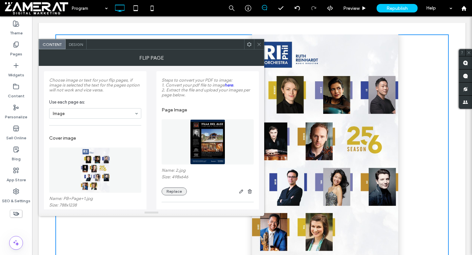
click at [175, 193] on button "Replace" at bounding box center [173, 191] width 25 height 8
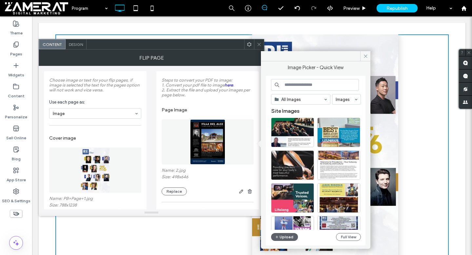
click at [305, 86] on input at bounding box center [315, 85] width 88 height 12
paste input "****"
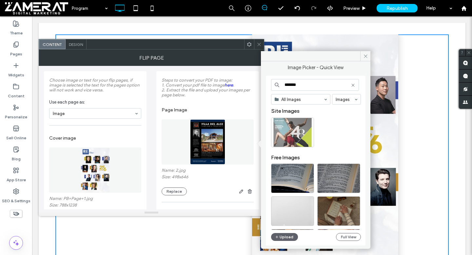
type input "*******"
click at [288, 123] on div "Select" at bounding box center [292, 132] width 43 height 29
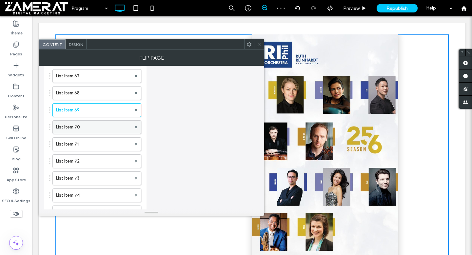
click at [85, 131] on label "List Item 70" at bounding box center [93, 127] width 75 height 13
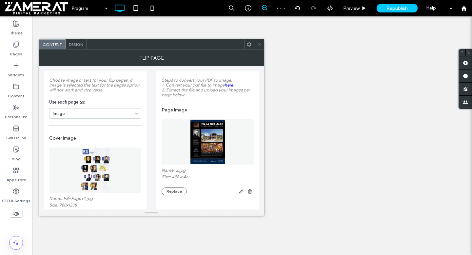
click at [168, 195] on button "Replace" at bounding box center [173, 191] width 25 height 8
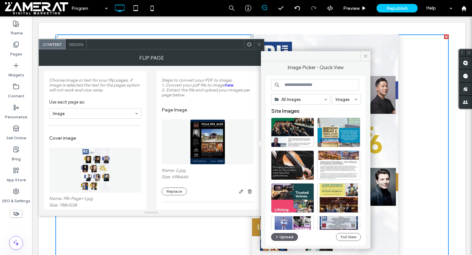
click at [305, 84] on input at bounding box center [315, 85] width 88 height 12
paste input "****"
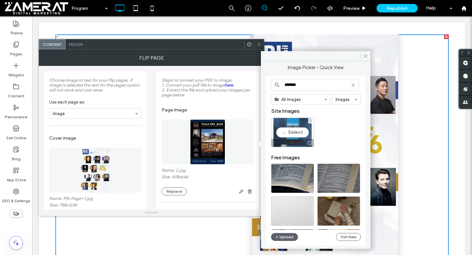
type input "*******"
click at [299, 133] on div "Select" at bounding box center [292, 132] width 43 height 29
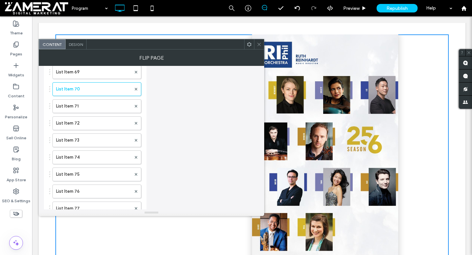
scroll to position [1471, 0]
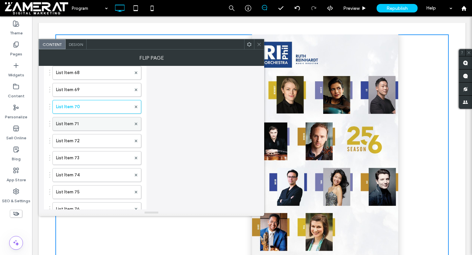
click at [90, 126] on label "List Item 71" at bounding box center [93, 123] width 75 height 13
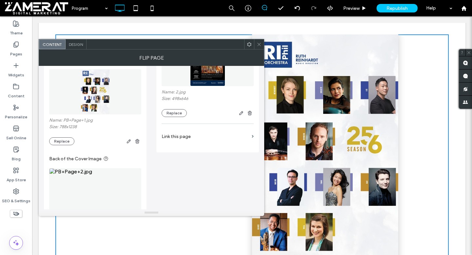
scroll to position [0, 0]
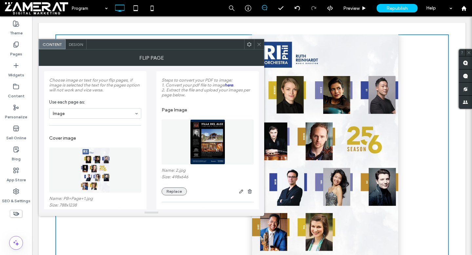
click at [180, 190] on button "Replace" at bounding box center [173, 191] width 25 height 8
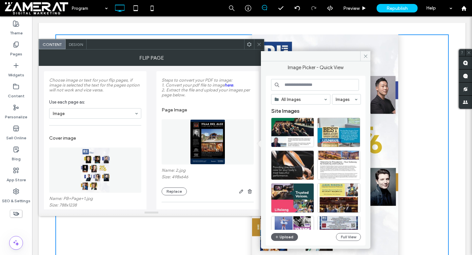
click at [306, 90] on input at bounding box center [315, 85] width 88 height 12
paste input "****"
type input "*******"
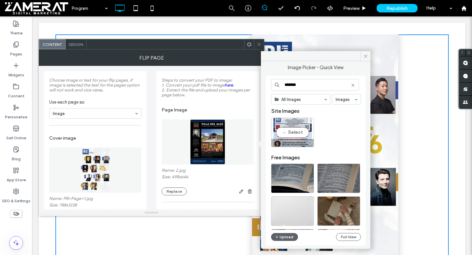
click at [294, 138] on div "Select" at bounding box center [292, 132] width 43 height 29
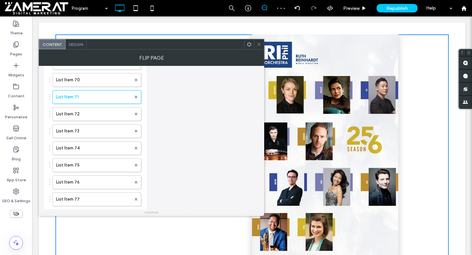
scroll to position [1497, 0]
click at [100, 121] on label "List Item 72" at bounding box center [93, 114] width 75 height 13
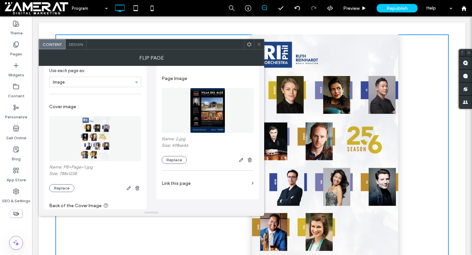
scroll to position [0, 0]
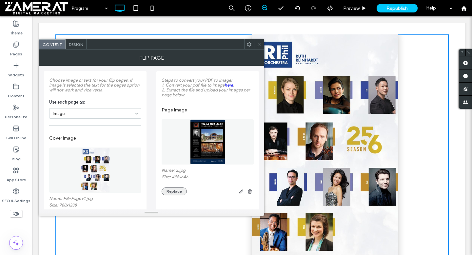
click at [173, 195] on button "Replace" at bounding box center [173, 191] width 25 height 8
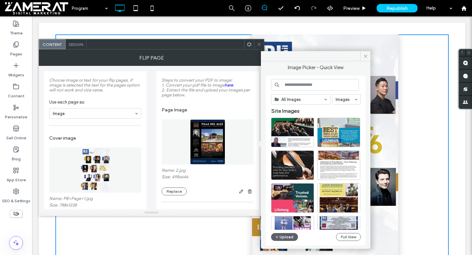
click at [293, 84] on input at bounding box center [315, 85] width 88 height 12
paste input "****"
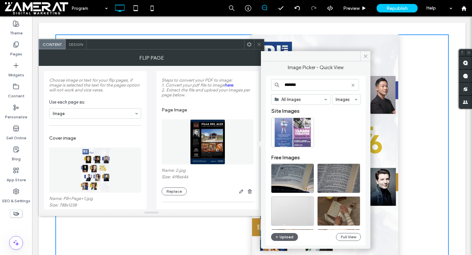
type input "*******"
click at [298, 121] on div at bounding box center [292, 132] width 43 height 29
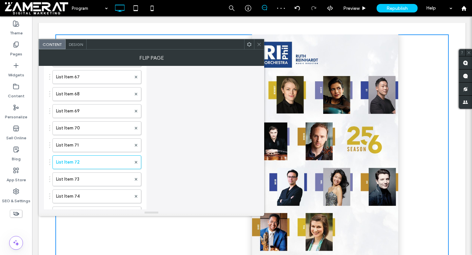
scroll to position [1497, 0]
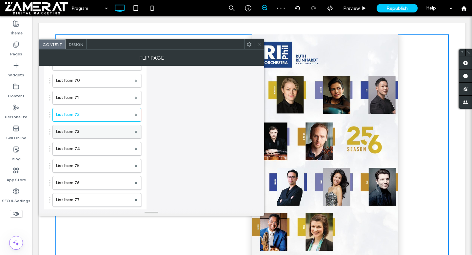
click at [106, 137] on label "List Item 73" at bounding box center [93, 131] width 75 height 13
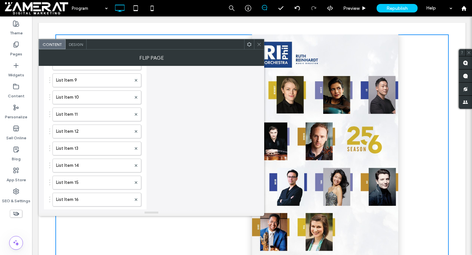
scroll to position [0, 0]
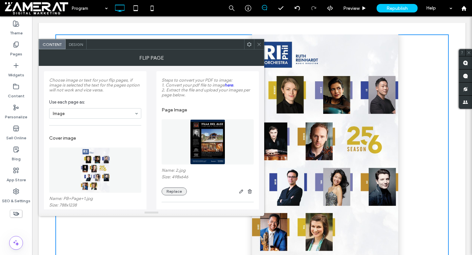
click at [174, 195] on button "Replace" at bounding box center [173, 191] width 25 height 8
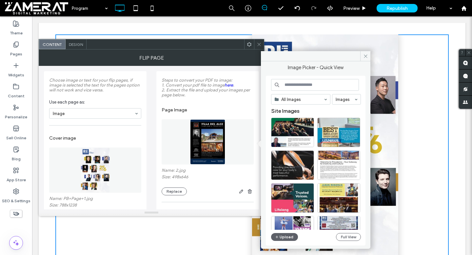
click at [311, 85] on input at bounding box center [315, 85] width 88 height 12
paste input "****"
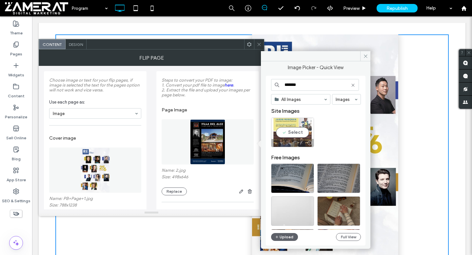
type input "*******"
click at [301, 128] on div "Select" at bounding box center [292, 132] width 43 height 29
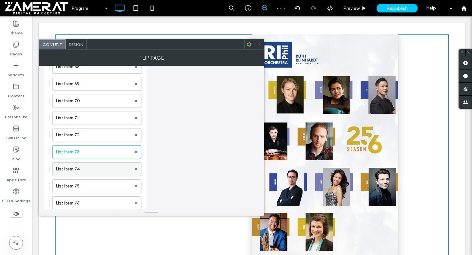
click at [88, 173] on label "List Item 74" at bounding box center [93, 168] width 75 height 13
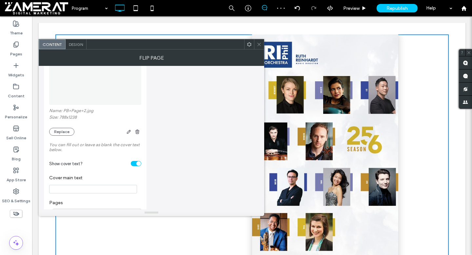
scroll to position [84, 0]
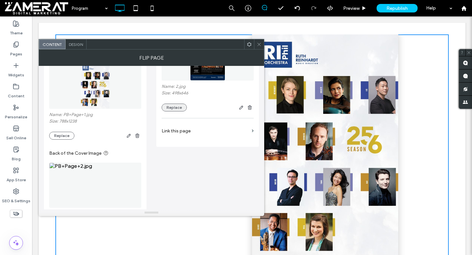
click at [180, 111] on button "Replace" at bounding box center [173, 108] width 25 height 8
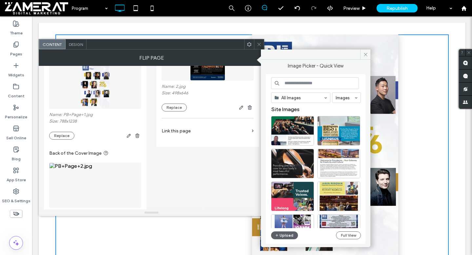
click at [316, 88] on input at bounding box center [315, 83] width 88 height 12
paste input "****"
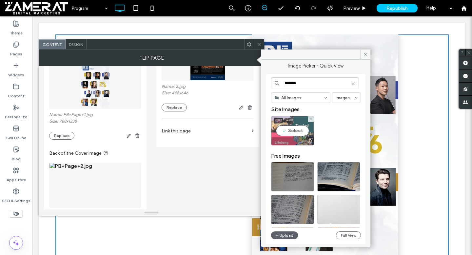
type input "*******"
click at [287, 133] on div "Select" at bounding box center [292, 130] width 43 height 29
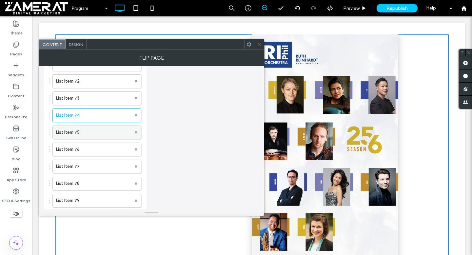
click at [84, 129] on label "List Item 75" at bounding box center [93, 132] width 75 height 13
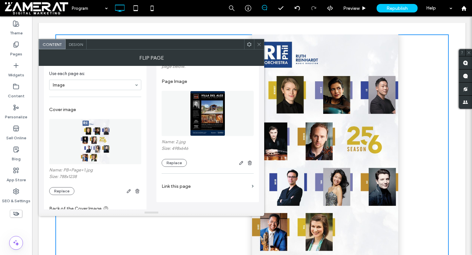
scroll to position [0, 0]
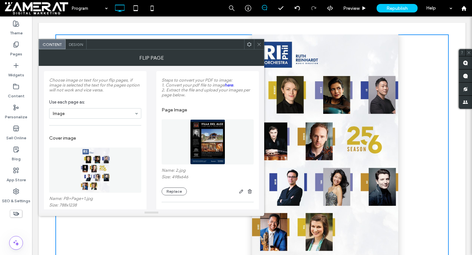
click at [173, 188] on div "Name: 2.jpg Size: 498x646 Replace" at bounding box center [207, 182] width 92 height 28
click at [173, 191] on button "Replace" at bounding box center [173, 191] width 25 height 8
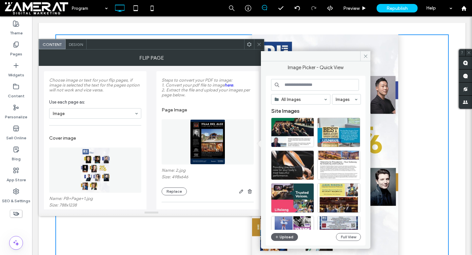
click at [305, 82] on input at bounding box center [315, 85] width 88 height 12
paste input "****"
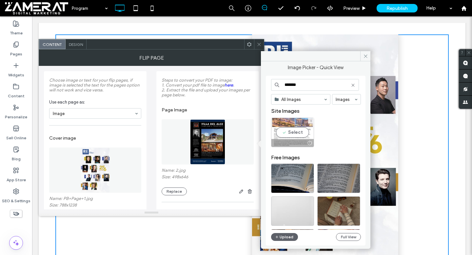
type input "*******"
click at [294, 136] on div "Select" at bounding box center [292, 132] width 43 height 29
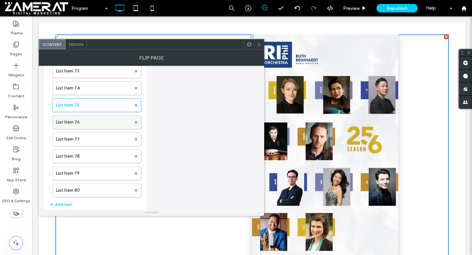
click at [98, 123] on label "List Item 76" at bounding box center [93, 122] width 75 height 13
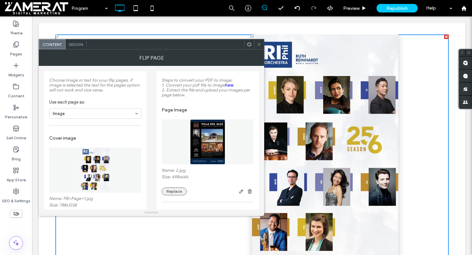
click at [170, 194] on button "Replace" at bounding box center [173, 191] width 25 height 8
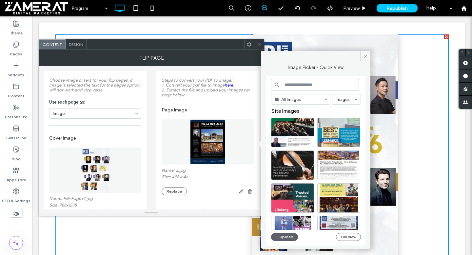
click at [305, 82] on input at bounding box center [315, 85] width 88 height 12
paste input "****"
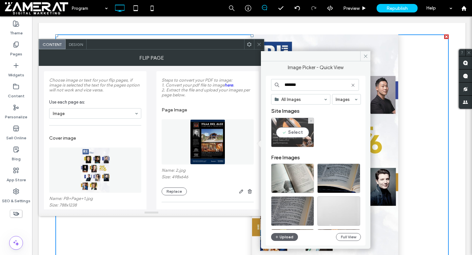
type input "*******"
click at [300, 123] on div "Select" at bounding box center [292, 132] width 43 height 29
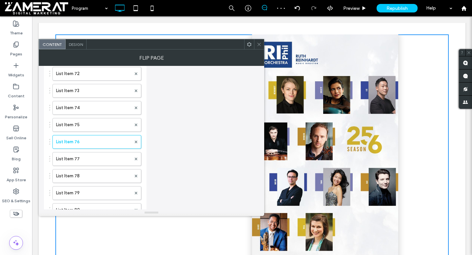
scroll to position [1541, 0]
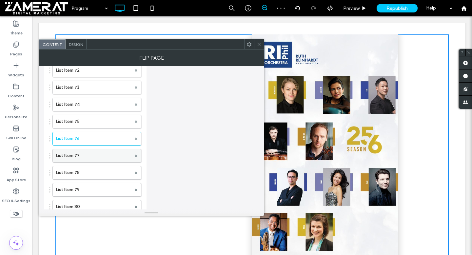
click at [96, 160] on label "List Item 77" at bounding box center [93, 155] width 75 height 13
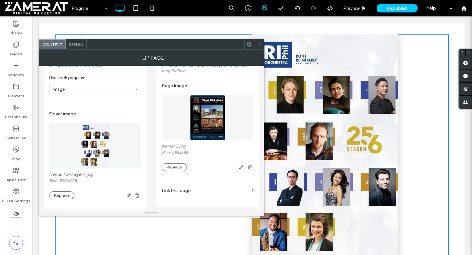
scroll to position [0, 0]
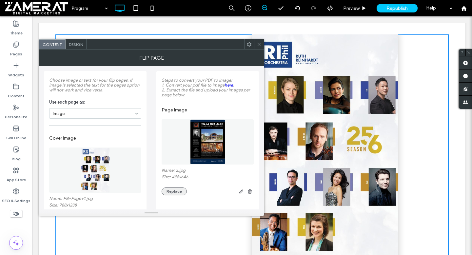
click at [175, 194] on button "Replace" at bounding box center [173, 191] width 25 height 8
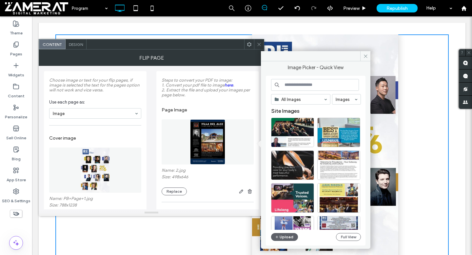
click at [308, 85] on input at bounding box center [315, 85] width 88 height 12
paste input "****"
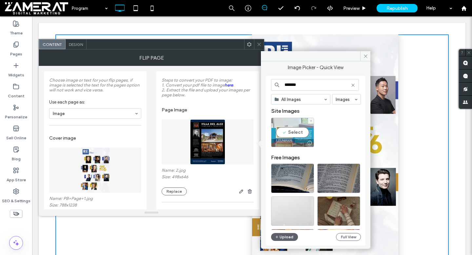
type input "*******"
click at [297, 128] on div "Select" at bounding box center [292, 132] width 43 height 29
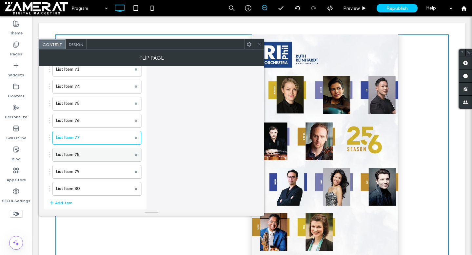
click at [88, 157] on label "List Item 78" at bounding box center [93, 154] width 75 height 13
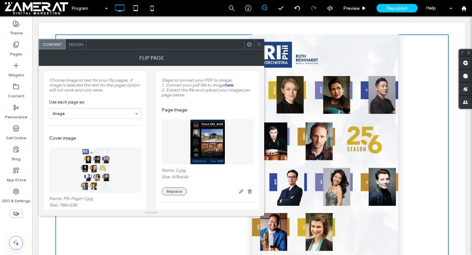
click at [179, 192] on button "Replace" at bounding box center [173, 191] width 25 height 8
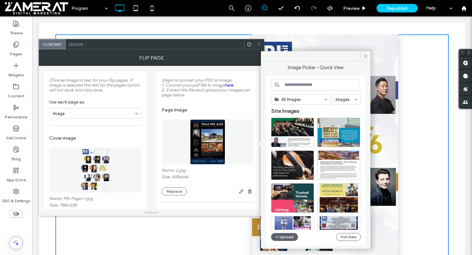
click at [315, 87] on input at bounding box center [315, 85] width 88 height 12
paste input "****"
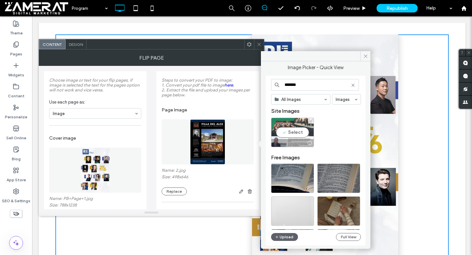
type input "*******"
click at [293, 130] on div "Select" at bounding box center [292, 132] width 43 height 29
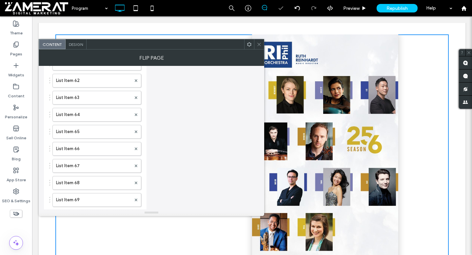
scroll to position [1649, 0]
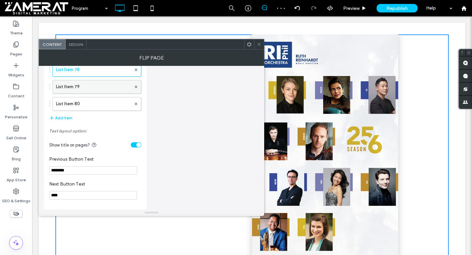
click at [86, 87] on label "List Item 79" at bounding box center [93, 86] width 75 height 13
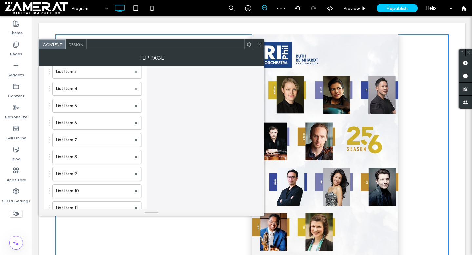
scroll to position [0, 0]
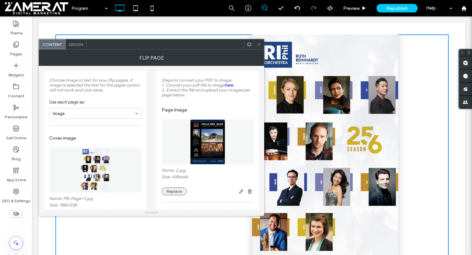
click at [177, 189] on div "Name: 2.jpg Size: 498x646 Replace" at bounding box center [207, 182] width 92 height 28
click at [167, 189] on div "Name: 2.jpg Size: 498x646 Replace" at bounding box center [207, 182] width 92 height 28
click at [172, 193] on button "Replace" at bounding box center [173, 191] width 25 height 8
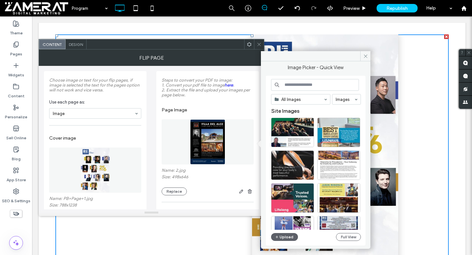
click at [299, 86] on input at bounding box center [315, 85] width 88 height 12
paste input "****"
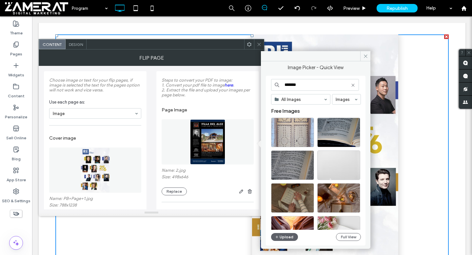
type input "*******"
click at [353, 85] on use at bounding box center [352, 85] width 3 height 3
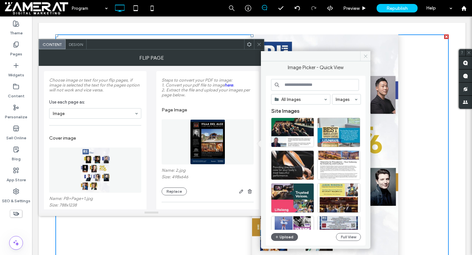
click at [363, 56] on icon at bounding box center [365, 56] width 5 height 5
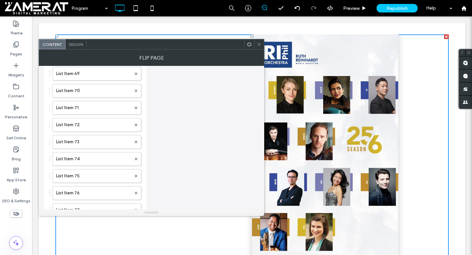
scroll to position [1649, 0]
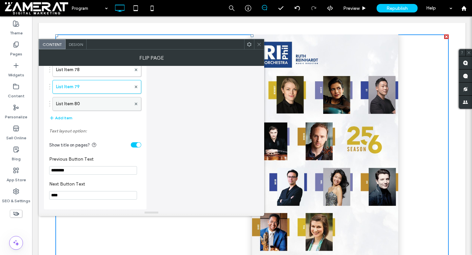
click at [138, 103] on div at bounding box center [136, 104] width 10 height 10
click at [135, 103] on use at bounding box center [136, 104] width 3 height 3
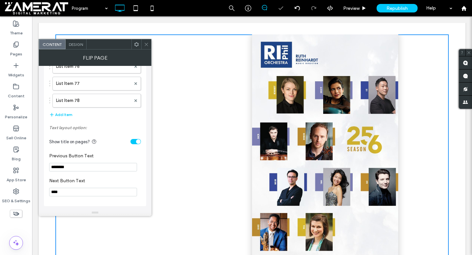
scroll to position [1615, 0]
click at [112, 105] on label "List Item 78" at bounding box center [93, 100] width 75 height 13
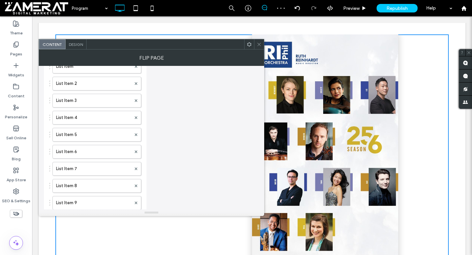
scroll to position [0, 0]
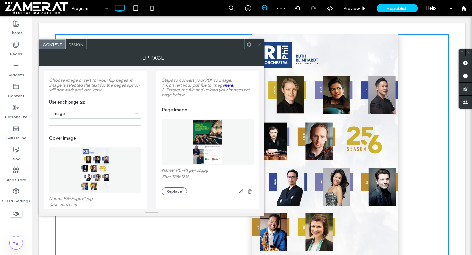
click at [260, 42] on icon at bounding box center [258, 44] width 5 height 5
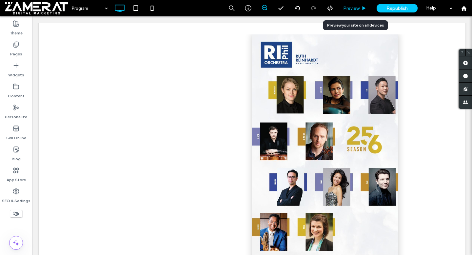
click at [363, 9] on icon at bounding box center [363, 8] width 5 height 5
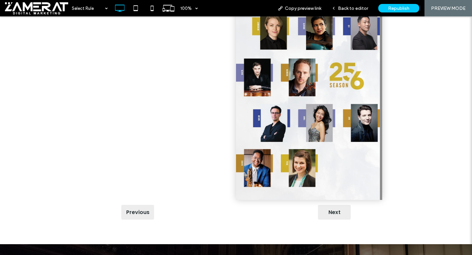
scroll to position [268, 0]
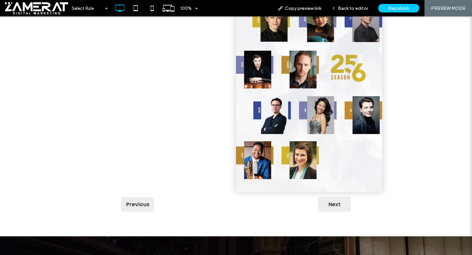
click at [334, 198] on div "Next" at bounding box center [334, 204] width 33 height 15
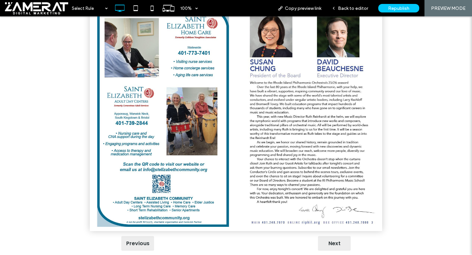
scroll to position [229, 0]
click at [137, 236] on div "Previous" at bounding box center [137, 243] width 33 height 15
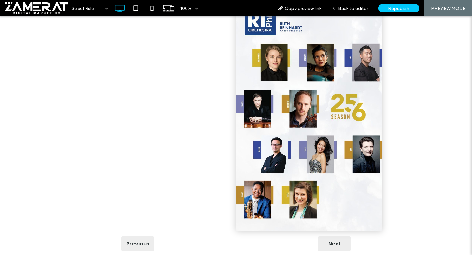
click at [325, 236] on div "Next" at bounding box center [334, 243] width 33 height 15
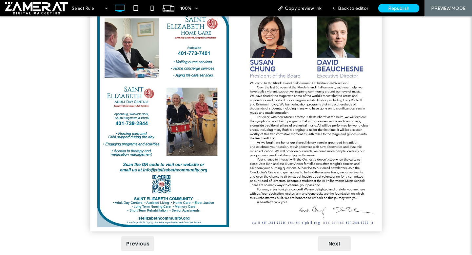
click at [330, 236] on div "Next" at bounding box center [334, 243] width 33 height 15
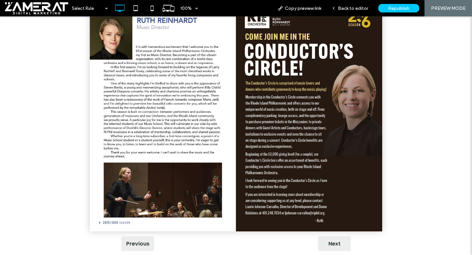
click at [330, 236] on div "Next" at bounding box center [334, 243] width 33 height 15
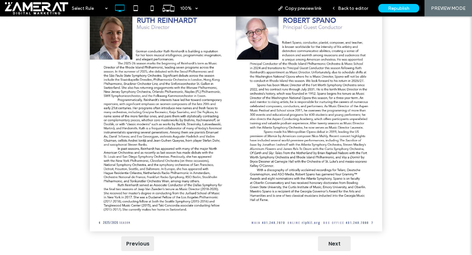
click at [330, 236] on div "Next" at bounding box center [334, 243] width 33 height 15
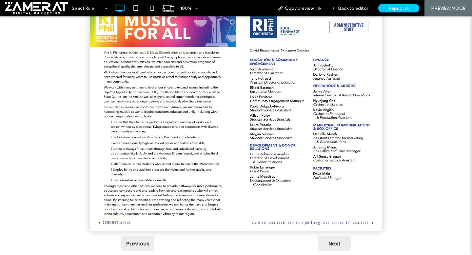
click at [330, 236] on div "Next" at bounding box center [334, 243] width 33 height 15
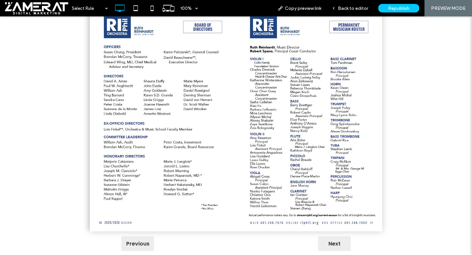
click at [330, 236] on div "Next" at bounding box center [334, 243] width 33 height 15
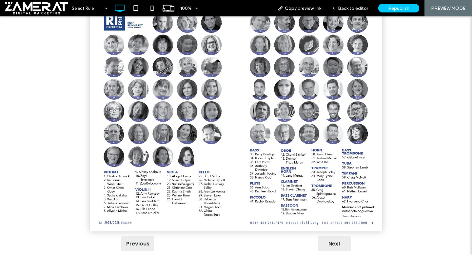
click at [330, 236] on div "Next" at bounding box center [334, 243] width 33 height 15
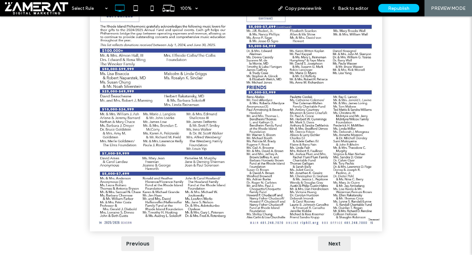
click at [330, 236] on div "Next" at bounding box center [334, 243] width 33 height 15
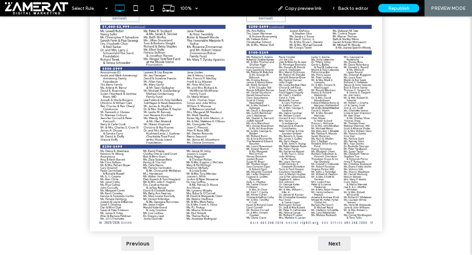
click at [330, 236] on div "Next" at bounding box center [334, 243] width 33 height 15
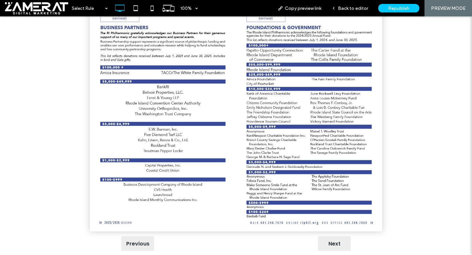
click at [330, 236] on div "Next" at bounding box center [334, 243] width 33 height 15
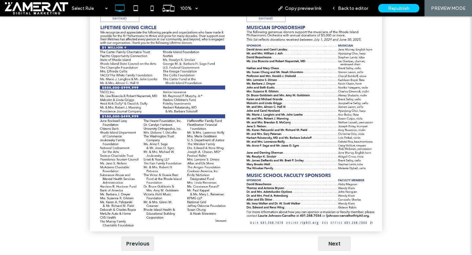
click at [330, 236] on div "Next" at bounding box center [334, 243] width 33 height 15
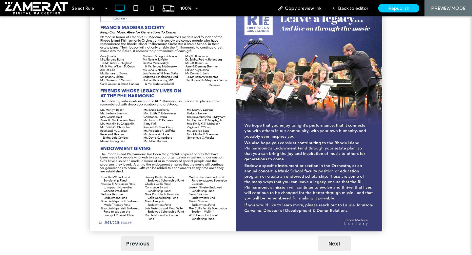
click at [148, 237] on div "Previous" at bounding box center [137, 243] width 33 height 15
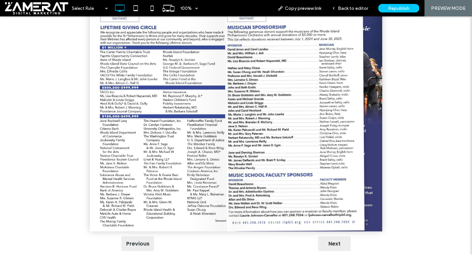
click at [148, 237] on div "Previous" at bounding box center [137, 243] width 33 height 15
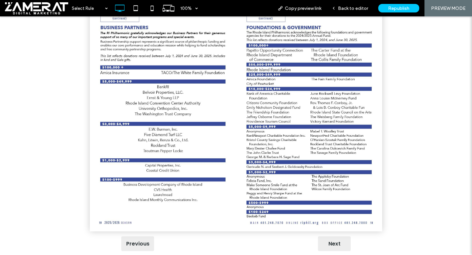
click at [325, 236] on div "Next" at bounding box center [334, 243] width 33 height 15
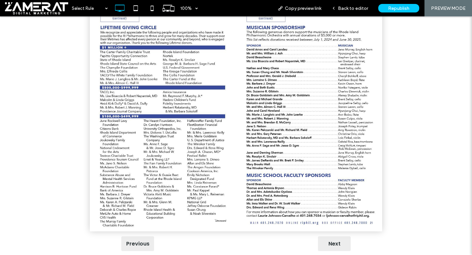
click at [329, 236] on div "Next" at bounding box center [334, 243] width 33 height 15
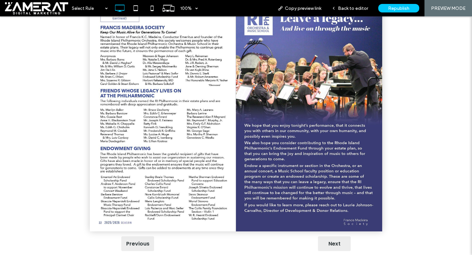
click at [331, 236] on div "Next" at bounding box center [334, 243] width 33 height 15
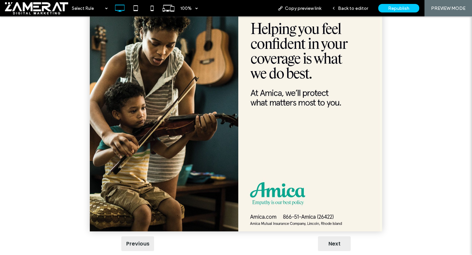
click at [332, 236] on div "Next" at bounding box center [334, 243] width 33 height 15
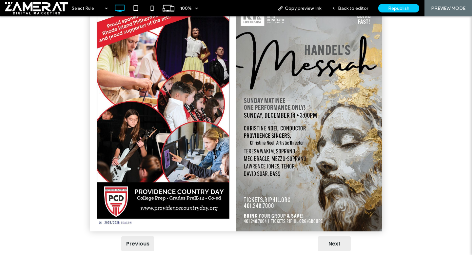
click at [332, 236] on div "Next" at bounding box center [334, 243] width 33 height 15
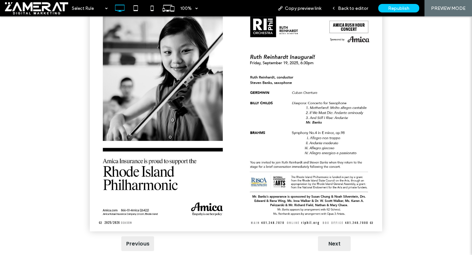
click at [338, 236] on div "Next" at bounding box center [334, 243] width 33 height 15
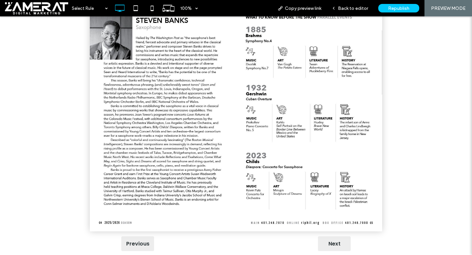
click at [338, 236] on div "Next" at bounding box center [334, 243] width 33 height 15
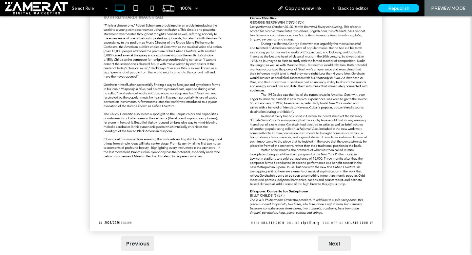
click at [338, 236] on div "Next" at bounding box center [334, 243] width 33 height 15
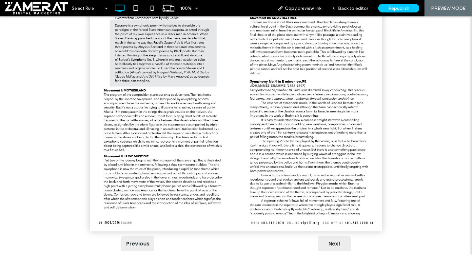
click at [338, 236] on div "Next" at bounding box center [334, 243] width 33 height 15
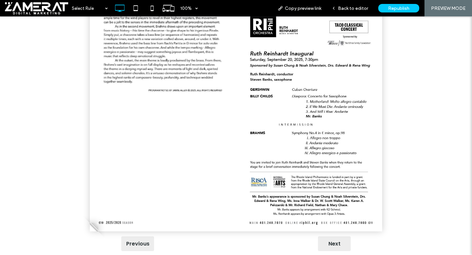
click at [138, 238] on div "Previous" at bounding box center [137, 243] width 33 height 15
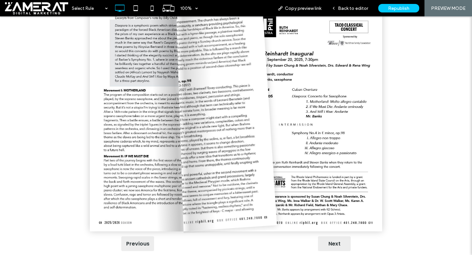
click at [138, 238] on div "Previous" at bounding box center [137, 243] width 33 height 15
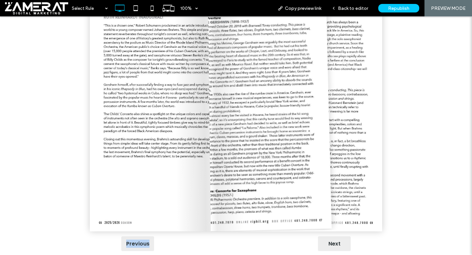
click at [138, 238] on div "Previous" at bounding box center [137, 243] width 33 height 15
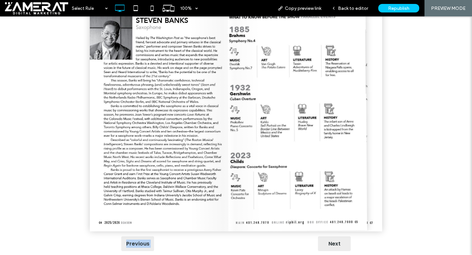
click at [138, 238] on div "Previous" at bounding box center [137, 243] width 33 height 15
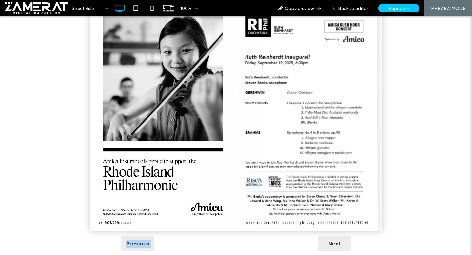
click at [138, 238] on div "Previous" at bounding box center [137, 243] width 33 height 15
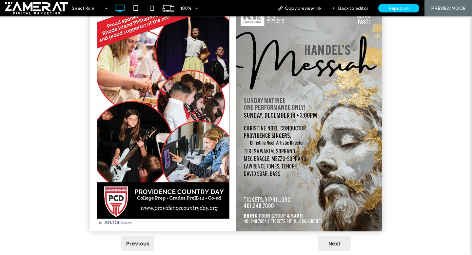
click at [334, 236] on div "Next" at bounding box center [334, 243] width 33 height 15
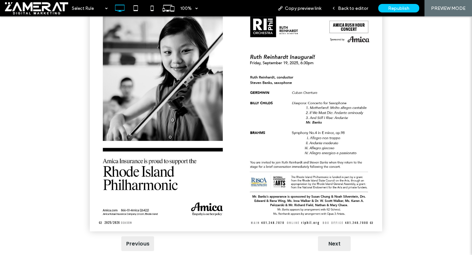
click at [334, 236] on div "Next" at bounding box center [334, 243] width 33 height 15
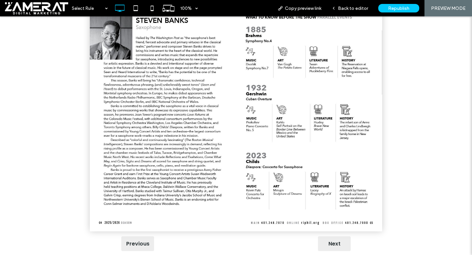
click at [335, 236] on div "Next" at bounding box center [334, 243] width 33 height 15
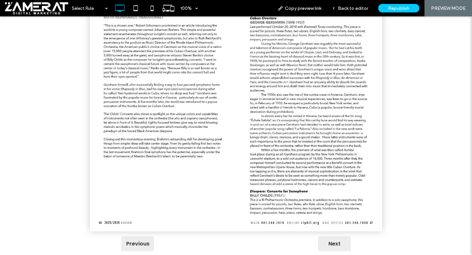
click at [335, 236] on div "Next" at bounding box center [334, 243] width 33 height 15
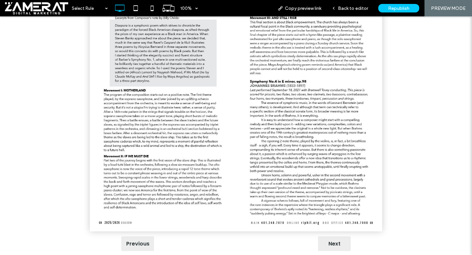
click at [335, 236] on div "Next" at bounding box center [334, 243] width 33 height 15
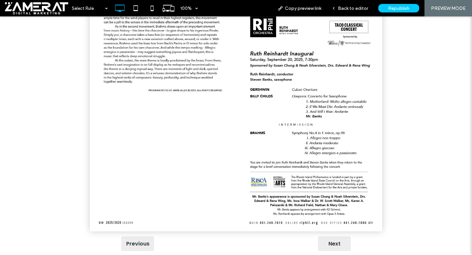
click at [335, 236] on div "Next" at bounding box center [334, 243] width 33 height 15
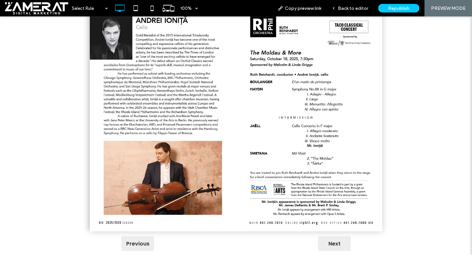
click at [335, 236] on div "Next" at bounding box center [334, 243] width 33 height 15
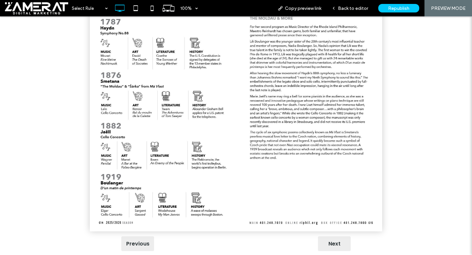
click at [335, 236] on div "Next" at bounding box center [334, 243] width 33 height 15
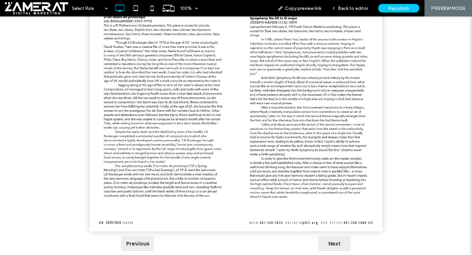
click at [335, 236] on div "Next" at bounding box center [334, 243] width 33 height 15
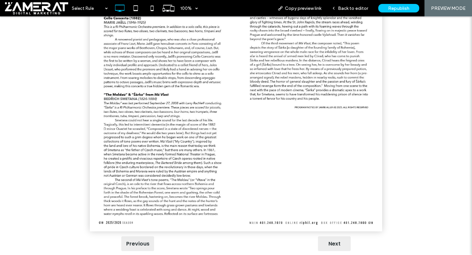
click at [335, 236] on div "Next" at bounding box center [334, 243] width 33 height 15
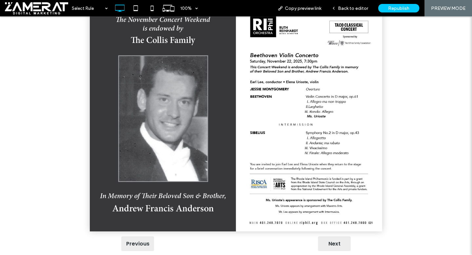
click at [335, 236] on div "Next" at bounding box center [334, 243] width 33 height 15
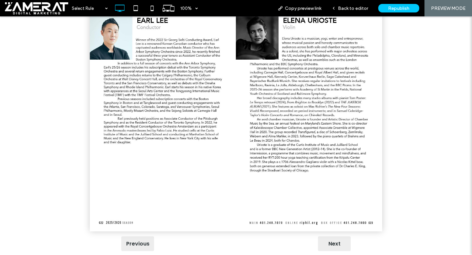
click at [335, 236] on div "Next" at bounding box center [334, 243] width 33 height 15
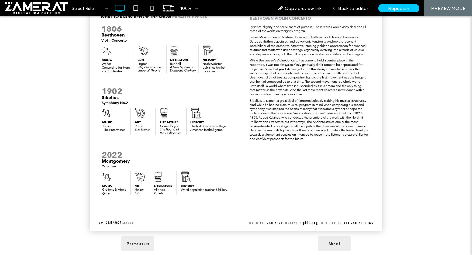
click at [335, 236] on div "Next" at bounding box center [334, 243] width 33 height 15
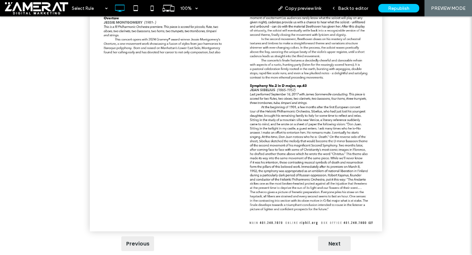
click at [335, 236] on div "Next" at bounding box center [334, 243] width 33 height 15
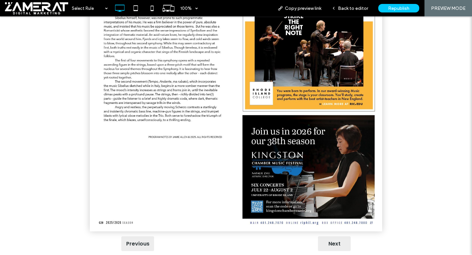
click at [335, 237] on div "Next" at bounding box center [334, 243] width 33 height 15
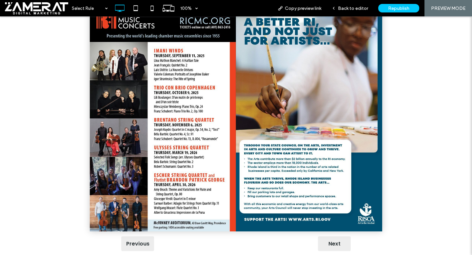
click at [335, 237] on div "Next" at bounding box center [334, 243] width 33 height 15
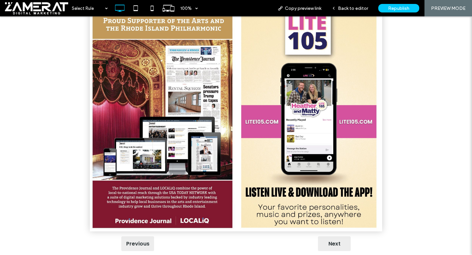
click at [335, 237] on div "Next" at bounding box center [334, 243] width 33 height 15
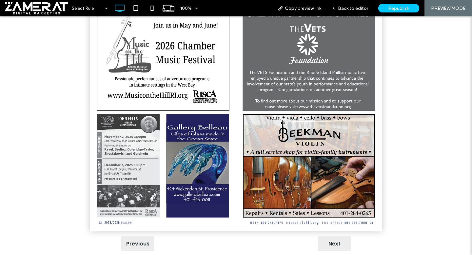
click at [141, 236] on div "Previous" at bounding box center [137, 243] width 33 height 15
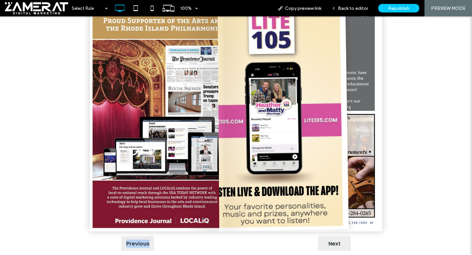
click at [141, 236] on div "Previous" at bounding box center [137, 243] width 33 height 15
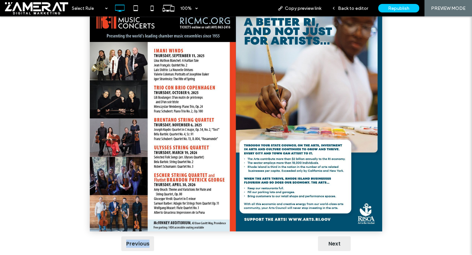
click at [141, 236] on div "Previous" at bounding box center [137, 243] width 33 height 15
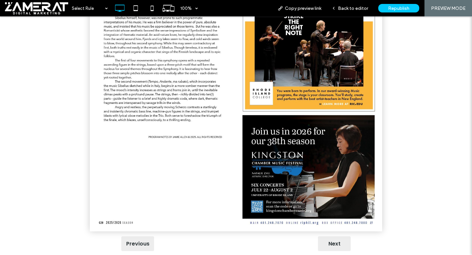
click at [330, 236] on div "Next" at bounding box center [334, 243] width 33 height 15
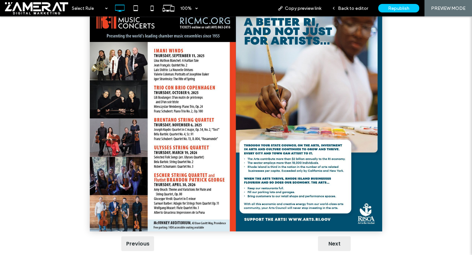
click at [334, 236] on div "Next" at bounding box center [334, 243] width 33 height 15
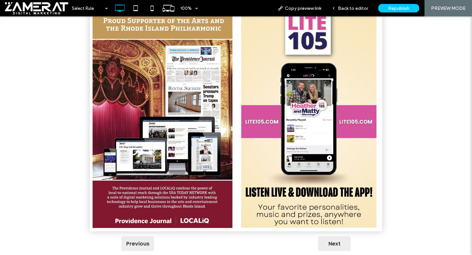
click at [328, 236] on div "Next" at bounding box center [334, 243] width 33 height 15
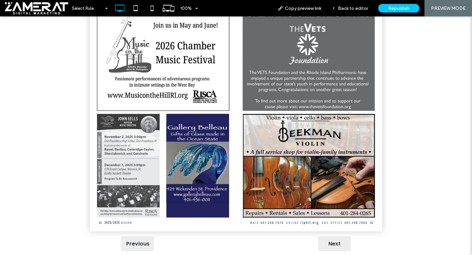
click at [332, 236] on div "Next" at bounding box center [334, 243] width 33 height 15
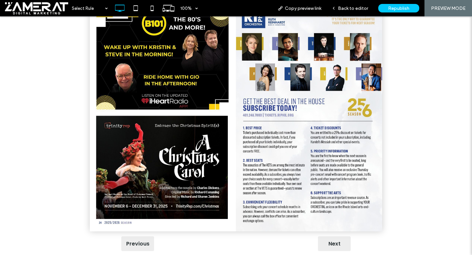
click at [330, 236] on div "Next" at bounding box center [334, 243] width 33 height 15
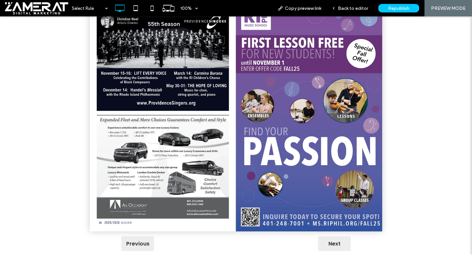
click at [327, 244] on div "Previous Next Click To Paste Row + Add Section" at bounding box center [236, 126] width 472 height 298
click at [329, 240] on div "Next" at bounding box center [334, 243] width 33 height 15
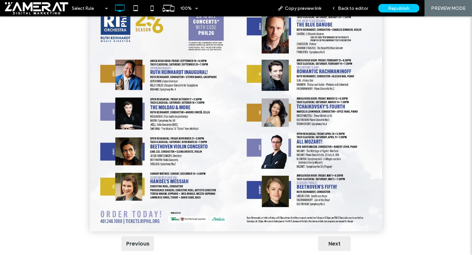
click at [334, 239] on div "Next" at bounding box center [334, 243] width 33 height 15
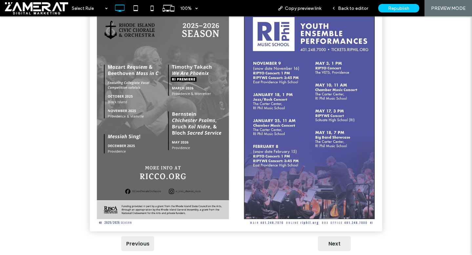
click at [321, 236] on div "Next" at bounding box center [334, 243] width 33 height 15
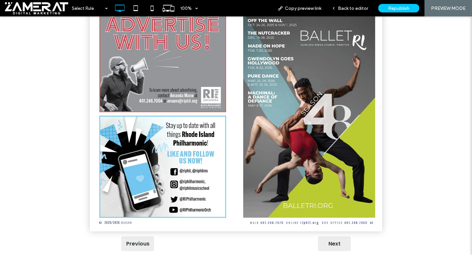
click at [334, 236] on div "Next" at bounding box center [334, 243] width 33 height 15
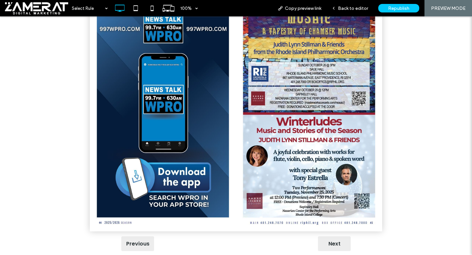
click at [327, 238] on div "Next" at bounding box center [334, 243] width 33 height 15
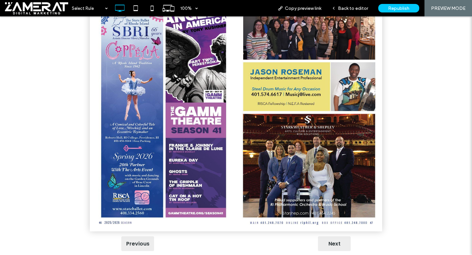
click at [334, 236] on div "Next" at bounding box center [334, 243] width 33 height 15
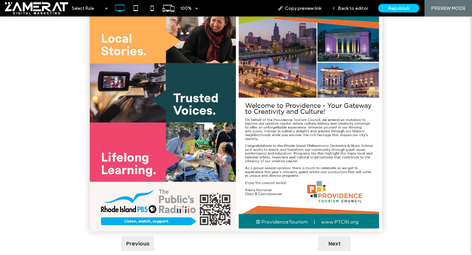
click at [334, 236] on div "Next" at bounding box center [334, 243] width 33 height 15
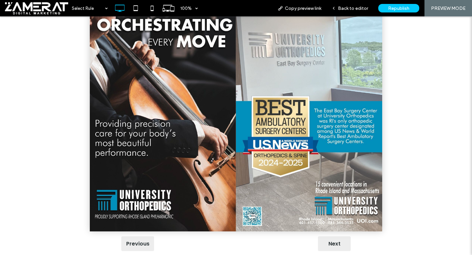
click at [326, 240] on div "Next" at bounding box center [334, 243] width 33 height 15
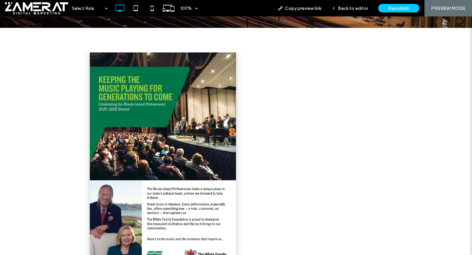
scroll to position [178, 0]
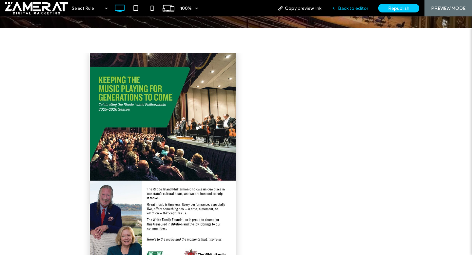
click at [353, 8] on span "Back to editor" at bounding box center [353, 9] width 30 height 6
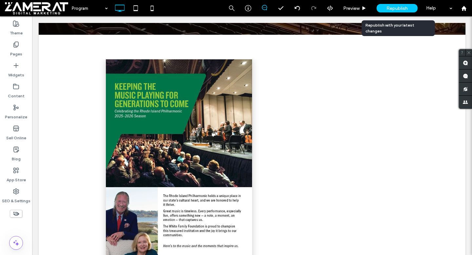
click at [393, 7] on span "Republish" at bounding box center [396, 9] width 21 height 6
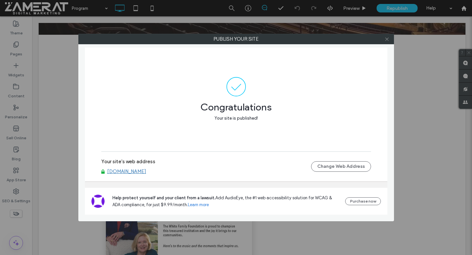
click at [388, 40] on icon at bounding box center [386, 39] width 5 height 5
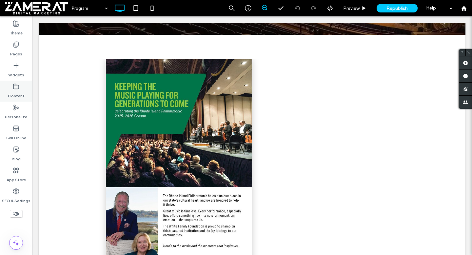
click at [19, 86] on icon at bounding box center [16, 86] width 7 height 7
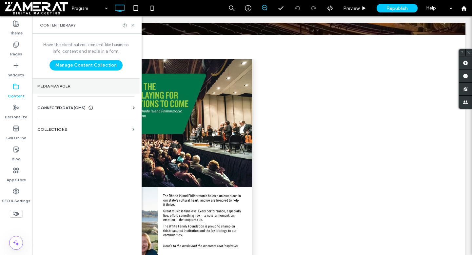
click at [61, 90] on section "Media Manager" at bounding box center [85, 86] width 107 height 15
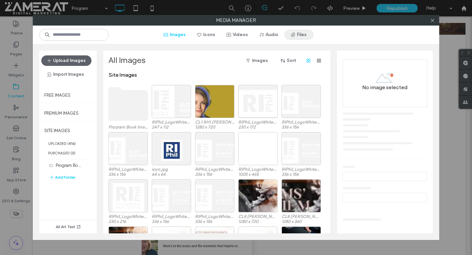
click at [300, 36] on button "Files" at bounding box center [298, 34] width 29 height 10
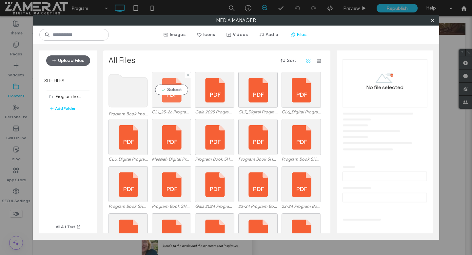
click at [175, 101] on div "Select" at bounding box center [171, 90] width 39 height 36
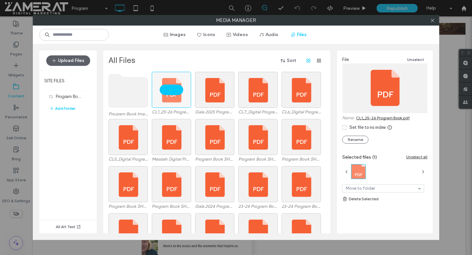
click at [368, 117] on link "CL1_25-26 Program Book.pdf" at bounding box center [383, 117] width 54 height 5
click at [433, 21] on icon at bounding box center [432, 20] width 5 height 5
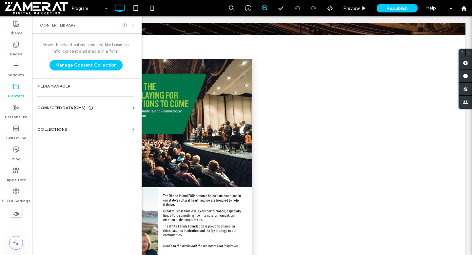
click at [133, 25] on icon at bounding box center [132, 25] width 5 height 5
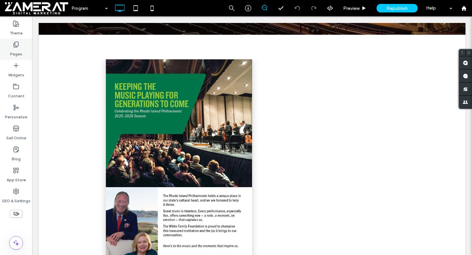
click at [12, 48] on label "Pages" at bounding box center [16, 52] width 12 height 9
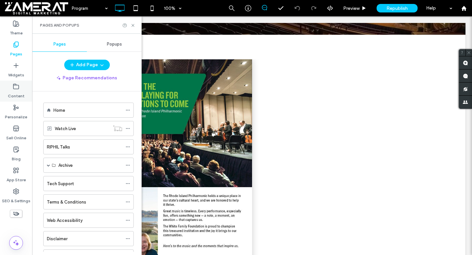
click at [8, 87] on div "Content" at bounding box center [16, 91] width 32 height 21
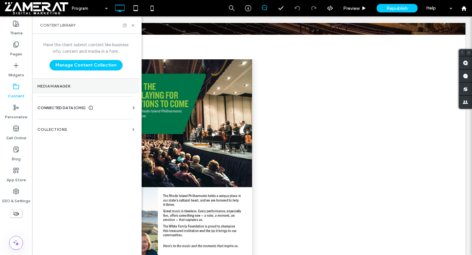
click at [81, 87] on label "Media Manager" at bounding box center [85, 86] width 97 height 5
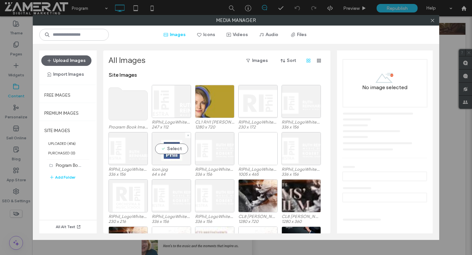
click at [179, 156] on div "Select" at bounding box center [171, 148] width 39 height 33
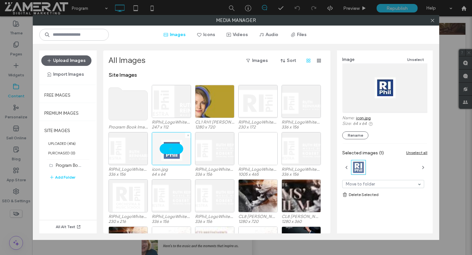
click at [165, 145] on div at bounding box center [171, 148] width 39 height 33
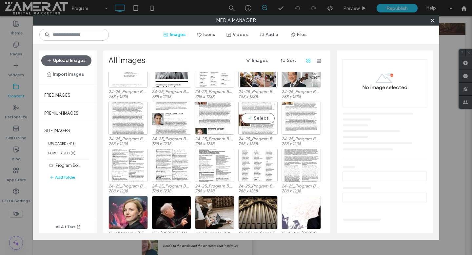
scroll to position [933, 0]
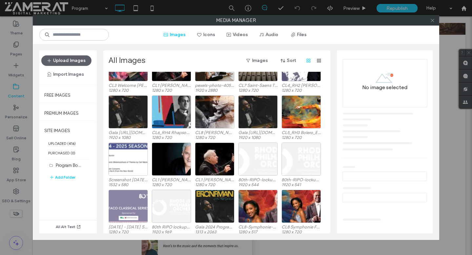
click at [431, 19] on icon at bounding box center [432, 20] width 5 height 5
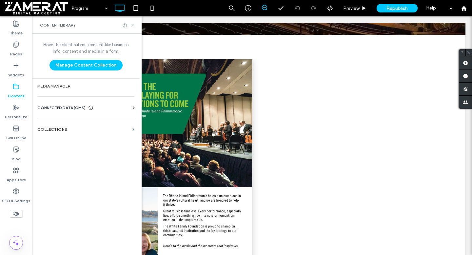
click at [133, 23] on icon at bounding box center [132, 25] width 5 height 5
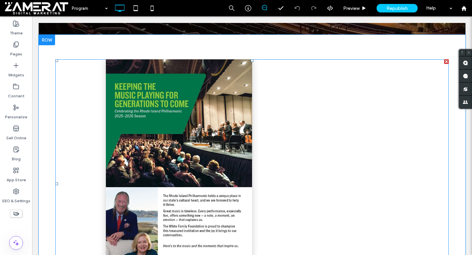
scroll to position [0, 0]
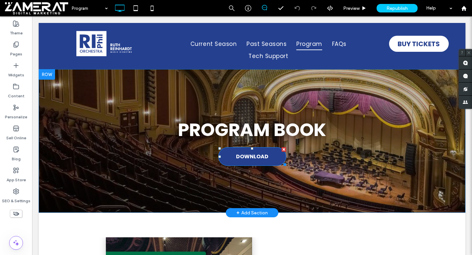
click at [230, 153] on link "DOWNLOAD" at bounding box center [252, 156] width 68 height 19
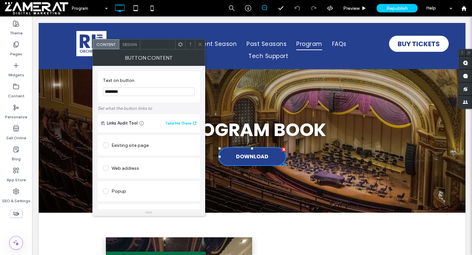
click at [130, 44] on span "Design" at bounding box center [130, 44] width 14 height 5
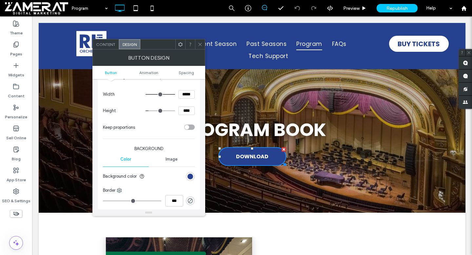
scroll to position [105, 0]
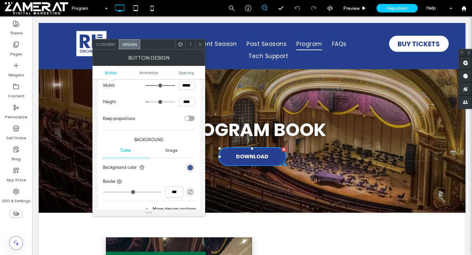
click at [190, 168] on div "rgb(37, 64, 143)" at bounding box center [190, 168] width 6 height 6
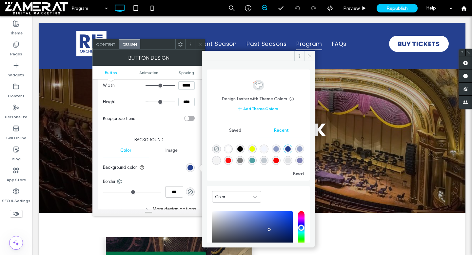
scroll to position [52, 0]
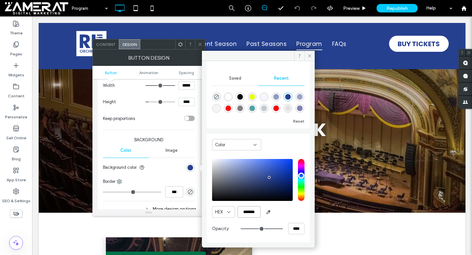
click at [253, 211] on input "*******" at bounding box center [248, 211] width 23 height 11
click at [308, 57] on icon at bounding box center [309, 55] width 5 height 5
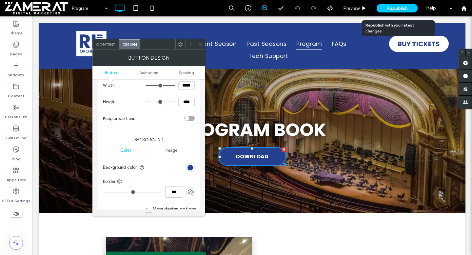
click at [394, 3] on div "Republish" at bounding box center [396, 8] width 41 height 16
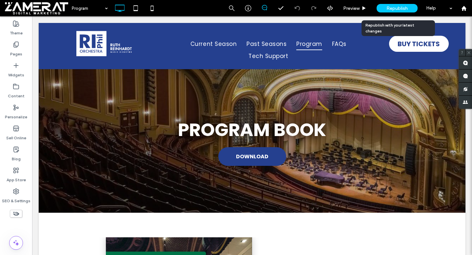
click at [385, 10] on div "Republish" at bounding box center [396, 8] width 41 height 9
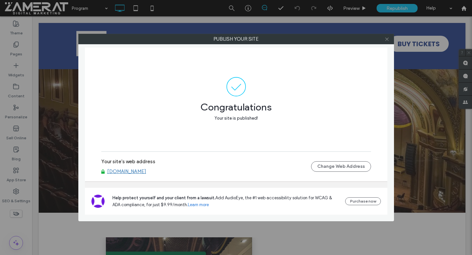
click at [388, 38] on use at bounding box center [386, 38] width 3 height 3
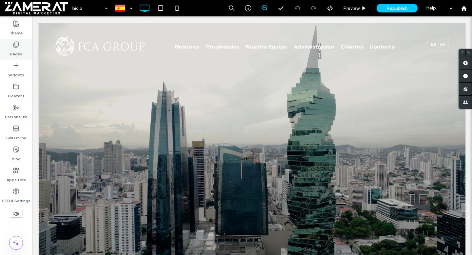
click at [20, 51] on label "Pages" at bounding box center [16, 52] width 12 height 9
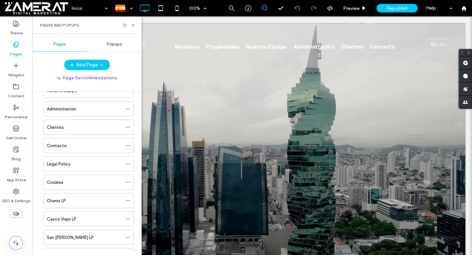
scroll to position [103, 0]
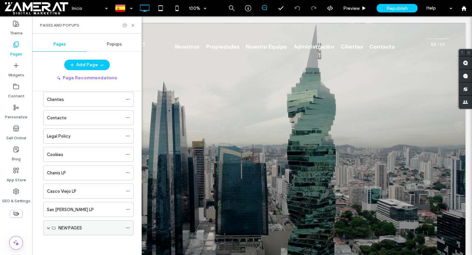
click at [48, 228] on span at bounding box center [48, 227] width 3 height 3
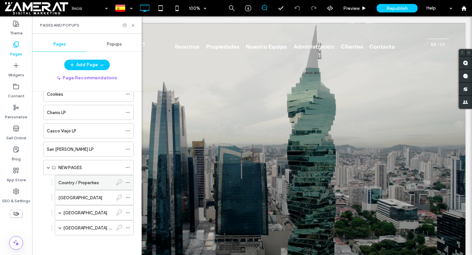
click at [104, 183] on div "Country / Properties" at bounding box center [85, 182] width 54 height 7
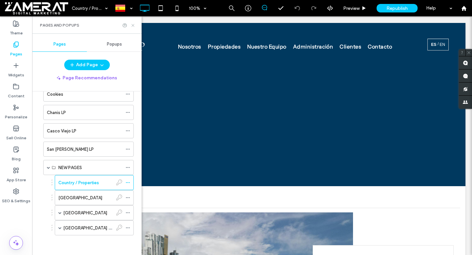
click at [132, 23] on icon at bounding box center [132, 25] width 5 height 5
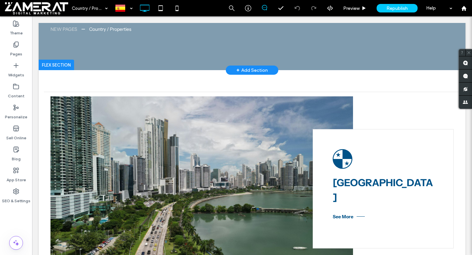
scroll to position [68, 0]
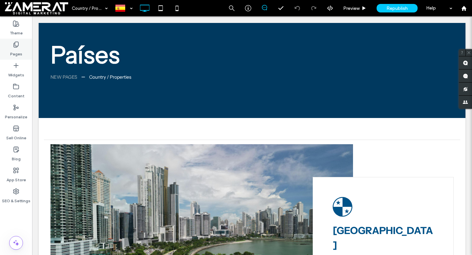
click at [15, 46] on icon at bounding box center [16, 44] width 7 height 7
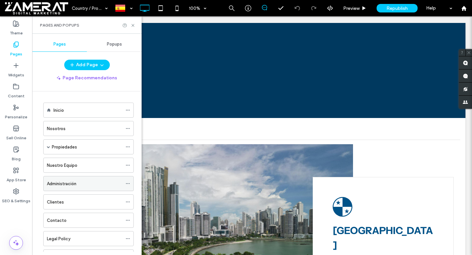
scroll to position [163, 0]
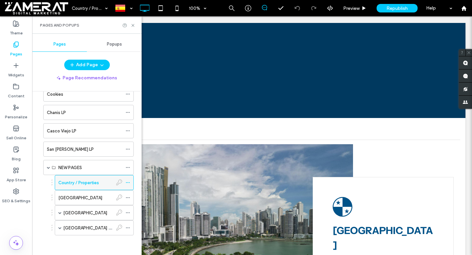
click at [127, 181] on icon at bounding box center [127, 182] width 5 height 5
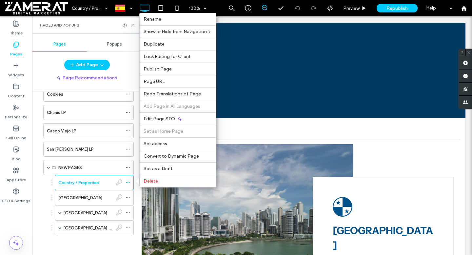
click at [109, 27] on div "Pages and Popups" at bounding box center [87, 25] width 94 height 5
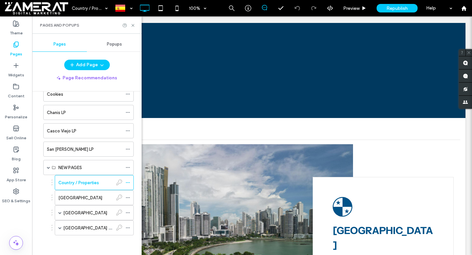
click at [135, 25] on div "Pages and Popups" at bounding box center [86, 24] width 109 height 17
click at [134, 25] on icon at bounding box center [132, 25] width 5 height 5
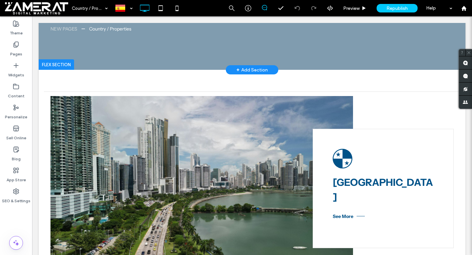
scroll to position [139, 0]
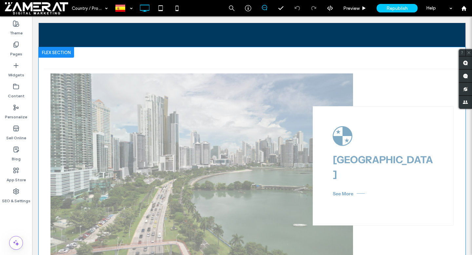
click at [349, 137] on icon at bounding box center [342, 136] width 20 height 20
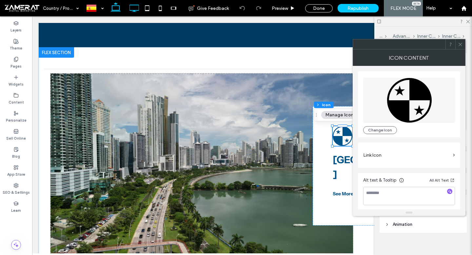
click at [134, 10] on use at bounding box center [133, 8] width 9 height 7
type input "***"
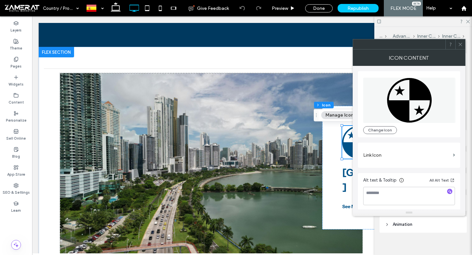
click at [459, 44] on icon at bounding box center [460, 44] width 5 height 5
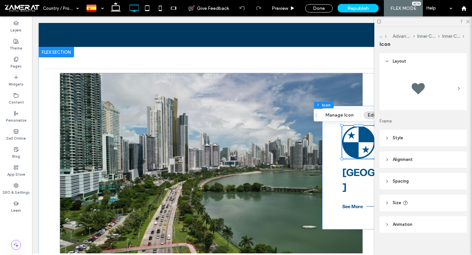
click at [468, 23] on div at bounding box center [423, 21] width 98 height 10
click at [468, 22] on use at bounding box center [468, 22] width 4 height 4
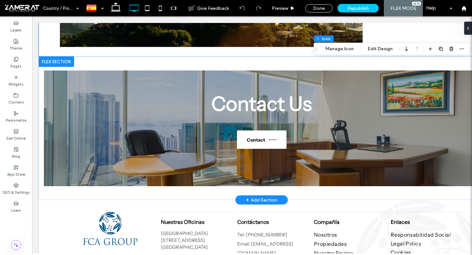
scroll to position [686, 0]
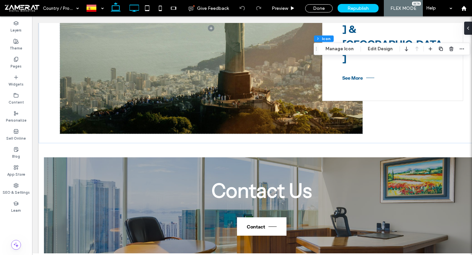
click at [118, 8] on icon at bounding box center [115, 8] width 13 height 13
type input "**"
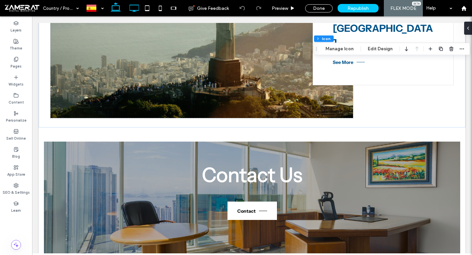
click at [132, 9] on icon at bounding box center [133, 8] width 13 height 13
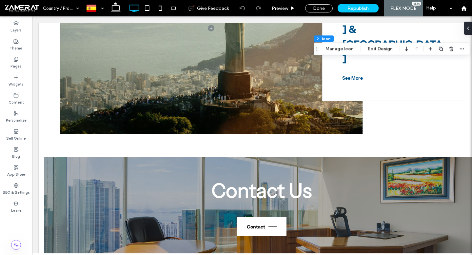
type input "***"
click at [19, 66] on label "Pages" at bounding box center [15, 65] width 11 height 7
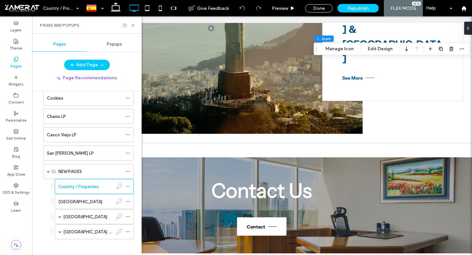
scroll to position [163, 0]
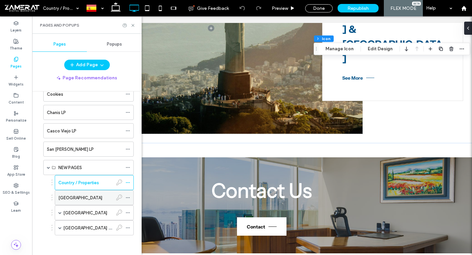
click at [92, 195] on div "[GEOGRAPHIC_DATA]" at bounding box center [85, 197] width 54 height 7
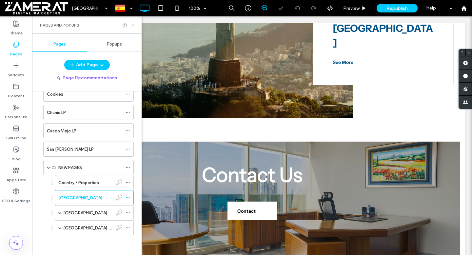
click at [132, 25] on icon at bounding box center [132, 25] width 5 height 5
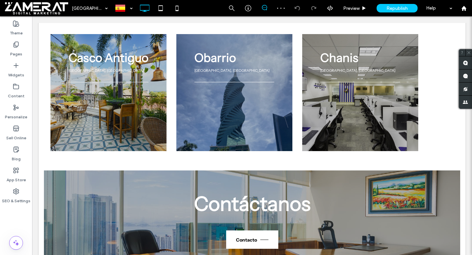
scroll to position [343, 0]
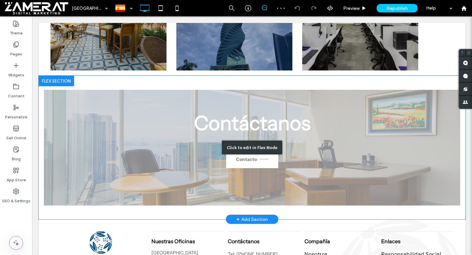
click at [60, 96] on div "Click to edit in Flex Mode" at bounding box center [252, 147] width 426 height 143
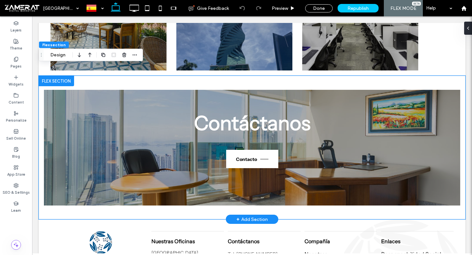
click at [57, 76] on div at bounding box center [56, 81] width 35 height 10
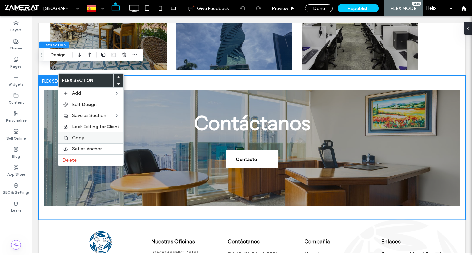
click at [84, 138] on label "Copy" at bounding box center [95, 138] width 47 height 6
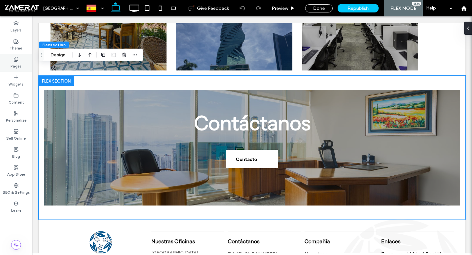
click at [13, 64] on label "Pages" at bounding box center [15, 65] width 11 height 7
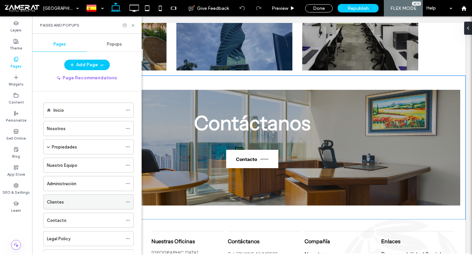
scroll to position [163, 0]
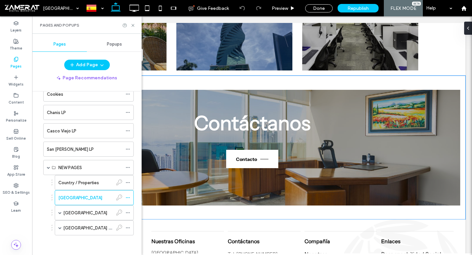
drag, startPoint x: 83, startPoint y: 180, endPoint x: 129, endPoint y: 45, distance: 143.7
click at [83, 180] on label "Country / Properties" at bounding box center [78, 182] width 41 height 11
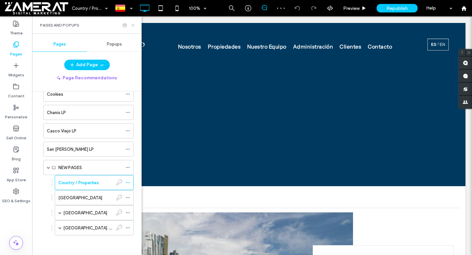
scroll to position [0, 0]
click at [132, 25] on icon at bounding box center [132, 25] width 5 height 5
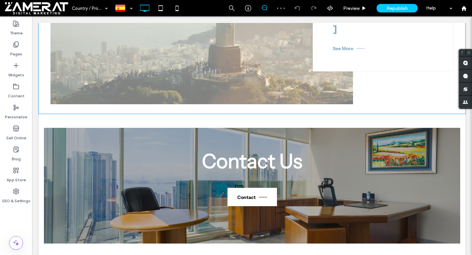
scroll to position [684, 0]
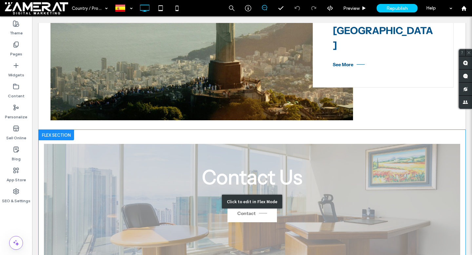
click at [85, 130] on div "Click to edit in Flex Mode" at bounding box center [252, 201] width 426 height 143
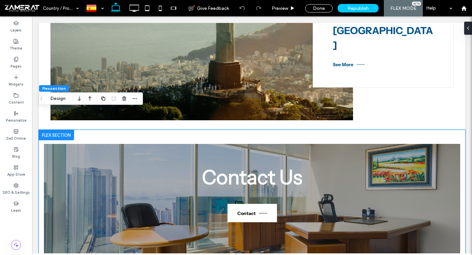
click at [64, 130] on div at bounding box center [56, 135] width 35 height 10
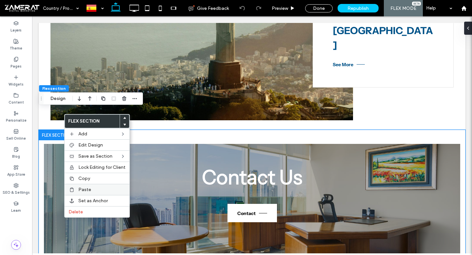
click at [91, 189] on label "Paste" at bounding box center [101, 190] width 47 height 6
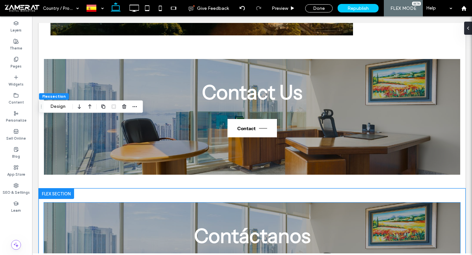
scroll to position [747, 0]
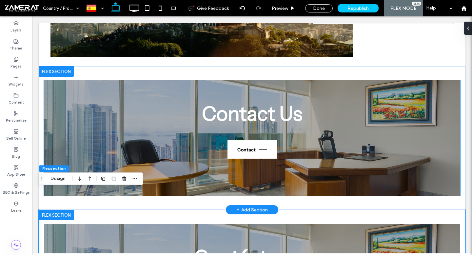
click at [73, 95] on div "Contact Us Contact" at bounding box center [251, 127] width 393 height 95
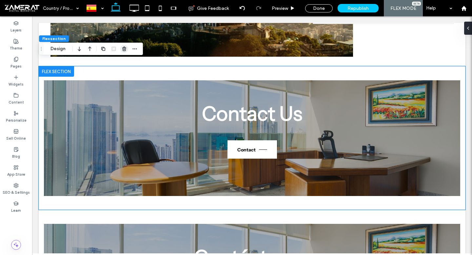
click at [126, 52] on span "button" at bounding box center [124, 49] width 8 height 8
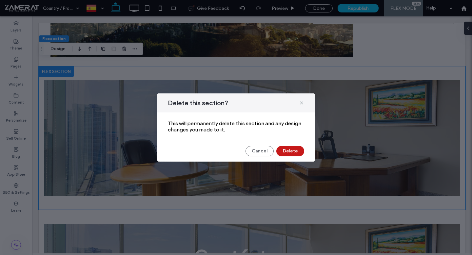
click at [284, 149] on button "Delete" at bounding box center [290, 151] width 28 height 10
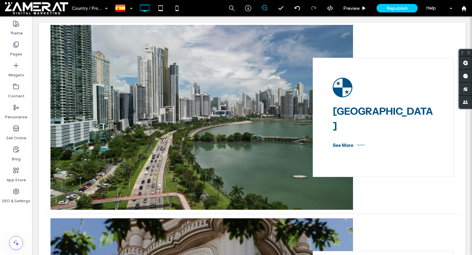
scroll to position [194, 0]
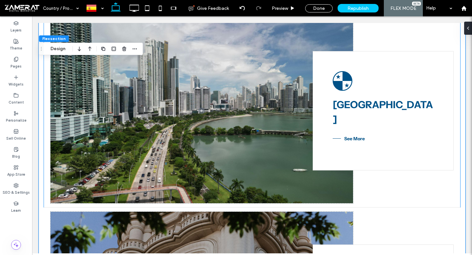
click at [351, 136] on span "See More" at bounding box center [348, 139] width 32 height 6
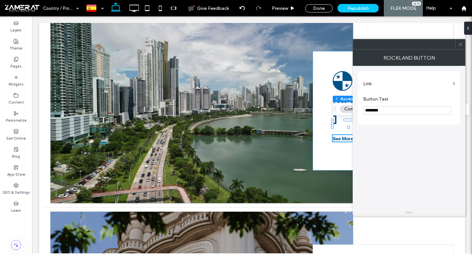
click at [386, 112] on input "********" at bounding box center [407, 110] width 88 height 9
type input "*******"
click at [389, 120] on div "Link Button Text *******" at bounding box center [409, 97] width 92 height 47
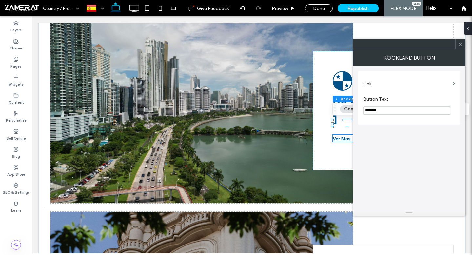
click at [458, 45] on icon at bounding box center [460, 44] width 5 height 5
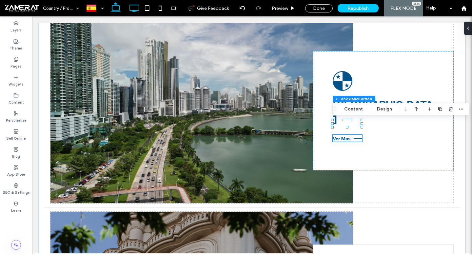
click at [134, 7] on icon at bounding box center [133, 8] width 13 height 13
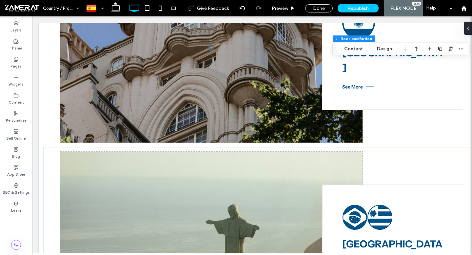
scroll to position [462, 0]
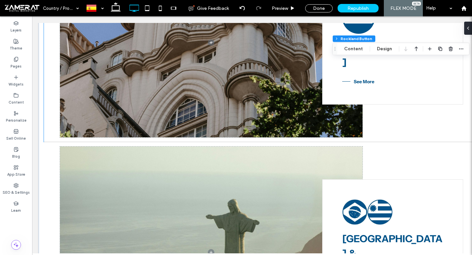
click at [353, 79] on span "See More" at bounding box center [358, 82] width 32 height 6
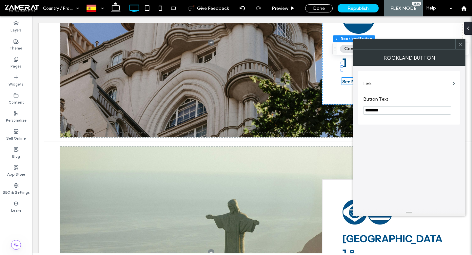
click at [386, 110] on input "********" at bounding box center [407, 110] width 88 height 9
type input "*******"
click at [397, 104] on section "Button Text *******" at bounding box center [409, 105] width 92 height 25
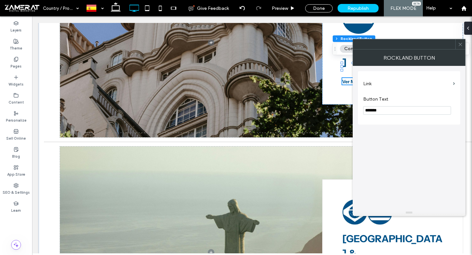
click at [459, 46] on icon at bounding box center [460, 44] width 5 height 5
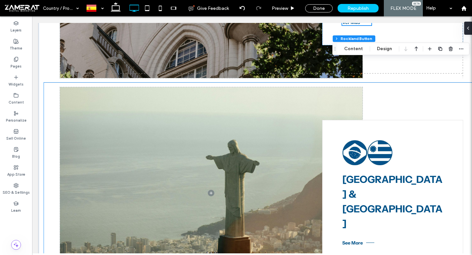
scroll to position [585, 0]
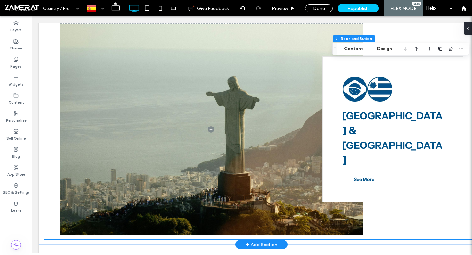
click at [361, 176] on span "See More" at bounding box center [358, 179] width 32 height 6
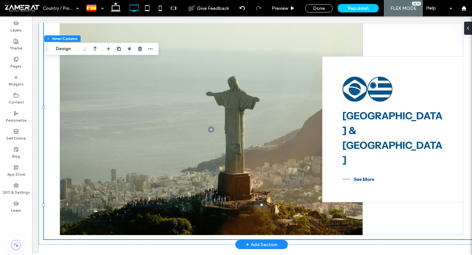
click at [361, 176] on span "See More" at bounding box center [358, 179] width 32 height 6
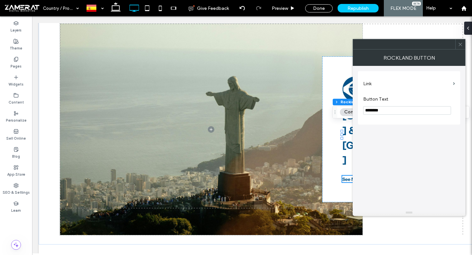
click at [390, 112] on input "********" at bounding box center [407, 110] width 88 height 9
click at [390, 112] on input "******" at bounding box center [407, 110] width 88 height 9
type input "*******"
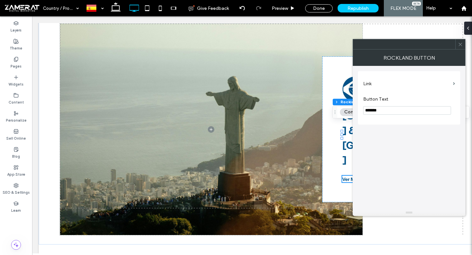
click at [396, 121] on div "Link Button Text *******" at bounding box center [409, 97] width 92 height 47
click at [460, 43] on icon at bounding box center [460, 44] width 5 height 5
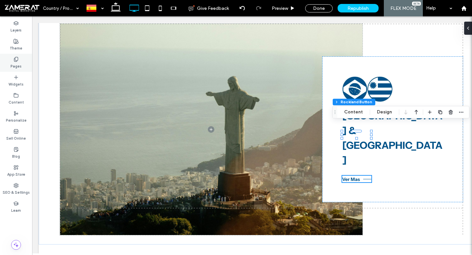
click at [13, 68] on label "Pages" at bounding box center [15, 65] width 11 height 7
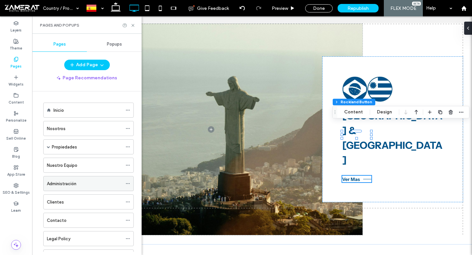
scroll to position [163, 0]
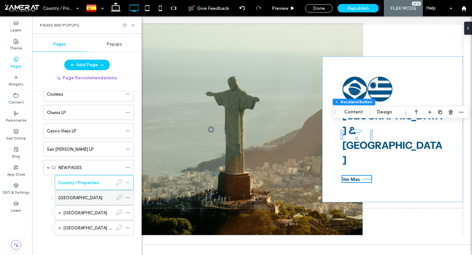
click at [88, 195] on div "[GEOGRAPHIC_DATA]" at bounding box center [85, 197] width 54 height 7
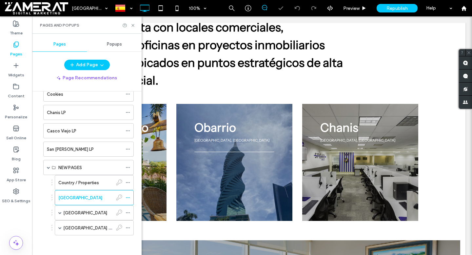
scroll to position [195, 0]
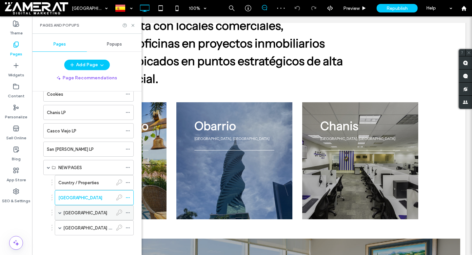
click at [76, 214] on label "[GEOGRAPHIC_DATA]" at bounding box center [85, 212] width 44 height 11
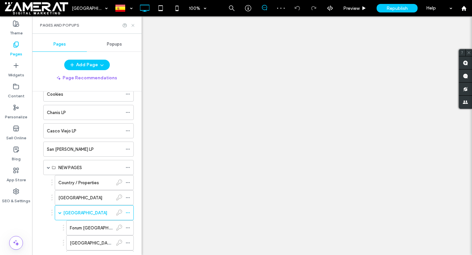
click at [132, 25] on use at bounding box center [132, 25] width 3 height 3
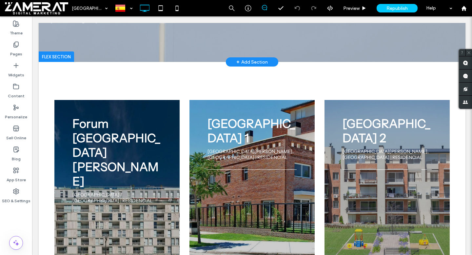
scroll to position [149, 0]
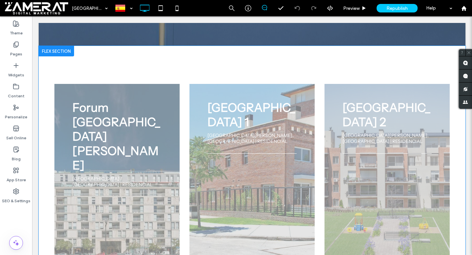
click at [144, 176] on p "CIUDAD DE BUENOS AIRES / CABA | RESIDENCIAL" at bounding box center [116, 186] width 89 height 21
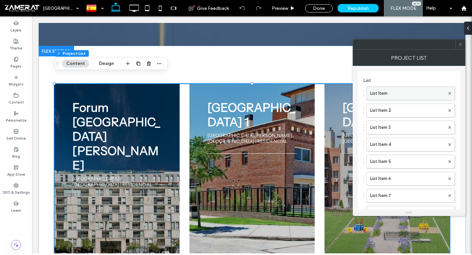
click at [406, 96] on label "List Item" at bounding box center [407, 93] width 75 height 13
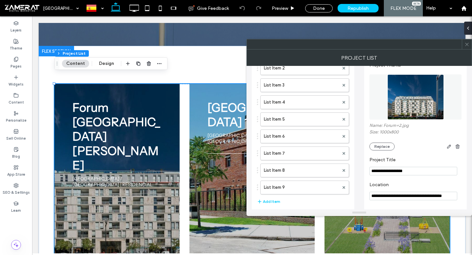
scroll to position [57, 0]
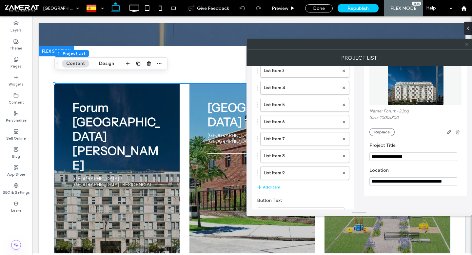
click at [429, 184] on input "**********" at bounding box center [413, 181] width 88 height 9
type input "**********"
click at [428, 175] on label "Location" at bounding box center [413, 170] width 89 height 7
click at [303, 139] on label "List Item 7" at bounding box center [301, 138] width 75 height 13
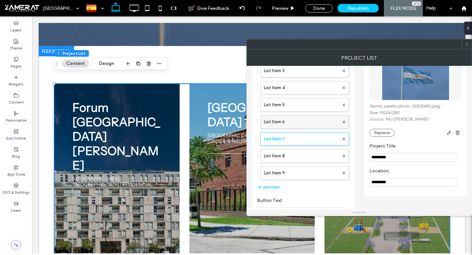
click at [294, 118] on label "List Item 6" at bounding box center [301, 121] width 75 height 13
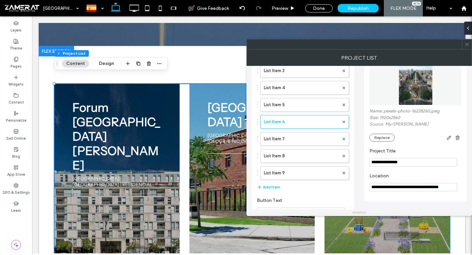
click at [429, 189] on input "**********" at bounding box center [413, 187] width 88 height 9
type input "**********"
click at [424, 179] on label "Location" at bounding box center [413, 176] width 89 height 7
click at [466, 43] on icon at bounding box center [466, 44] width 5 height 5
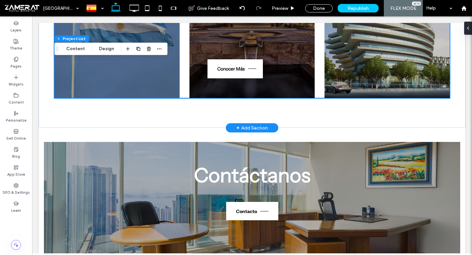
scroll to position [634, 0]
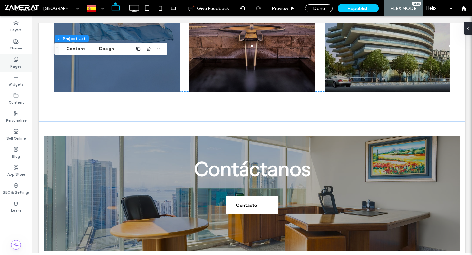
click at [11, 69] on label "Pages" at bounding box center [15, 65] width 11 height 7
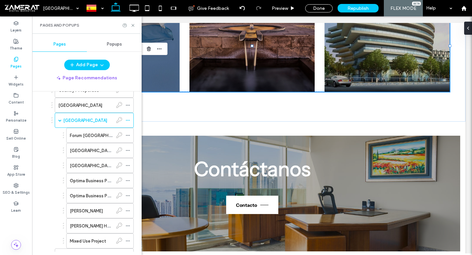
scroll to position [217, 0]
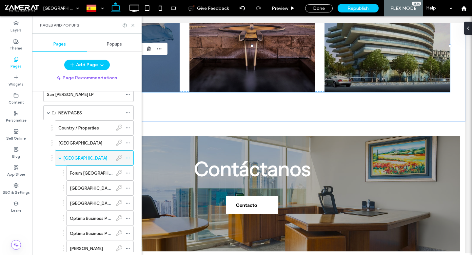
click at [88, 164] on div "[GEOGRAPHIC_DATA]" at bounding box center [87, 158] width 49 height 14
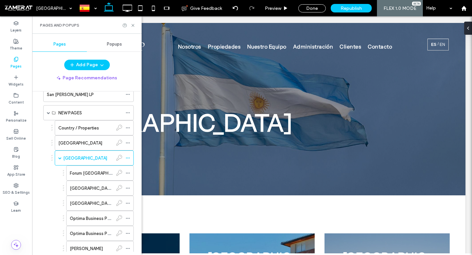
scroll to position [0, 0]
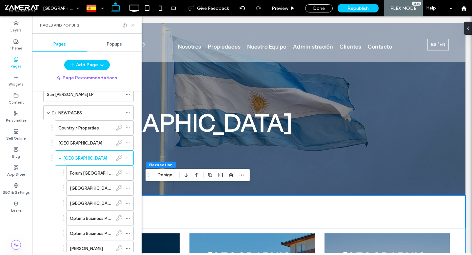
click at [90, 175] on label "Forum [GEOGRAPHIC_DATA][PERSON_NAME]" at bounding box center [115, 172] width 90 height 11
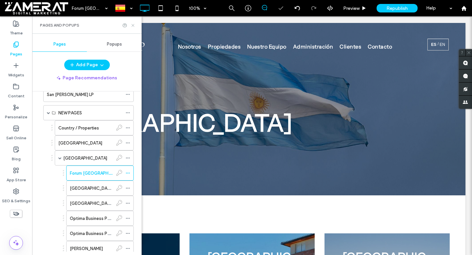
click at [131, 26] on icon at bounding box center [132, 25] width 5 height 5
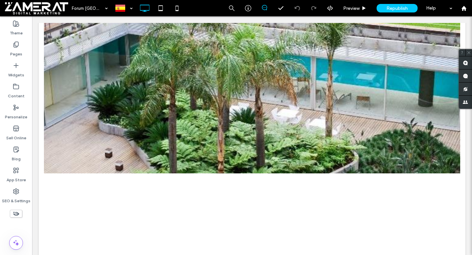
scroll to position [497, 0]
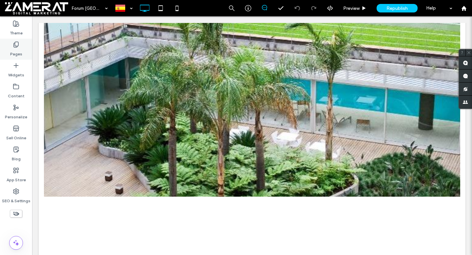
click at [8, 45] on div "Pages" at bounding box center [16, 49] width 32 height 21
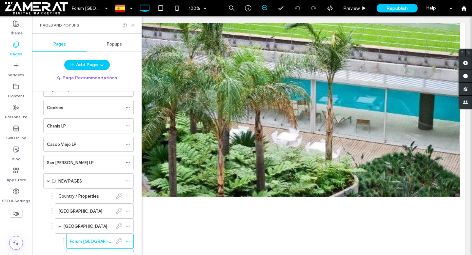
scroll to position [213, 0]
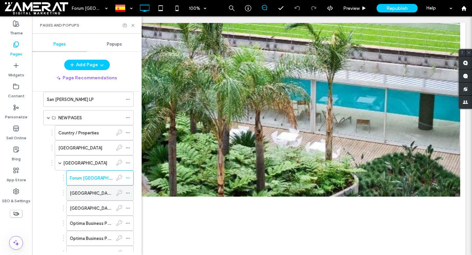
click at [96, 194] on label "[GEOGRAPHIC_DATA] 1" at bounding box center [93, 192] width 47 height 11
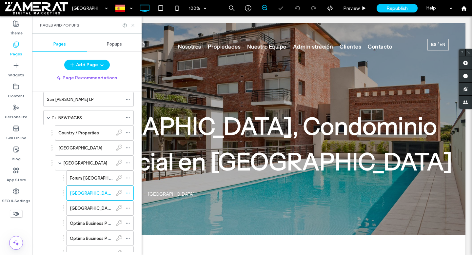
click at [133, 26] on icon at bounding box center [132, 25] width 5 height 5
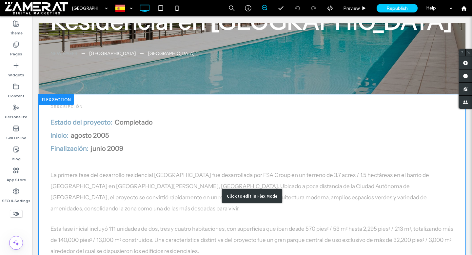
scroll to position [141, 0]
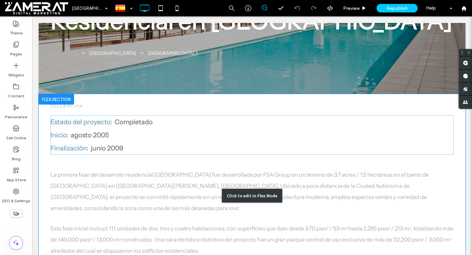
drag, startPoint x: 75, startPoint y: 128, endPoint x: 74, endPoint y: 134, distance: 5.7
click at [75, 128] on div "Click to edit in Flex Mode" at bounding box center [252, 195] width 426 height 203
click at [75, 128] on p "Inicio : agosto 2005" at bounding box center [251, 134] width 403 height 13
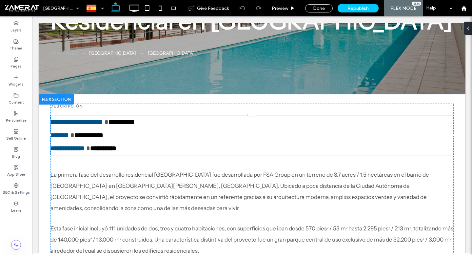
type input "**********"
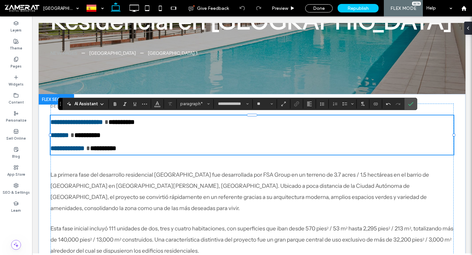
type input "**"
click at [91, 135] on strong "**********" at bounding box center [87, 135] width 26 height 7
drag, startPoint x: 91, startPoint y: 136, endPoint x: 104, endPoint y: 136, distance: 13.4
click at [104, 136] on strong "**********" at bounding box center [92, 135] width 37 height 7
drag, startPoint x: 90, startPoint y: 135, endPoint x: 94, endPoint y: 135, distance: 3.9
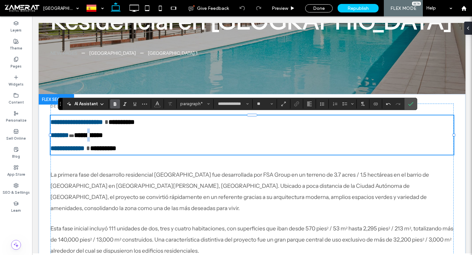
click at [94, 135] on strong "**********" at bounding box center [88, 135] width 29 height 7
copy strong "*"
click at [70, 135] on span "*" at bounding box center [71, 135] width 5 height 5
drag, startPoint x: 72, startPoint y: 135, endPoint x: 69, endPoint y: 135, distance: 3.6
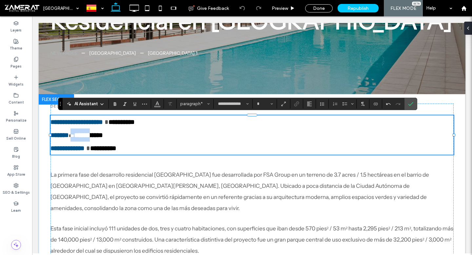
click at [69, 135] on span "*" at bounding box center [71, 135] width 5 height 5
click at [71, 136] on p "**********" at bounding box center [251, 134] width 403 height 13
click at [94, 135] on strong "**********" at bounding box center [88, 135] width 29 height 7
click at [81, 135] on strong "**********" at bounding box center [87, 135] width 26 height 7
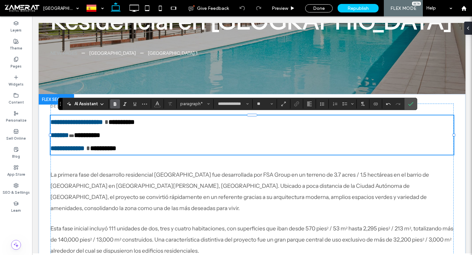
click at [81, 135] on strong "**********" at bounding box center [87, 135] width 26 height 7
click at [99, 136] on strong "**********" at bounding box center [87, 135] width 26 height 7
click at [79, 136] on strong "**********" at bounding box center [87, 135] width 26 height 7
type input "*"
click at [79, 136] on strong "**********" at bounding box center [87, 135] width 26 height 7
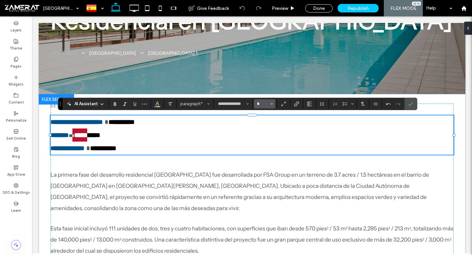
click at [265, 102] on input "*" at bounding box center [262, 103] width 13 height 5
click at [155, 105] on icon "Color" at bounding box center [157, 103] width 5 height 5
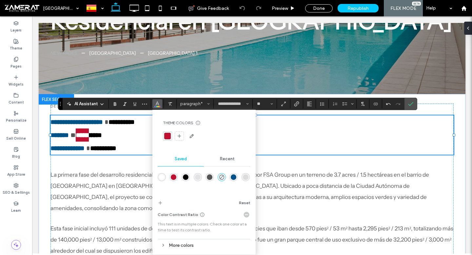
click at [186, 179] on div "rgba(0,0,0,1)" at bounding box center [186, 177] width 6 height 6
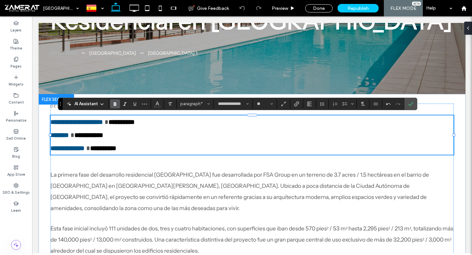
click at [92, 149] on strong "**********" at bounding box center [103, 148] width 26 height 7
type input "*"
drag, startPoint x: 89, startPoint y: 148, endPoint x: 104, endPoint y: 148, distance: 14.4
click at [104, 148] on p "**********" at bounding box center [251, 148] width 403 height 13
click at [155, 104] on icon "Color" at bounding box center [157, 103] width 5 height 5
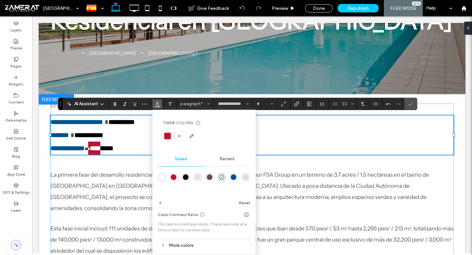
click at [185, 179] on div "rgba(0,0,0,1)" at bounding box center [186, 177] width 6 height 6
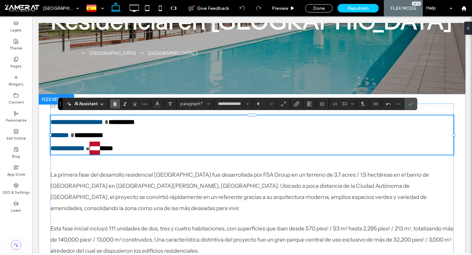
click at [118, 106] on label "Bold" at bounding box center [115, 103] width 10 height 9
click at [258, 105] on input "*" at bounding box center [262, 103] width 13 height 5
type input "**"
click at [173, 148] on p "**********" at bounding box center [251, 148] width 403 height 13
click at [408, 105] on icon "Confirm" at bounding box center [410, 103] width 5 height 5
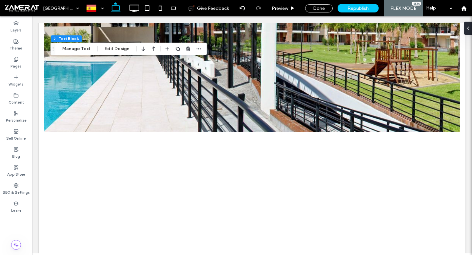
scroll to position [493, 0]
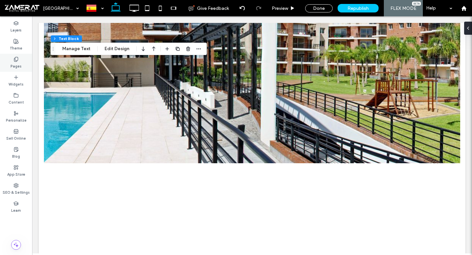
click at [15, 60] on use at bounding box center [16, 59] width 4 height 4
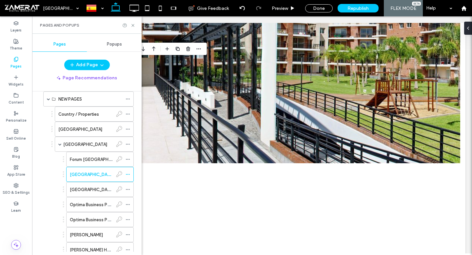
scroll to position [283, 0]
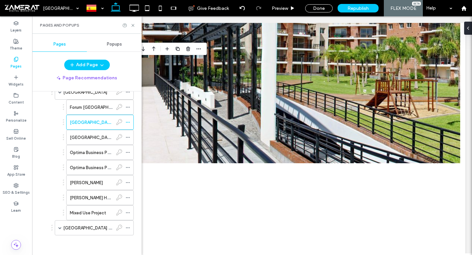
drag, startPoint x: 95, startPoint y: 134, endPoint x: 133, endPoint y: 36, distance: 104.7
click at [95, 134] on label "[GEOGRAPHIC_DATA] 2" at bounding box center [93, 137] width 47 height 11
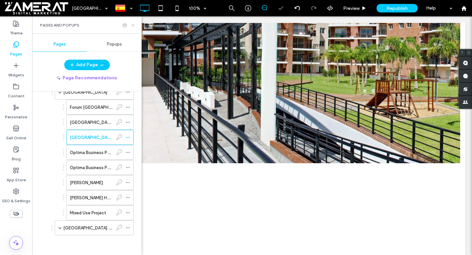
click at [133, 25] on use at bounding box center [132, 25] width 3 height 3
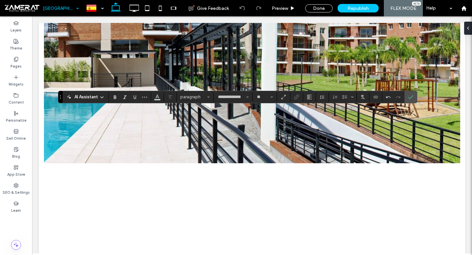
type input "**"
click at [409, 97] on icon "Confirm" at bounding box center [410, 96] width 5 height 5
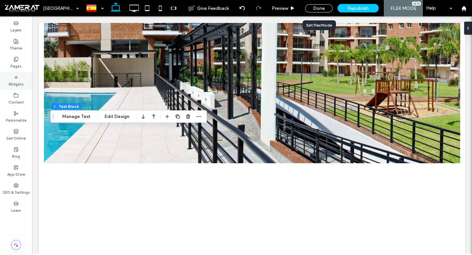
drag, startPoint x: 311, startPoint y: 9, endPoint x: 20, endPoint y: 63, distance: 296.7
click at [311, 9] on div "Done" at bounding box center [319, 8] width 28 height 8
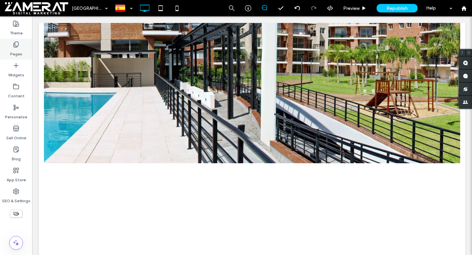
click at [16, 52] on label "Pages" at bounding box center [16, 52] width 12 height 9
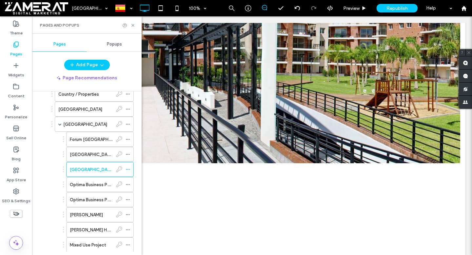
scroll to position [283, 0]
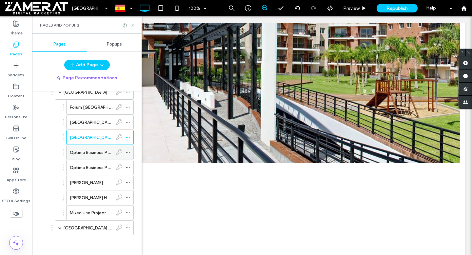
click at [92, 154] on label "Optima Business Park 1 & 2" at bounding box center [96, 152] width 53 height 11
click at [132, 26] on icon at bounding box center [132, 25] width 5 height 5
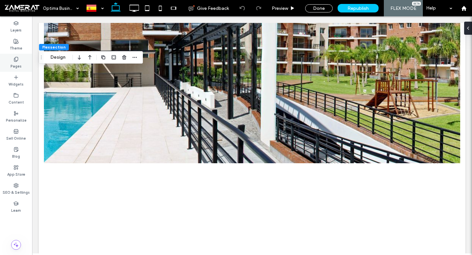
click at [18, 63] on label "Pages" at bounding box center [15, 65] width 11 height 7
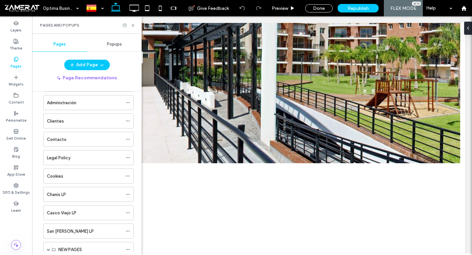
scroll to position [283, 0]
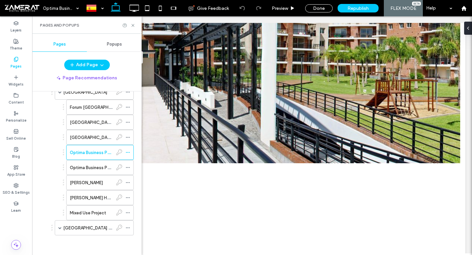
click at [81, 170] on label "Optima Business Park 3" at bounding box center [93, 167] width 46 height 11
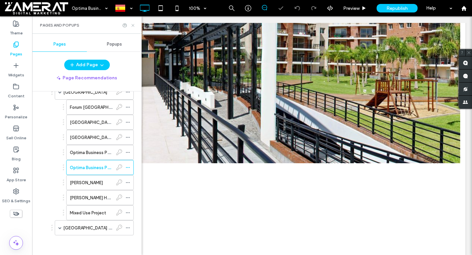
click at [133, 26] on icon at bounding box center [132, 25] width 5 height 5
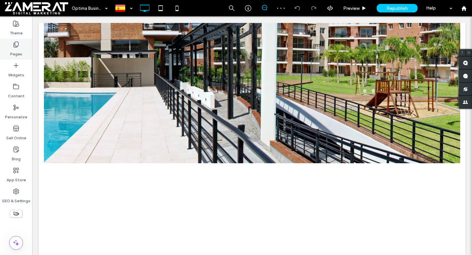
click at [17, 47] on icon at bounding box center [16, 44] width 7 height 7
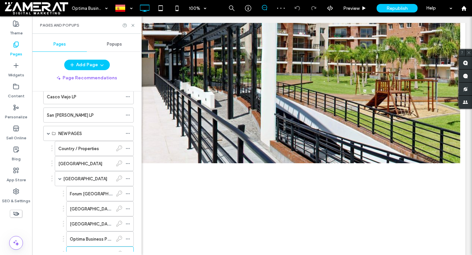
scroll to position [283, 0]
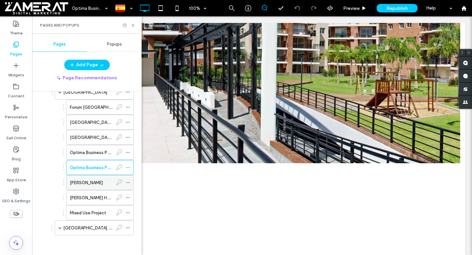
click at [91, 184] on label "[PERSON_NAME]" at bounding box center [86, 182] width 33 height 11
click at [133, 23] on icon at bounding box center [132, 25] width 5 height 5
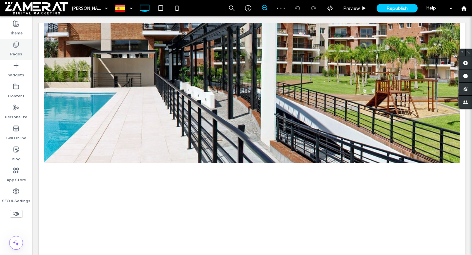
click at [7, 51] on div "Pages" at bounding box center [16, 49] width 32 height 21
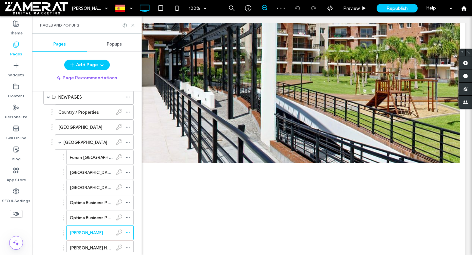
scroll to position [283, 0]
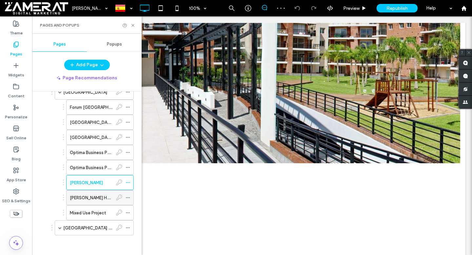
click at [104, 198] on label "[PERSON_NAME] Hotel" at bounding box center [92, 197] width 45 height 11
click at [133, 26] on icon at bounding box center [132, 25] width 5 height 5
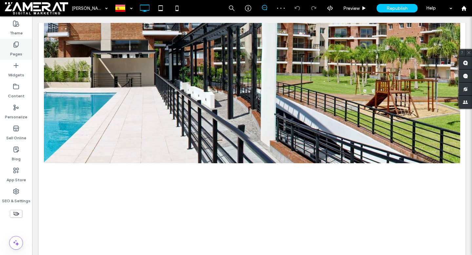
click at [12, 43] on div "Pages" at bounding box center [16, 49] width 32 height 21
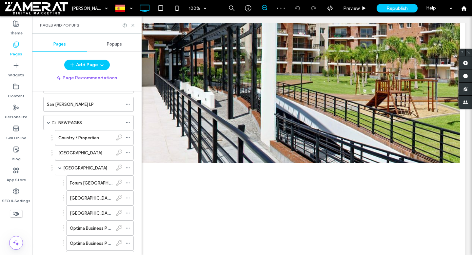
scroll to position [283, 0]
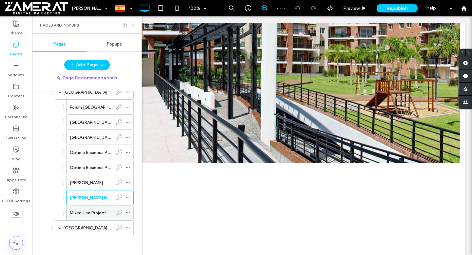
click at [87, 212] on label "Mixed Use Project" at bounding box center [88, 212] width 36 height 11
click at [132, 26] on icon at bounding box center [132, 25] width 5 height 5
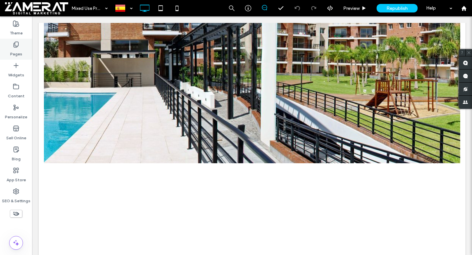
click at [6, 47] on div "Pages" at bounding box center [16, 49] width 32 height 21
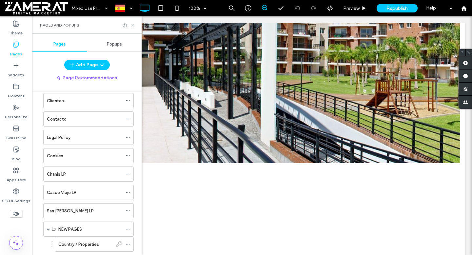
scroll to position [283, 0]
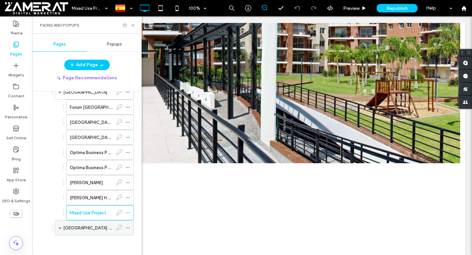
click at [60, 228] on span at bounding box center [59, 227] width 3 height 3
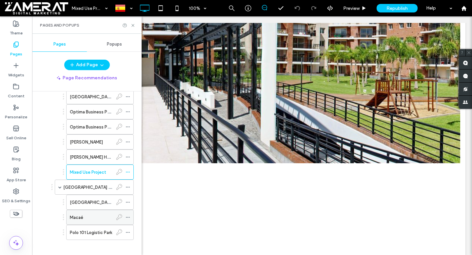
scroll to position [329, 0]
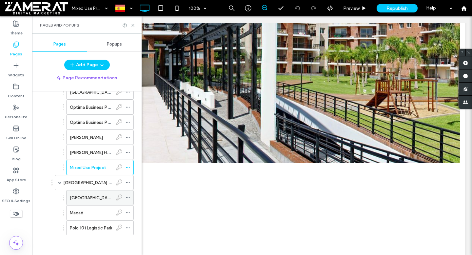
click at [89, 197] on label "[GEOGRAPHIC_DATA][PERSON_NAME]" at bounding box center [108, 197] width 77 height 11
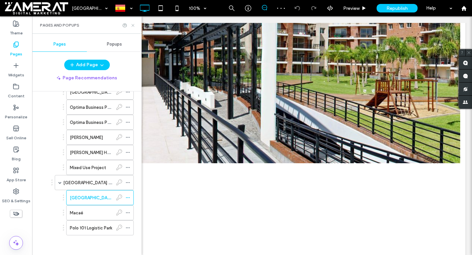
click at [133, 26] on use at bounding box center [132, 25] width 3 height 3
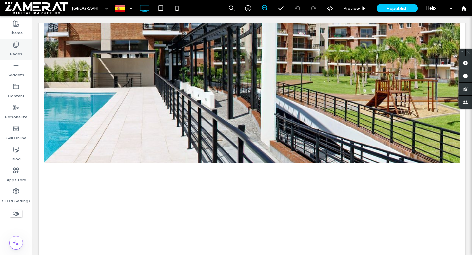
click at [12, 55] on label "Pages" at bounding box center [16, 52] width 12 height 9
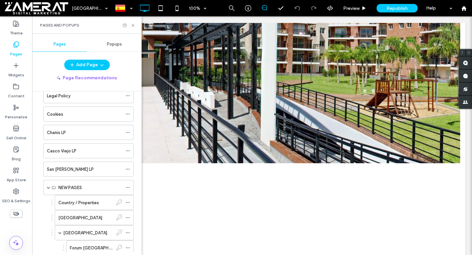
scroll to position [329, 0]
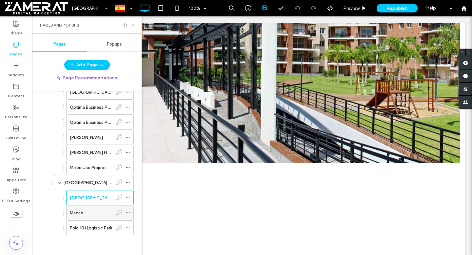
click at [94, 217] on div "Macaé" at bounding box center [91, 212] width 43 height 14
click at [132, 25] on use at bounding box center [132, 25] width 3 height 3
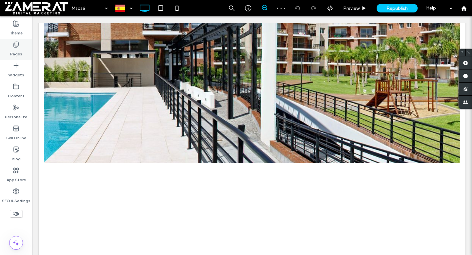
click at [11, 54] on label "Pages" at bounding box center [16, 52] width 12 height 9
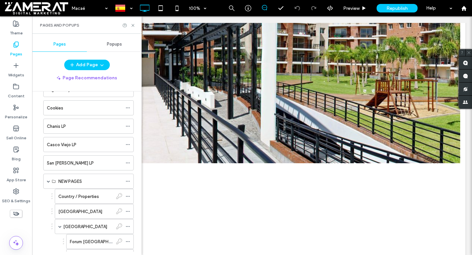
scroll to position [329, 0]
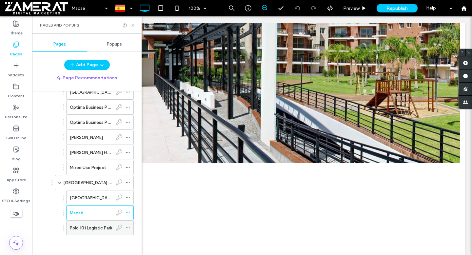
click at [87, 225] on label "Polo 101 Logistic Park" at bounding box center [91, 227] width 42 height 11
click at [132, 25] on icon at bounding box center [132, 25] width 5 height 5
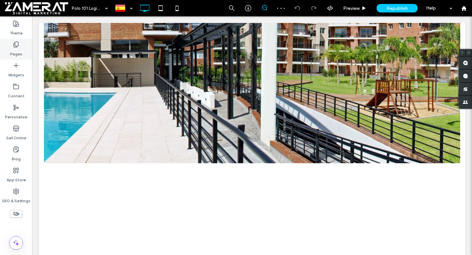
click at [9, 50] on div "Pages" at bounding box center [16, 49] width 32 height 21
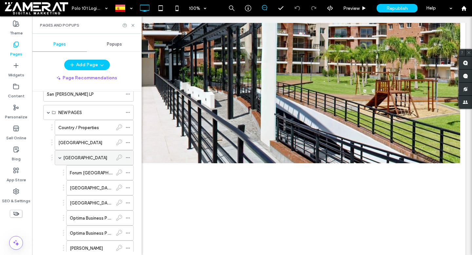
click at [59, 157] on span at bounding box center [59, 157] width 3 height 3
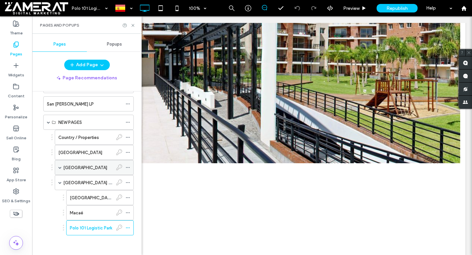
scroll to position [208, 0]
click at [60, 182] on span at bounding box center [59, 182] width 3 height 3
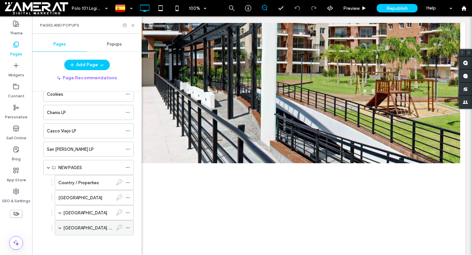
scroll to position [163, 0]
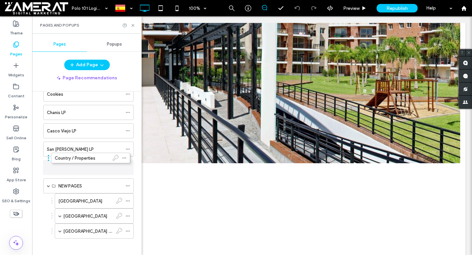
drag, startPoint x: 67, startPoint y: 182, endPoint x: 63, endPoint y: 172, distance: 11.1
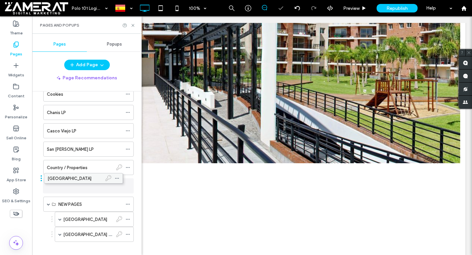
drag, startPoint x: 68, startPoint y: 204, endPoint x: 57, endPoint y: 181, distance: 25.6
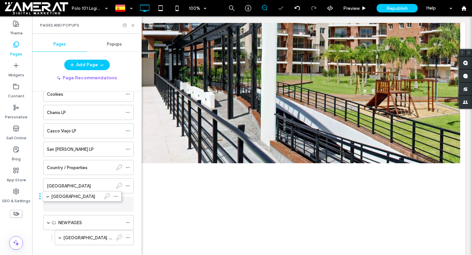
drag, startPoint x: 70, startPoint y: 218, endPoint x: 58, endPoint y: 194, distance: 27.0
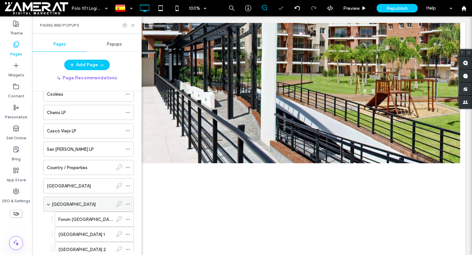
click at [48, 203] on span at bounding box center [48, 203] width 3 height 3
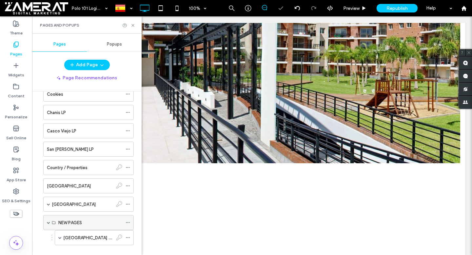
scroll to position [173, 0]
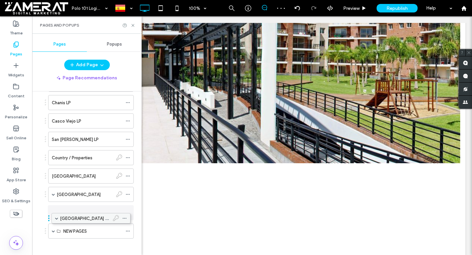
drag, startPoint x: 69, startPoint y: 226, endPoint x: 66, endPoint y: 213, distance: 13.3
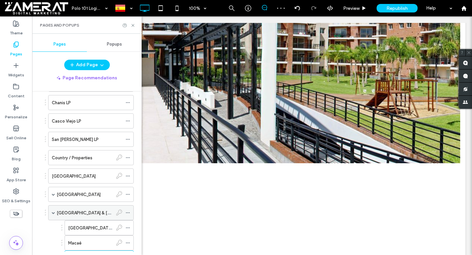
click at [54, 212] on span at bounding box center [53, 212] width 3 height 3
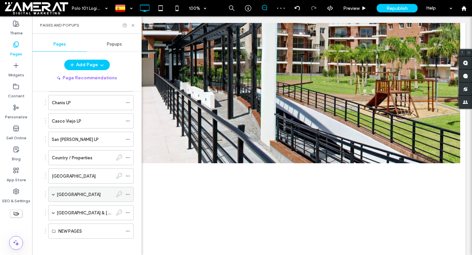
scroll to position [176, 0]
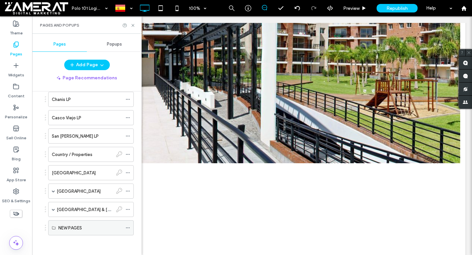
click at [128, 227] on icon at bounding box center [127, 227] width 5 height 5
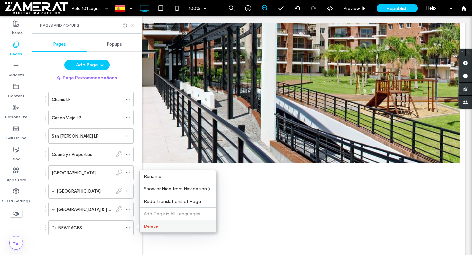
click at [146, 229] on span "Delete" at bounding box center [150, 226] width 14 height 6
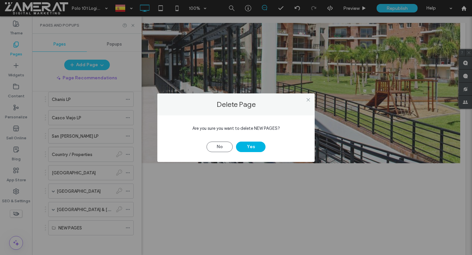
click at [255, 146] on button "Yes" at bounding box center [250, 147] width 29 height 10
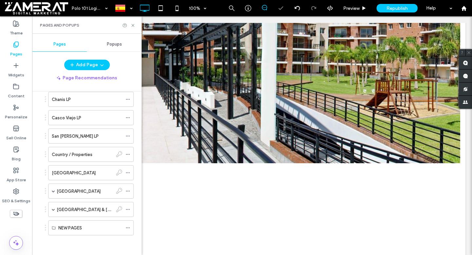
scroll to position [158, 0]
click at [134, 25] on icon at bounding box center [132, 25] width 5 height 5
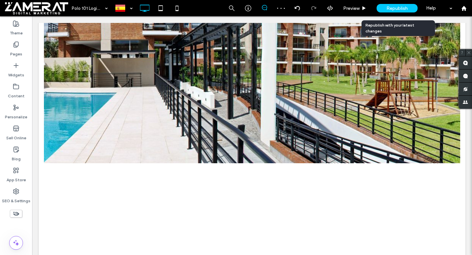
click at [389, 8] on span "Republish" at bounding box center [396, 9] width 21 height 6
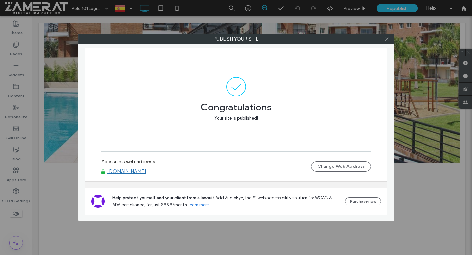
click at [387, 42] on span at bounding box center [386, 39] width 5 height 10
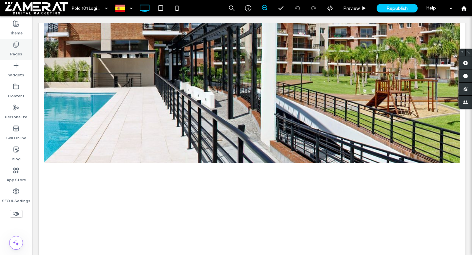
click at [12, 41] on div "Pages" at bounding box center [16, 49] width 32 height 21
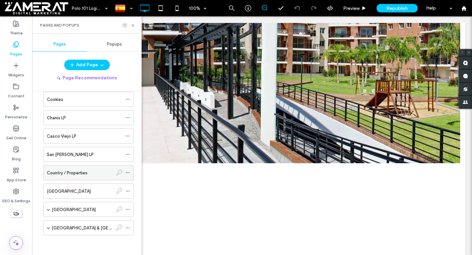
click at [82, 174] on label "Country / Properties" at bounding box center [67, 172] width 41 height 11
click at [133, 25] on icon at bounding box center [132, 25] width 5 height 5
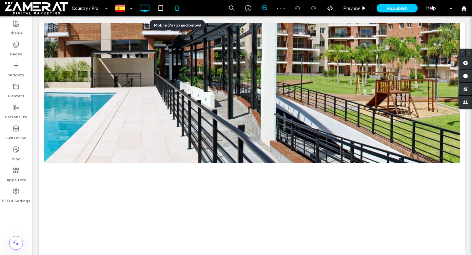
click at [178, 10] on use at bounding box center [177, 8] width 3 height 5
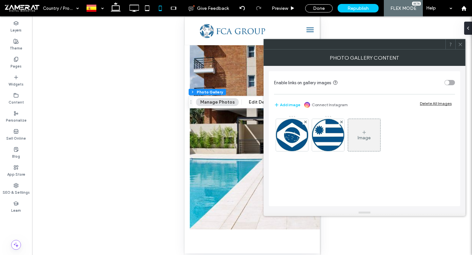
click at [461, 45] on icon at bounding box center [460, 44] width 5 height 5
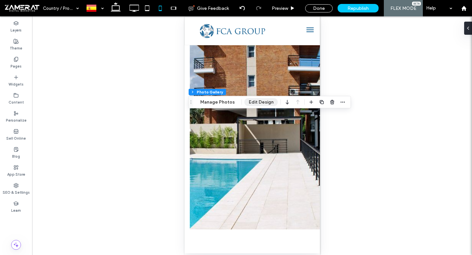
click at [265, 102] on button "Edit Design" at bounding box center [260, 102] width 33 height 8
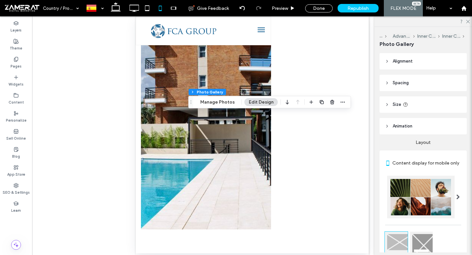
scroll to position [8, 0]
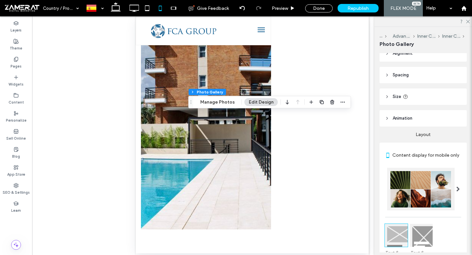
click at [394, 90] on header "Size" at bounding box center [422, 96] width 87 height 16
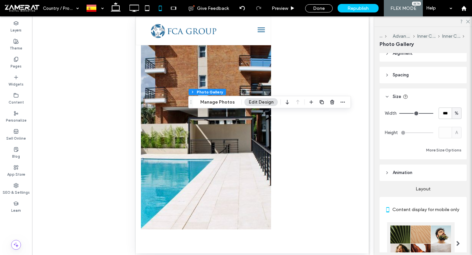
type input "**"
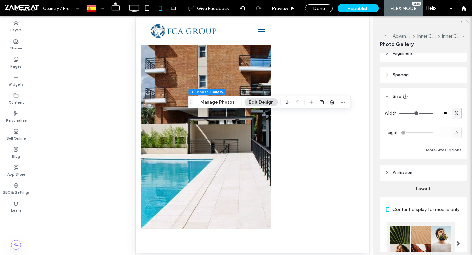
type input "**"
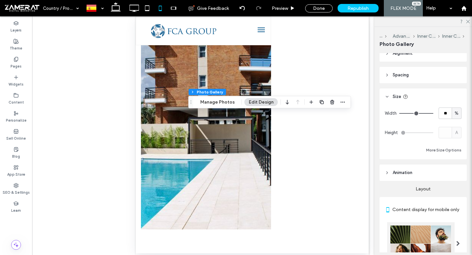
type input "**"
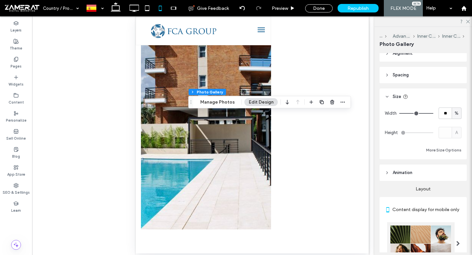
type input "**"
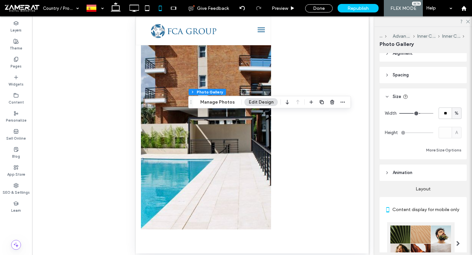
type input "**"
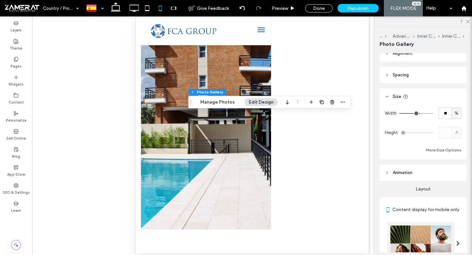
type input "**"
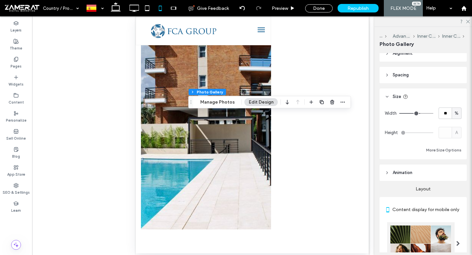
type input "**"
drag, startPoint x: 431, startPoint y: 112, endPoint x: 417, endPoint y: 114, distance: 13.8
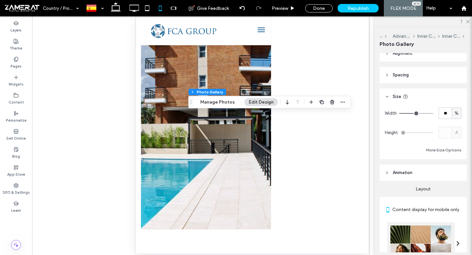
click at [417, 114] on input "range" at bounding box center [416, 113] width 34 height 1
type input "**"
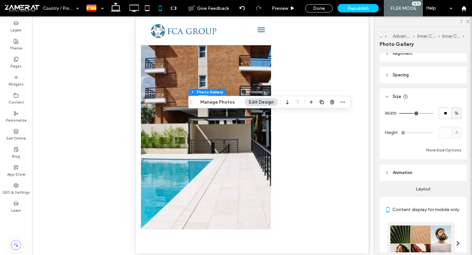
type input "**"
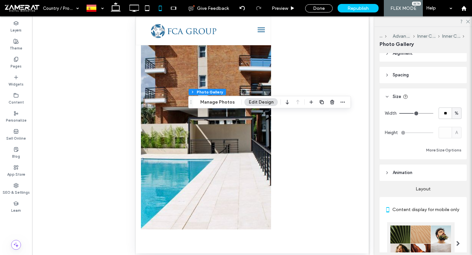
type input "**"
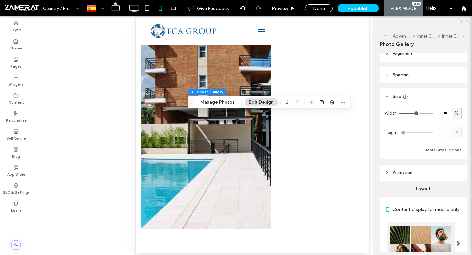
type input "**"
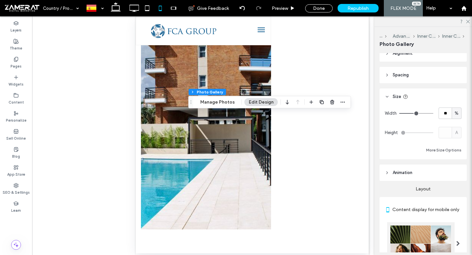
type input "**"
click at [415, 113] on input "range" at bounding box center [416, 113] width 34 height 1
type input "**"
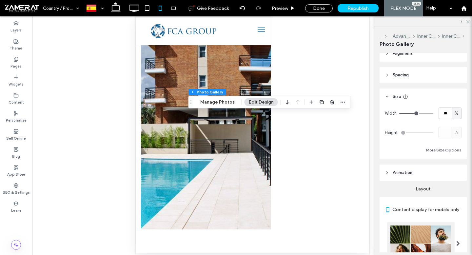
type input "**"
click at [416, 113] on input "range" at bounding box center [416, 113] width 34 height 1
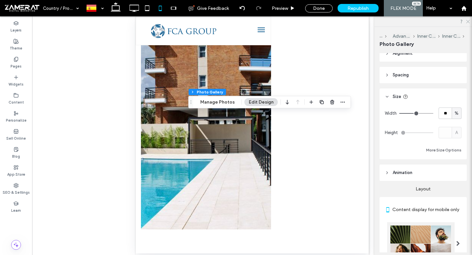
click at [466, 19] on icon at bounding box center [467, 21] width 4 height 4
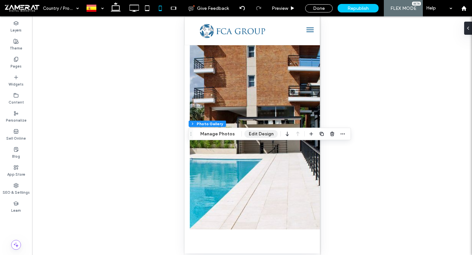
click at [255, 134] on button "Edit Design" at bounding box center [260, 134] width 33 height 8
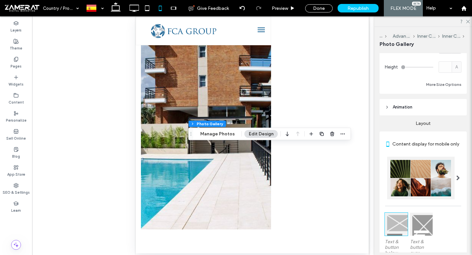
scroll to position [0, 0]
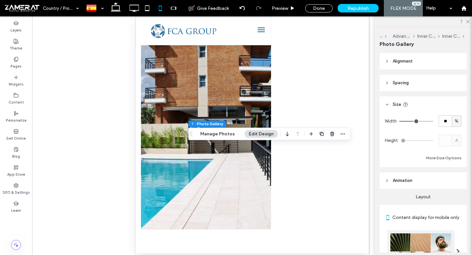
click at [403, 83] on span "Spacing" at bounding box center [400, 83] width 16 height 7
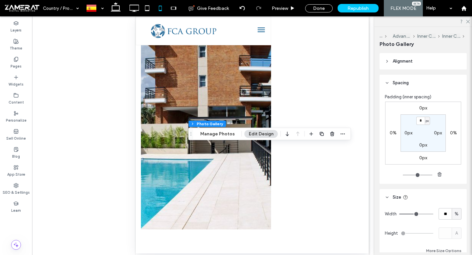
click at [424, 157] on label "0px" at bounding box center [423, 158] width 8 height 6
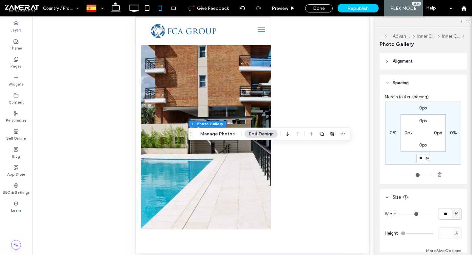
type input "**"
click at [467, 21] on icon at bounding box center [467, 21] width 4 height 4
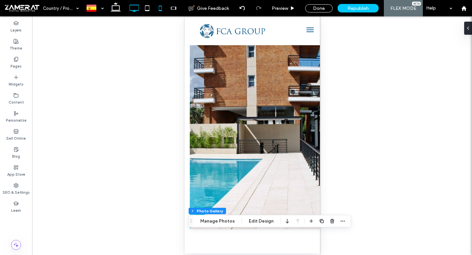
click at [130, 11] on icon at bounding box center [133, 8] width 13 height 13
type input "***"
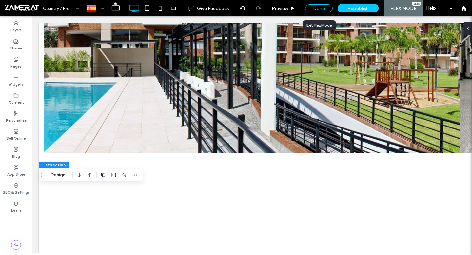
click at [312, 9] on div "Done" at bounding box center [319, 8] width 28 height 8
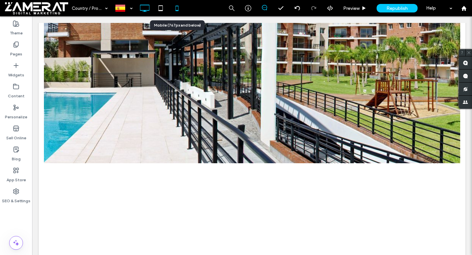
click at [177, 6] on use at bounding box center [177, 8] width 3 height 5
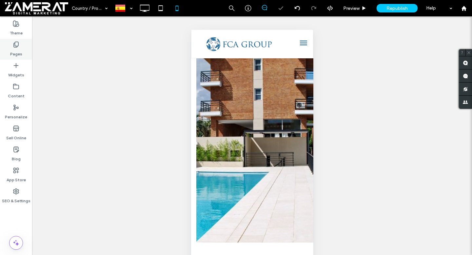
click at [17, 53] on label "Pages" at bounding box center [16, 52] width 12 height 9
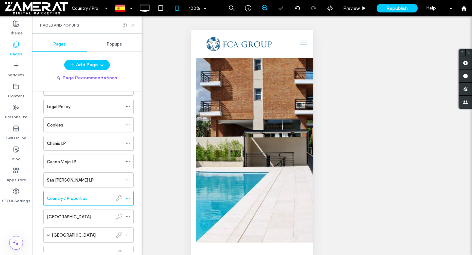
scroll to position [158, 0]
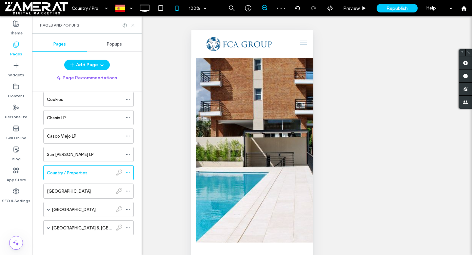
click at [134, 27] on icon at bounding box center [132, 25] width 5 height 5
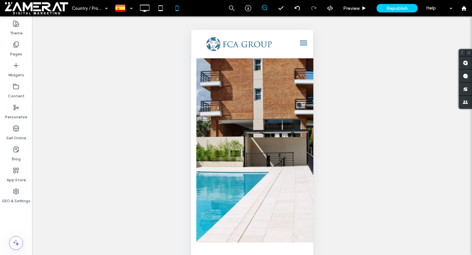
click at [222, 187] on div "Unhide? Yes Unhide? Yes Unhide? Yes Unhide? Yes Unhide? Yes Unhide? Yes Unhide?…" at bounding box center [252, 143] width 440 height 255
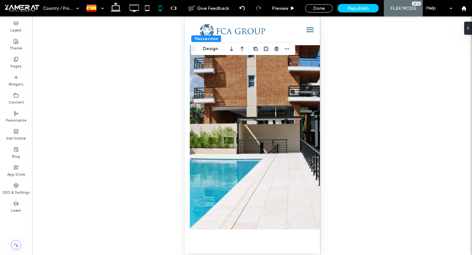
scroll to position [0, 0]
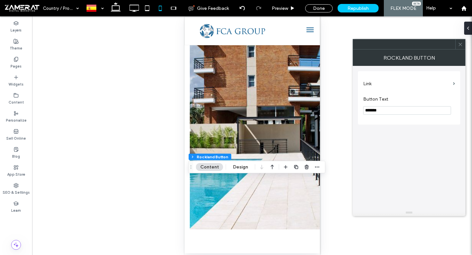
click at [402, 86] on label "Link" at bounding box center [406, 84] width 87 height 12
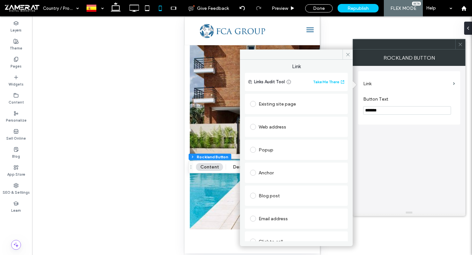
click at [295, 99] on div "Existing site page" at bounding box center [296, 104] width 92 height 10
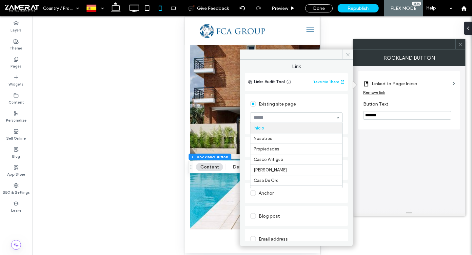
click at [281, 113] on div at bounding box center [296, 118] width 92 height 10
type input "*"
type input "****"
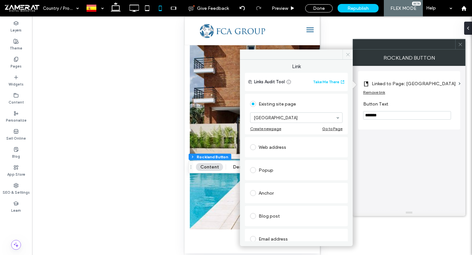
click at [346, 55] on use at bounding box center [347, 54] width 3 height 3
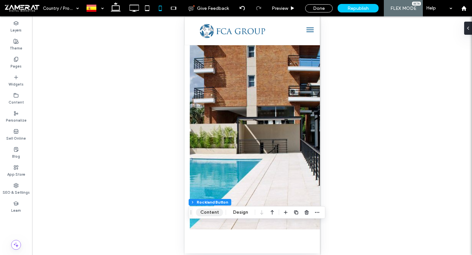
click at [212, 213] on button "Content" at bounding box center [209, 212] width 27 height 8
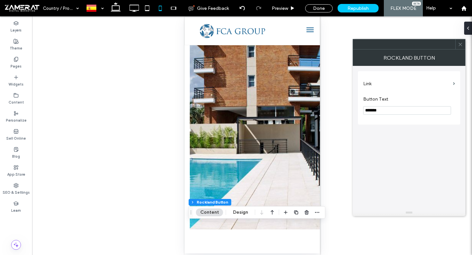
click at [391, 86] on label "Link" at bounding box center [406, 84] width 87 height 12
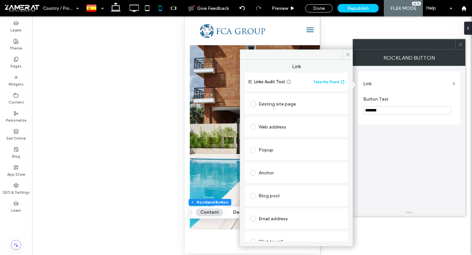
click at [277, 109] on div "Existing site page" at bounding box center [296, 104] width 92 height 14
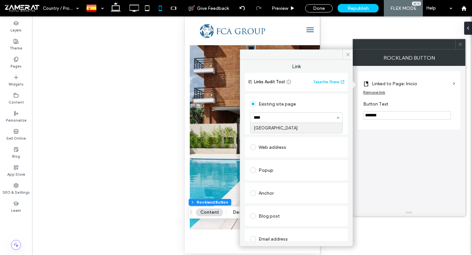
type input "*****"
click at [347, 57] on icon at bounding box center [347, 54] width 5 height 5
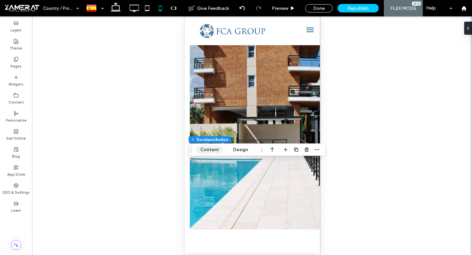
click at [214, 148] on button "Content" at bounding box center [209, 150] width 27 height 8
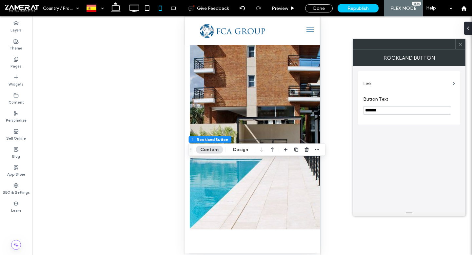
click at [396, 84] on label "Link" at bounding box center [406, 84] width 87 height 12
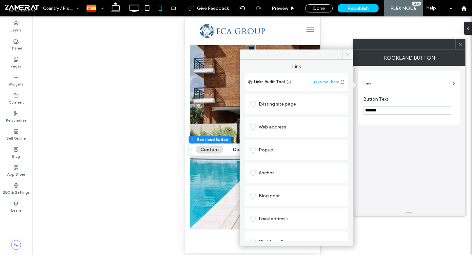
click at [284, 108] on div "Existing site page" at bounding box center [296, 104] width 92 height 10
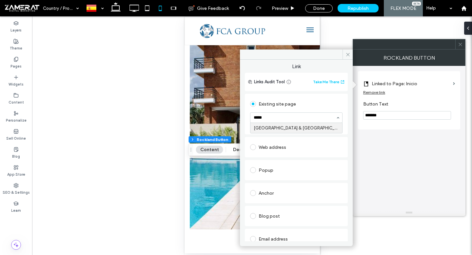
type input "******"
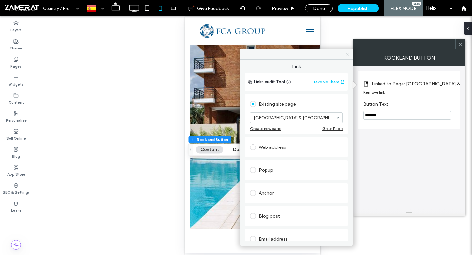
click at [345, 57] on icon at bounding box center [347, 54] width 5 height 5
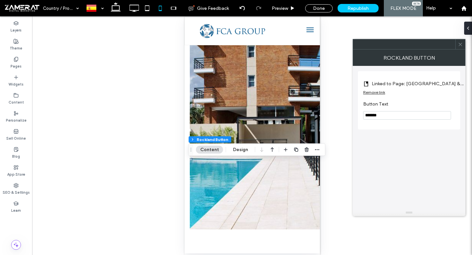
click at [459, 47] on span at bounding box center [460, 44] width 5 height 10
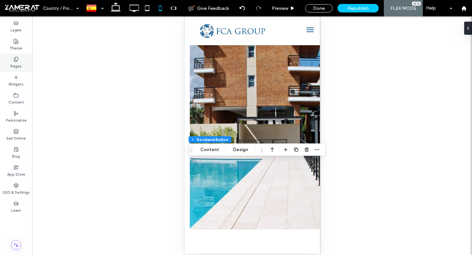
click at [7, 57] on div "Pages" at bounding box center [16, 63] width 32 height 18
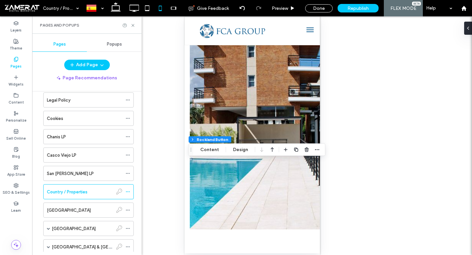
scroll to position [158, 0]
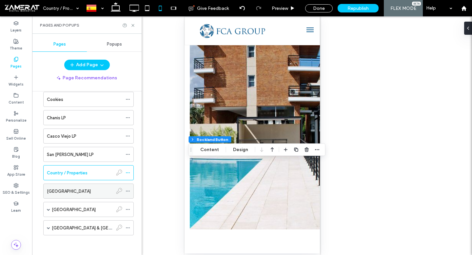
click at [65, 192] on div "[GEOGRAPHIC_DATA]" at bounding box center [80, 191] width 66 height 7
